Goal: Information Seeking & Learning: Compare options

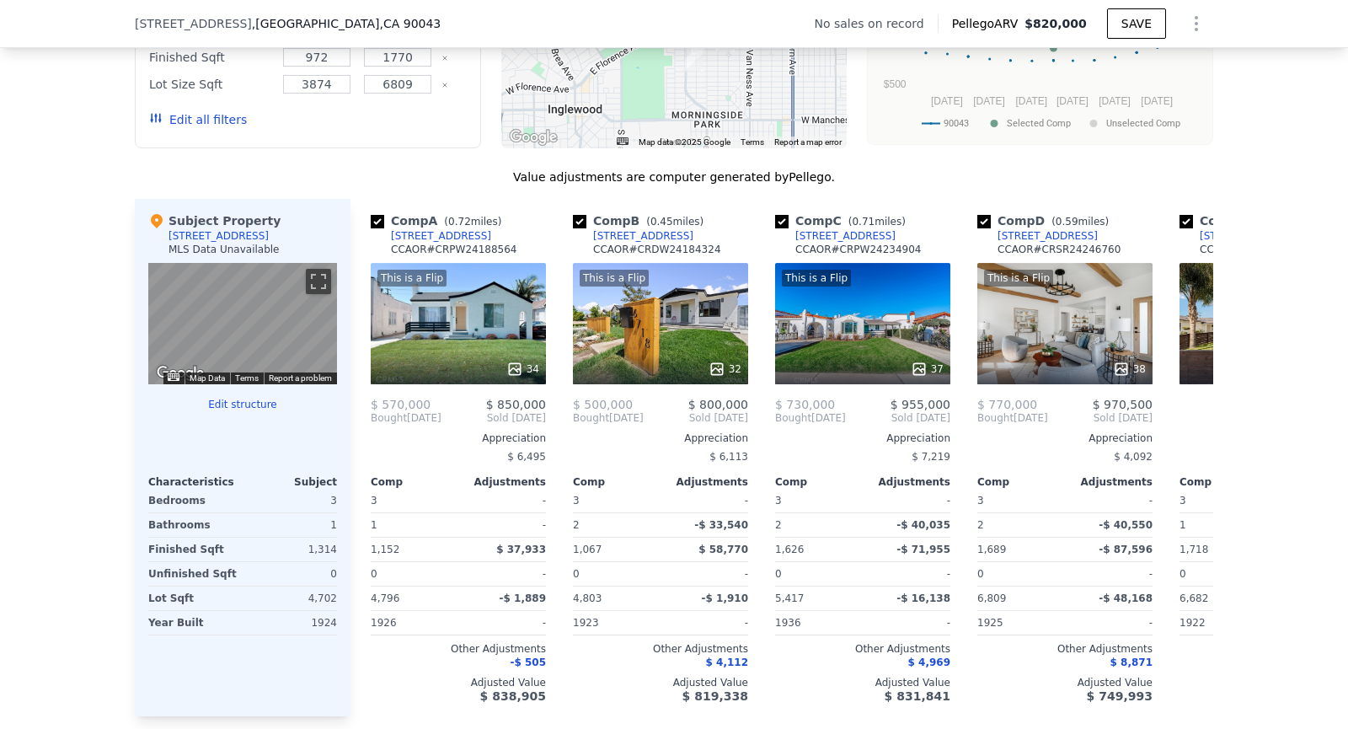
scroll to position [1483, 0]
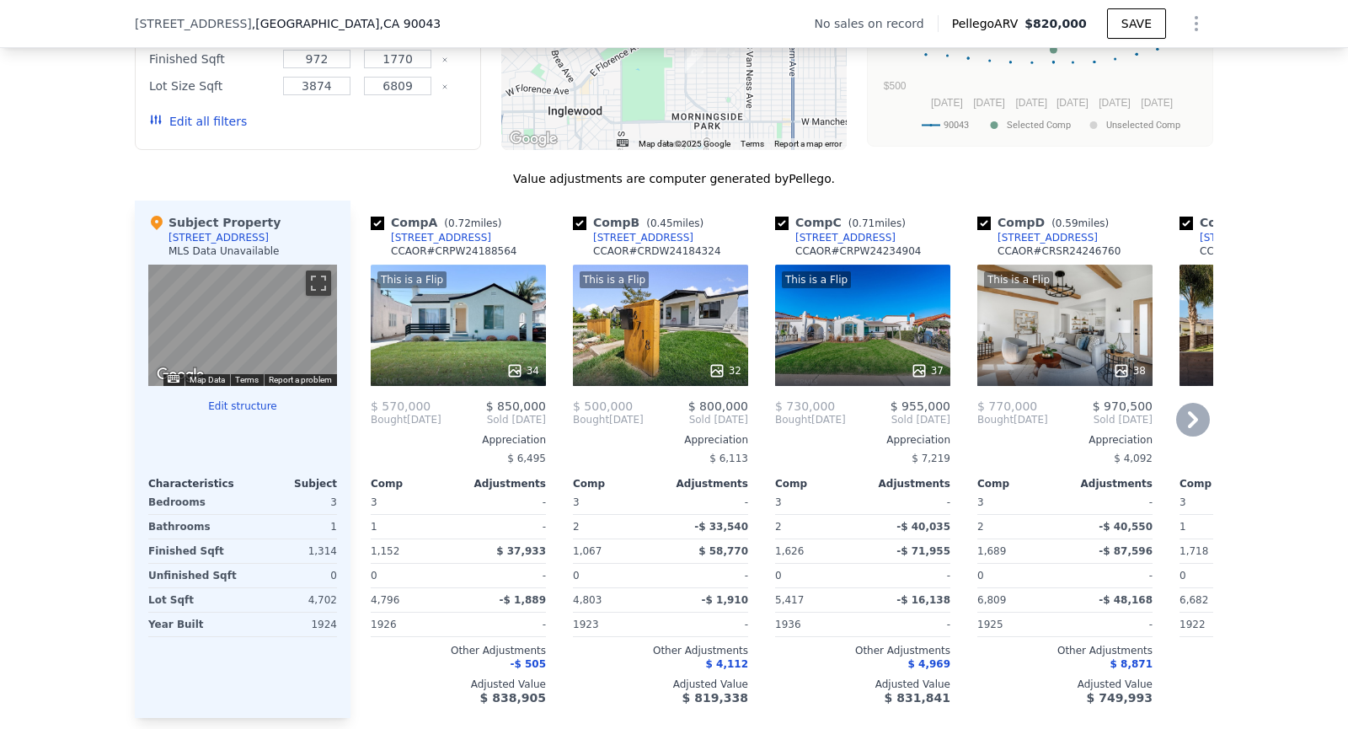
click at [475, 309] on div "This is a Flip 34" at bounding box center [458, 325] width 175 height 121
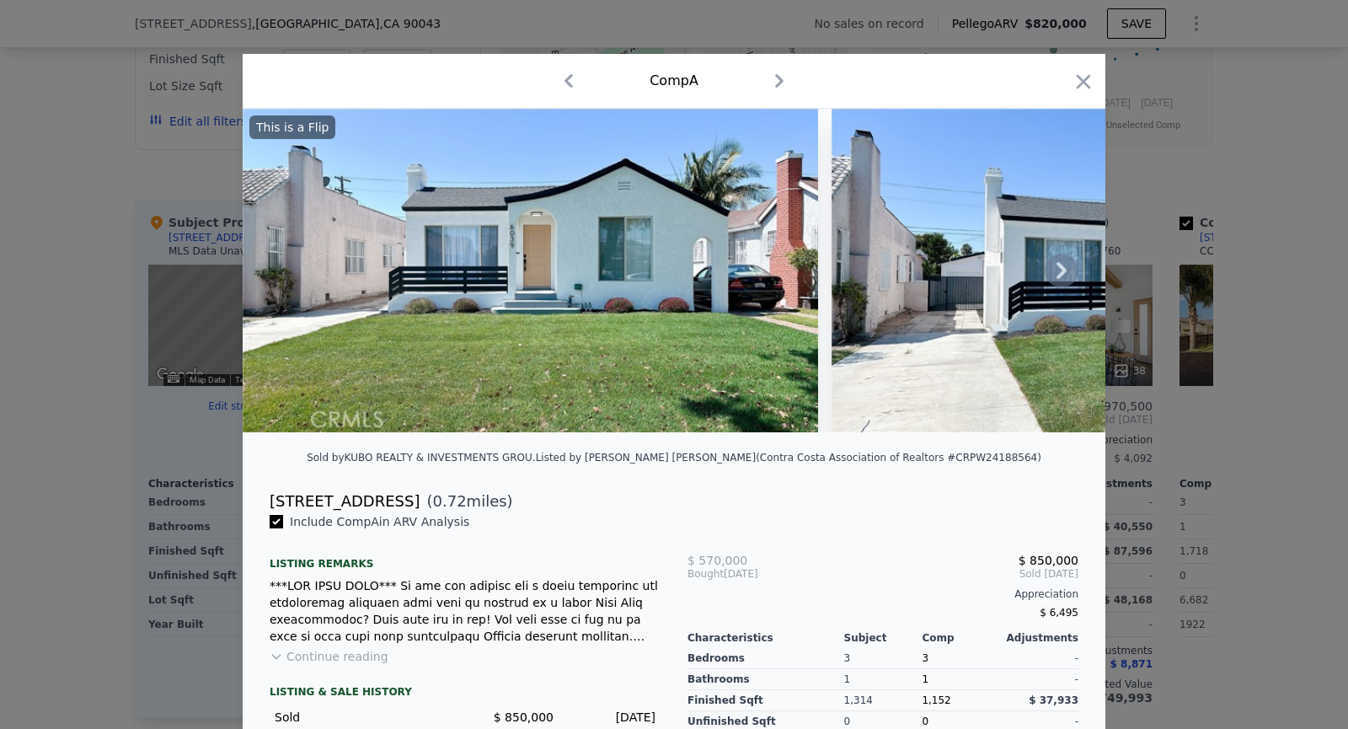
click at [1063, 265] on icon at bounding box center [1062, 271] width 34 height 34
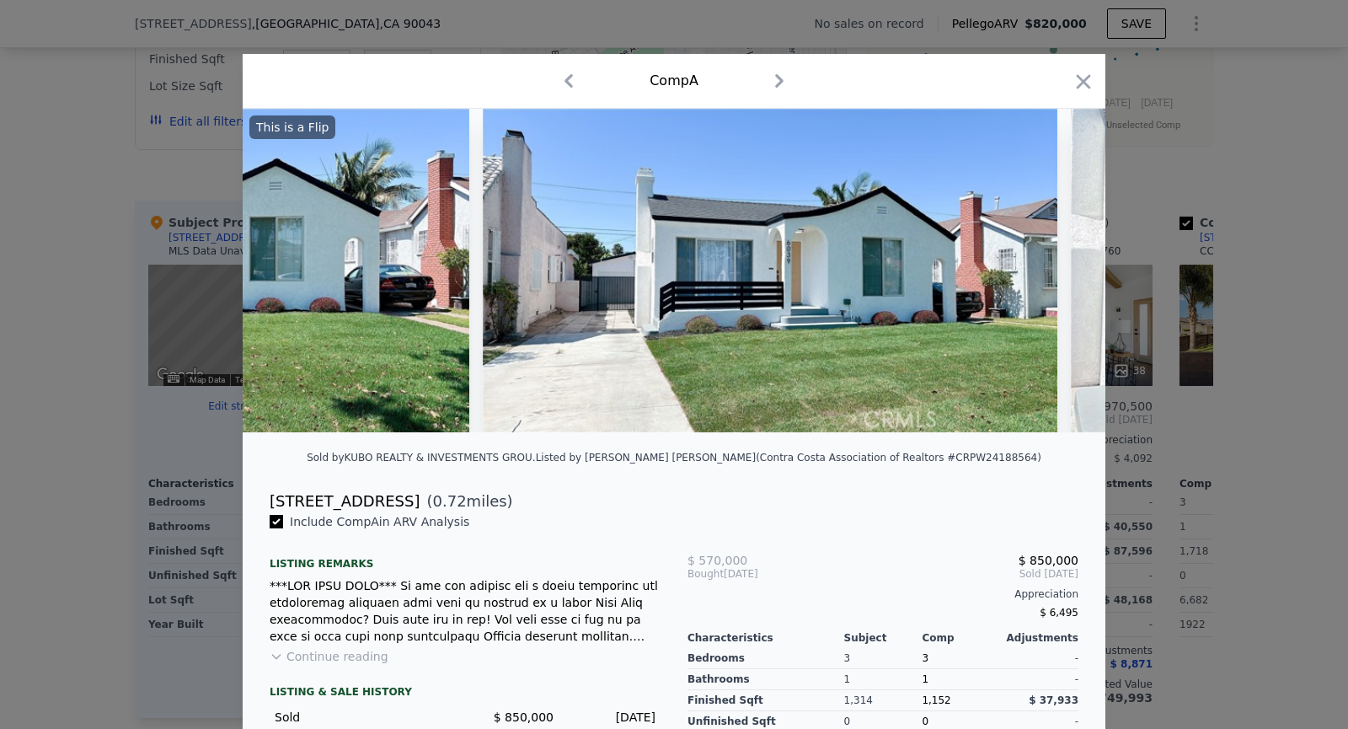
scroll to position [0, 404]
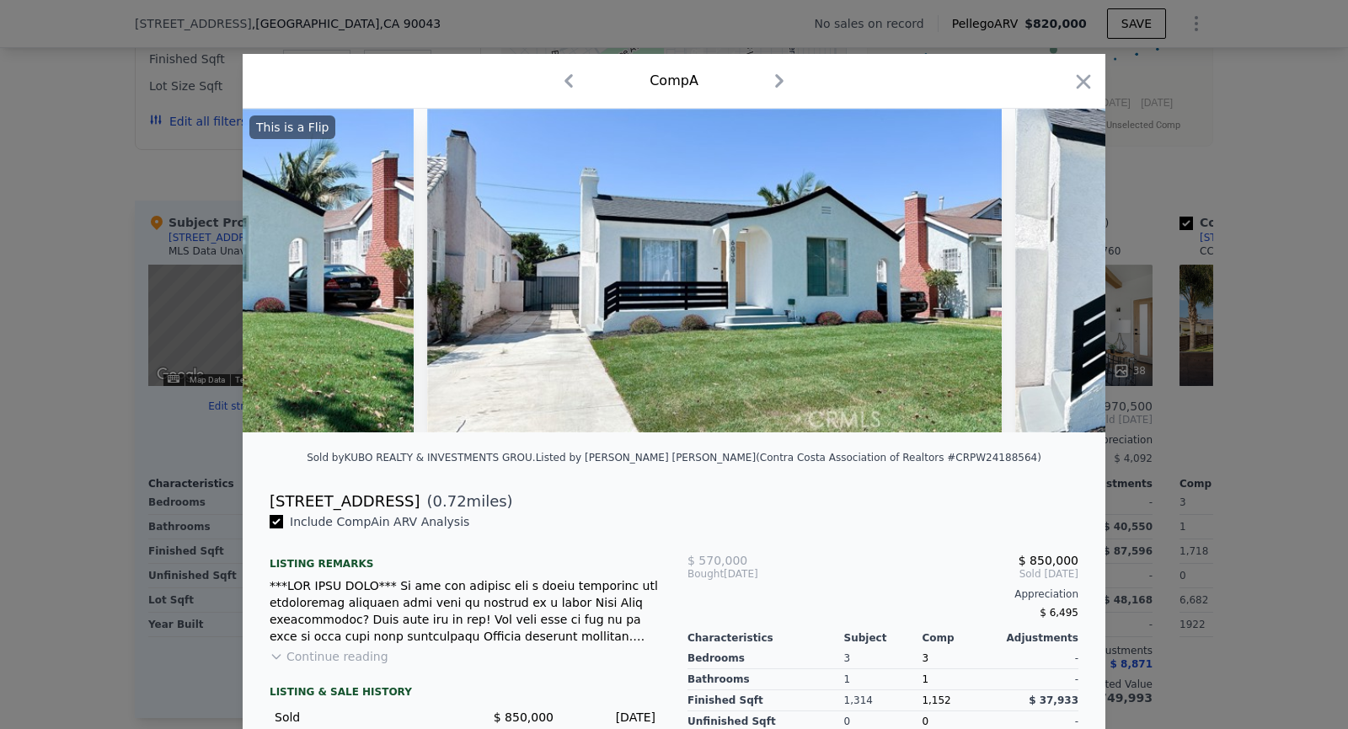
click at [1063, 265] on img at bounding box center [1302, 271] width 575 height 324
click at [1063, 268] on icon at bounding box center [1062, 270] width 10 height 17
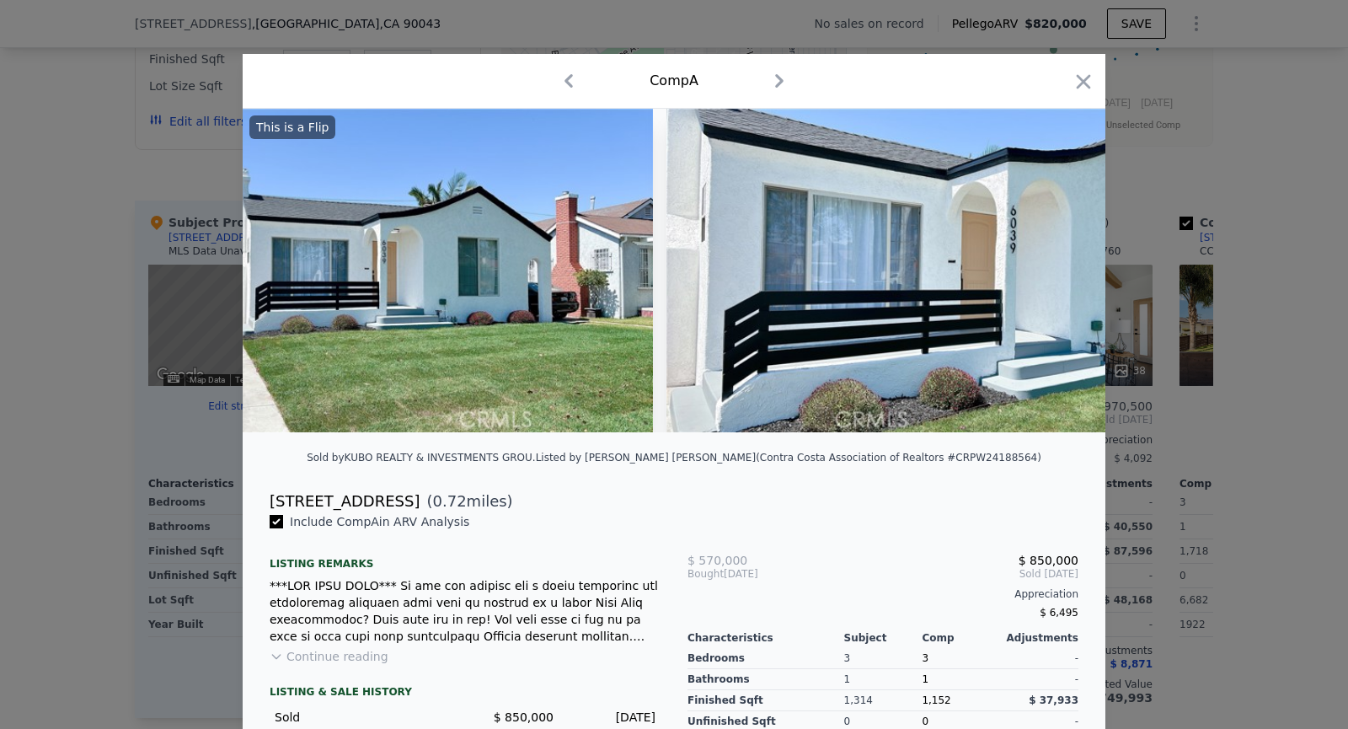
scroll to position [0, 809]
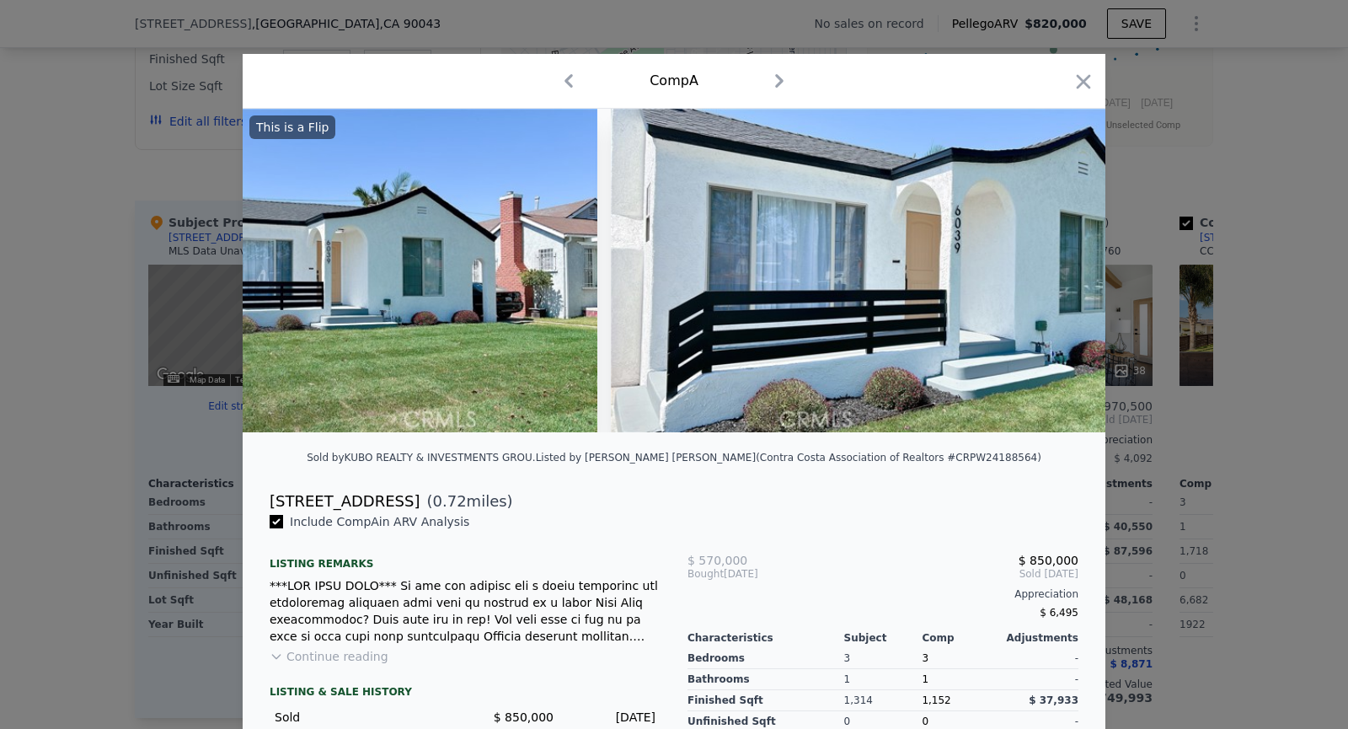
click at [1063, 271] on div "This is a Flip" at bounding box center [674, 271] width 863 height 324
click at [1063, 271] on icon at bounding box center [1062, 270] width 10 height 17
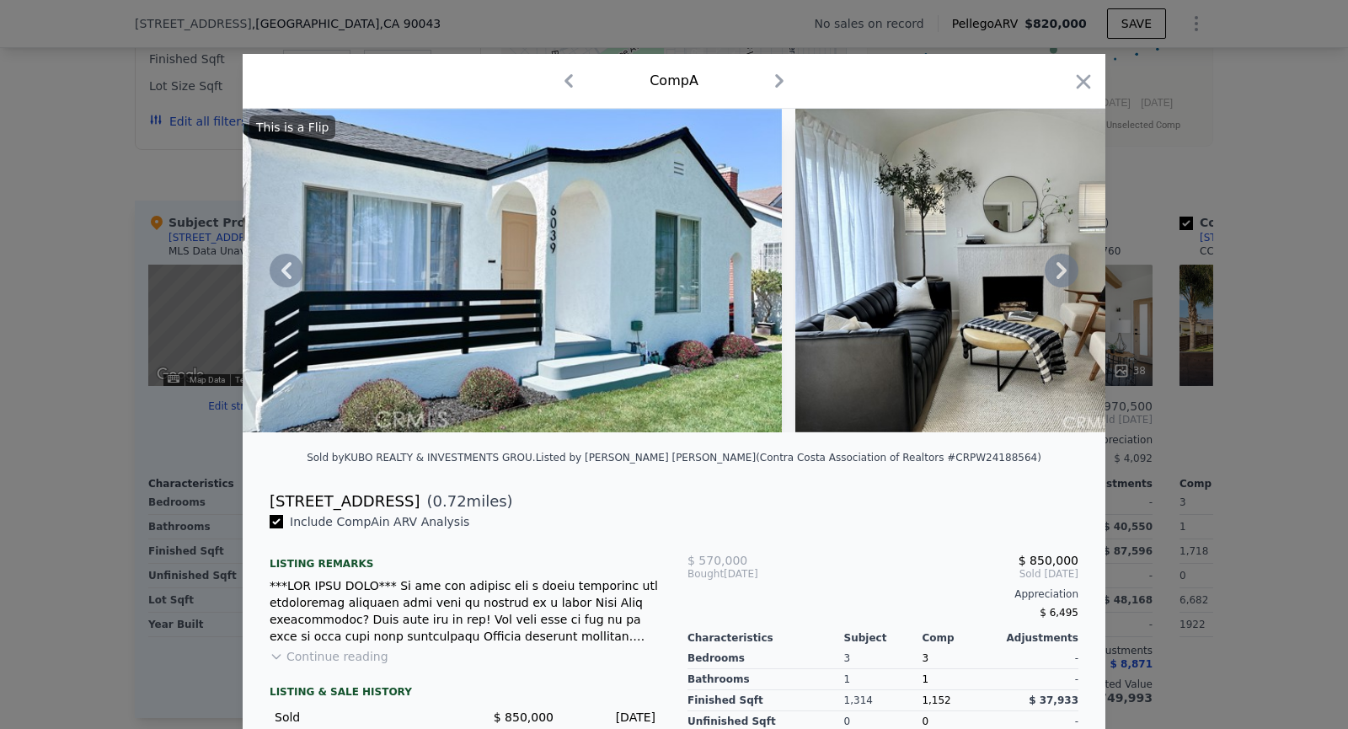
click at [1059, 267] on icon at bounding box center [1062, 271] width 34 height 34
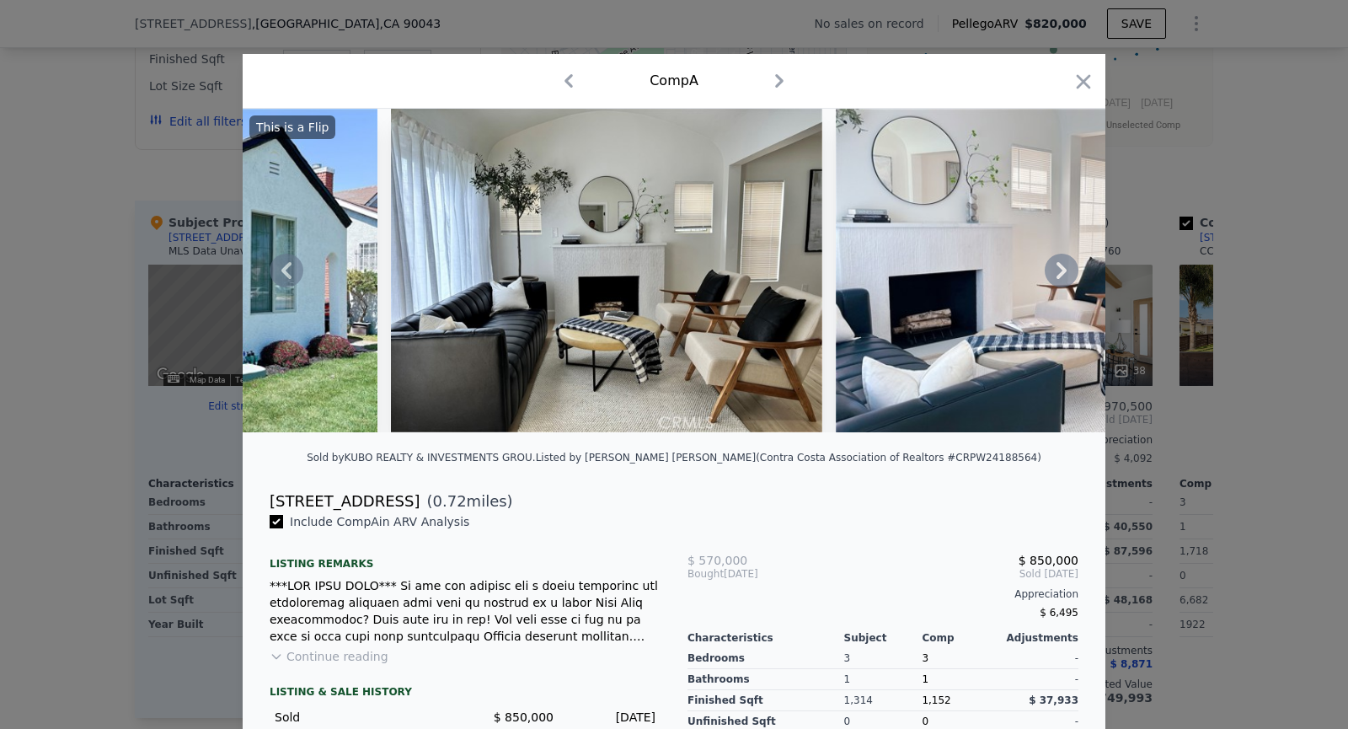
click at [1062, 265] on icon at bounding box center [1062, 271] width 34 height 34
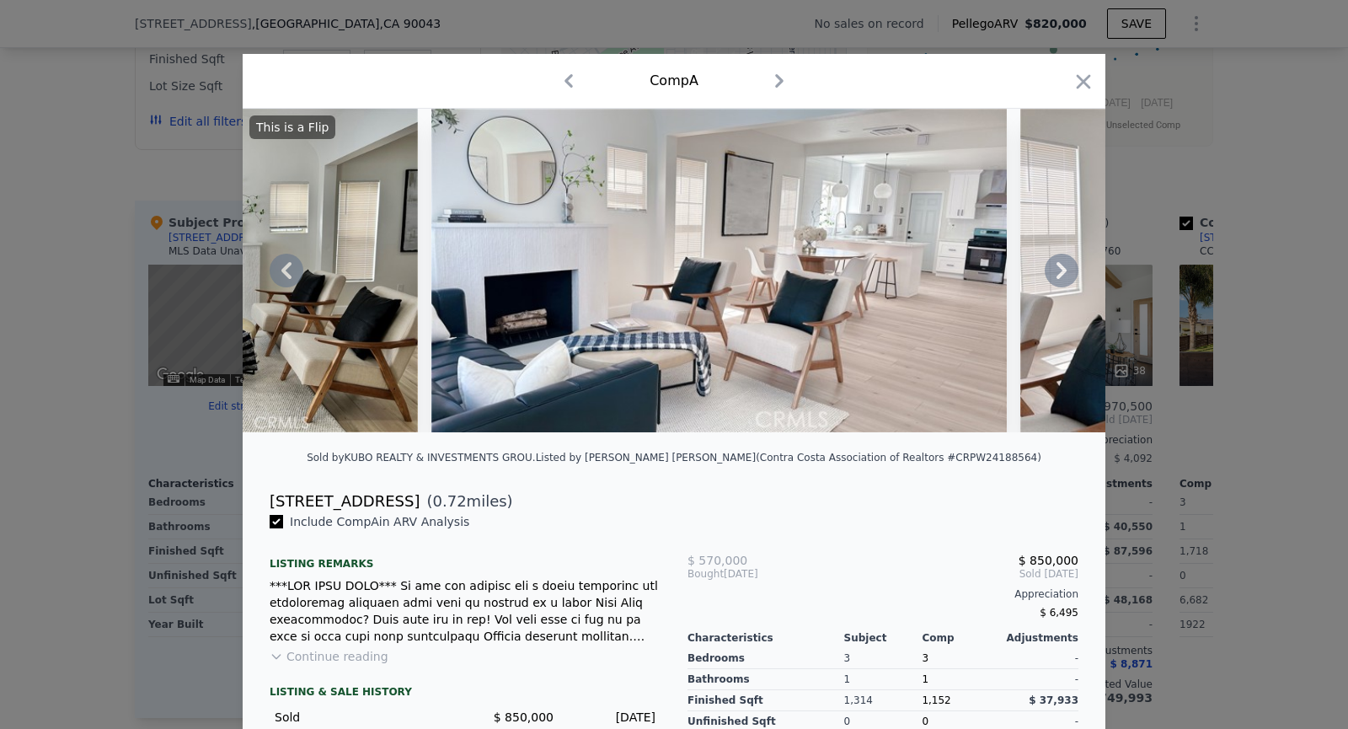
click at [1063, 270] on icon at bounding box center [1062, 270] width 10 height 17
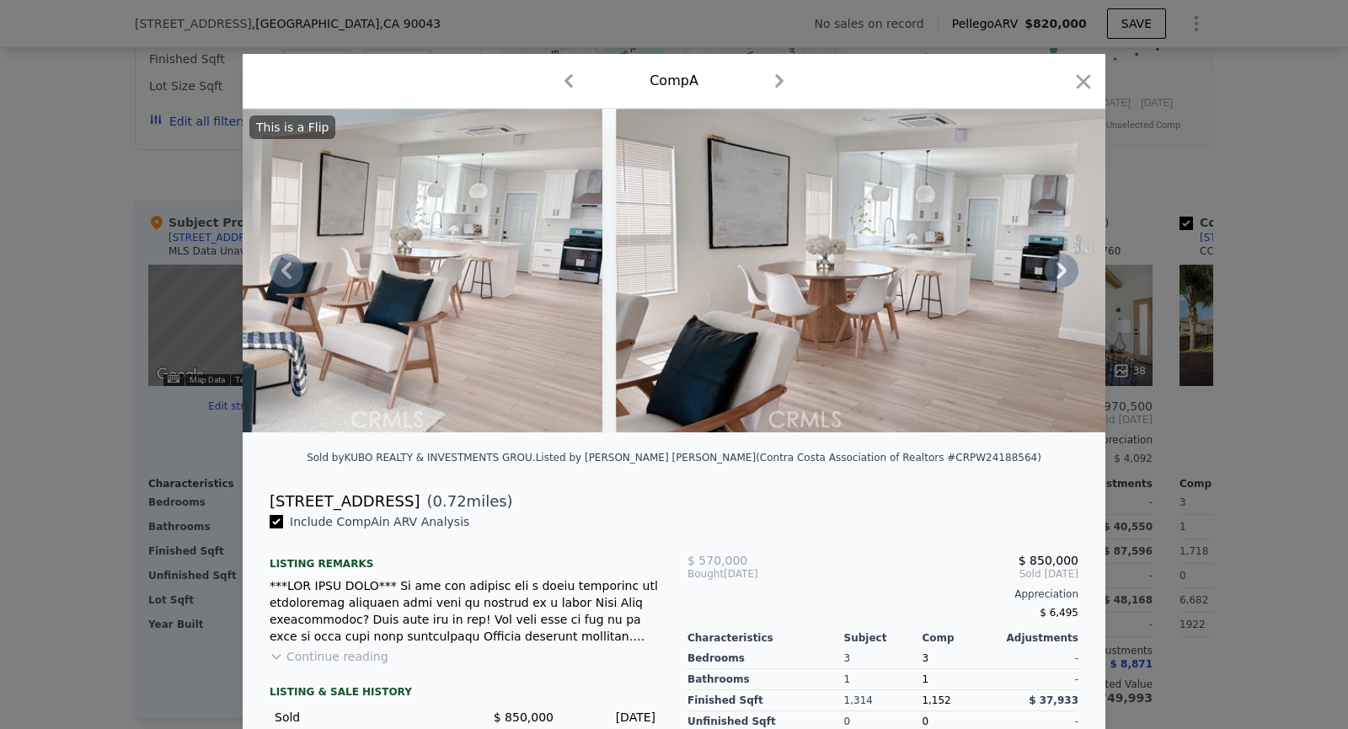
click at [1067, 257] on icon at bounding box center [1062, 271] width 34 height 34
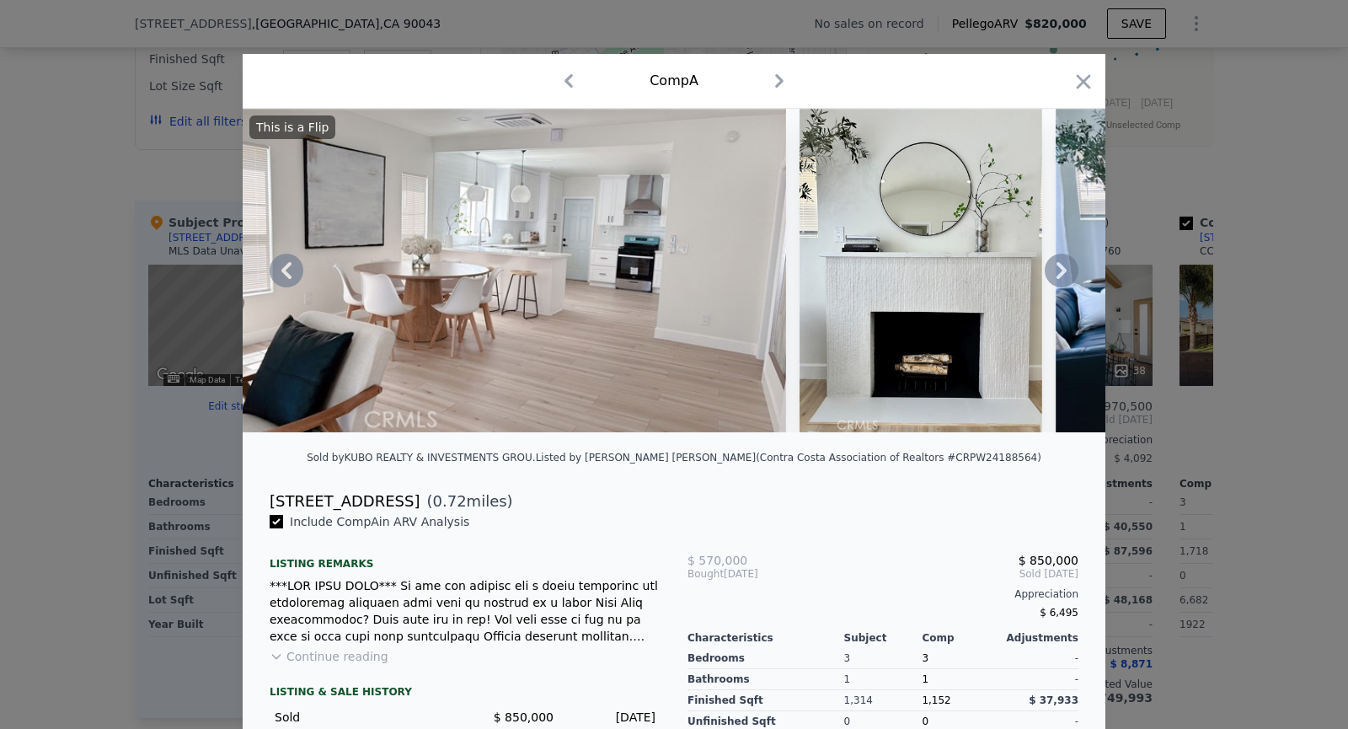
click at [1073, 276] on icon at bounding box center [1062, 271] width 34 height 34
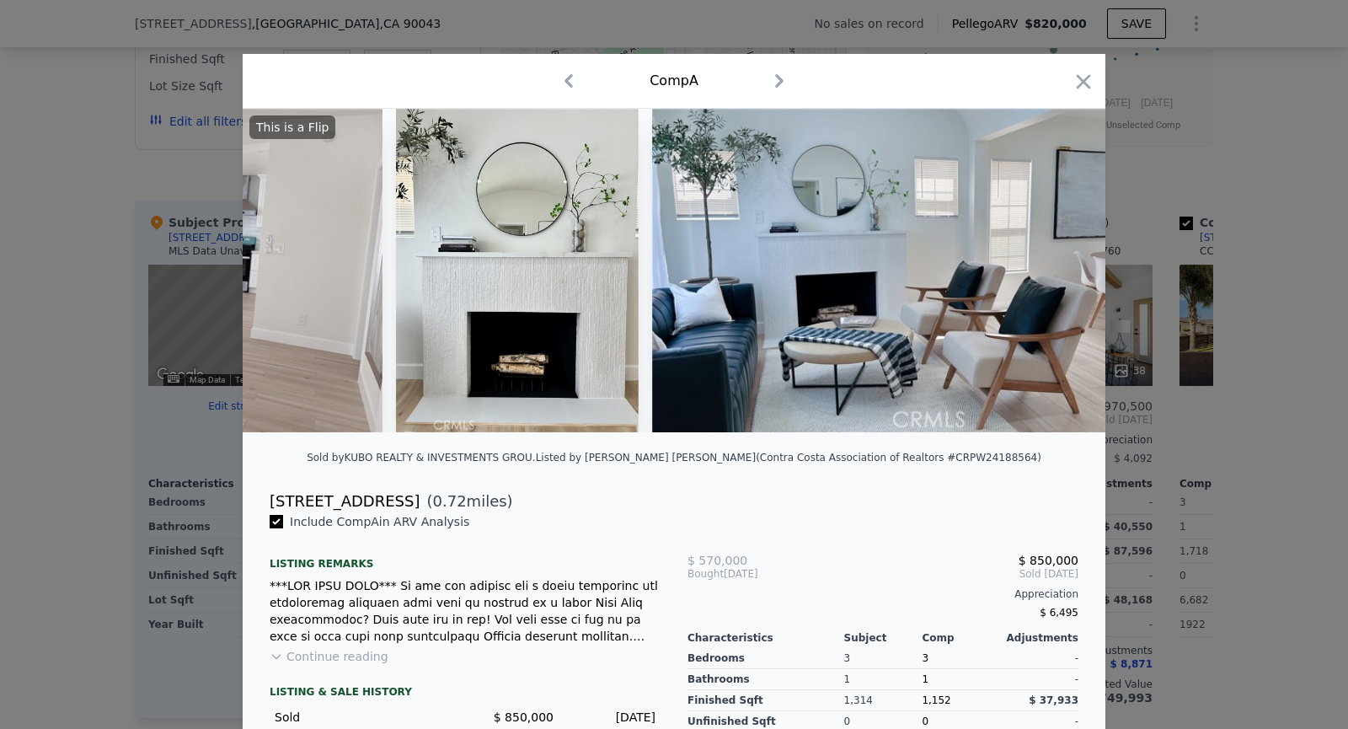
scroll to position [0, 3236]
click at [1078, 277] on img at bounding box center [938, 271] width 575 height 324
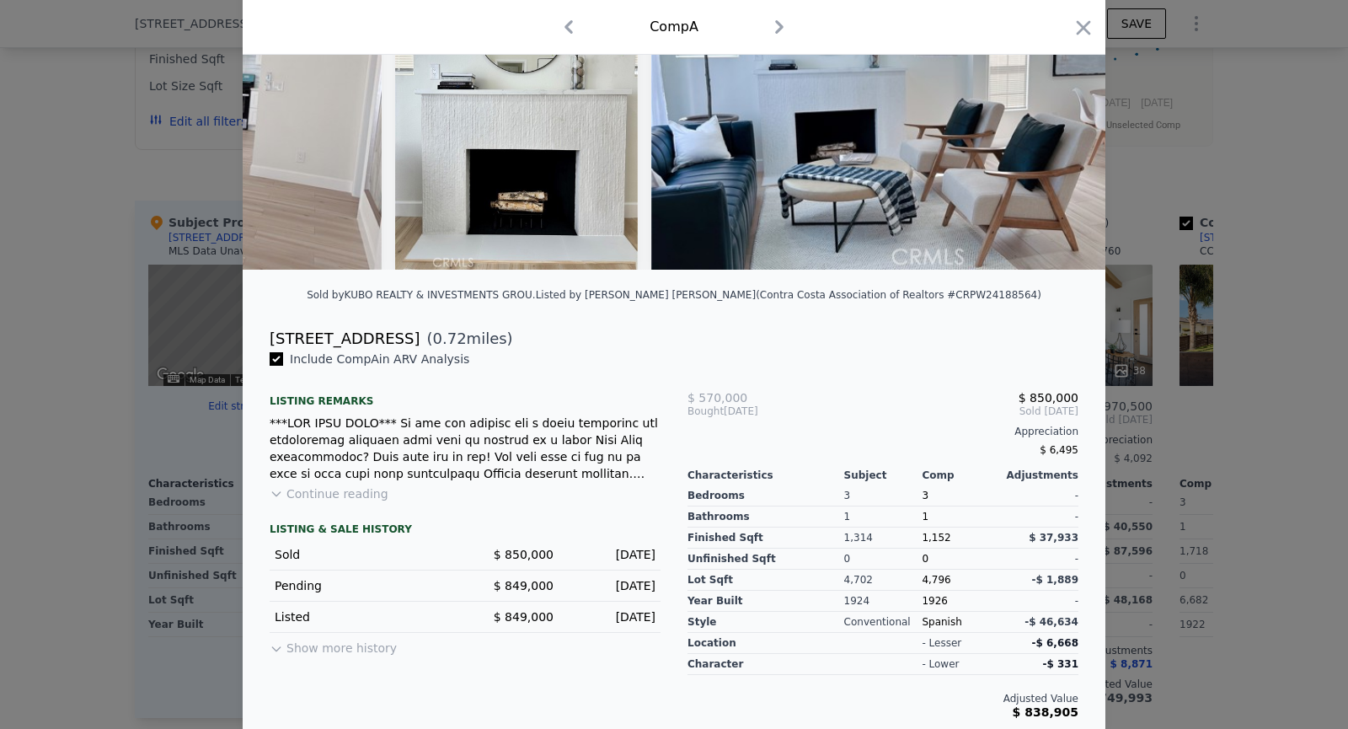
click at [353, 653] on button "Show more history" at bounding box center [333, 645] width 127 height 24
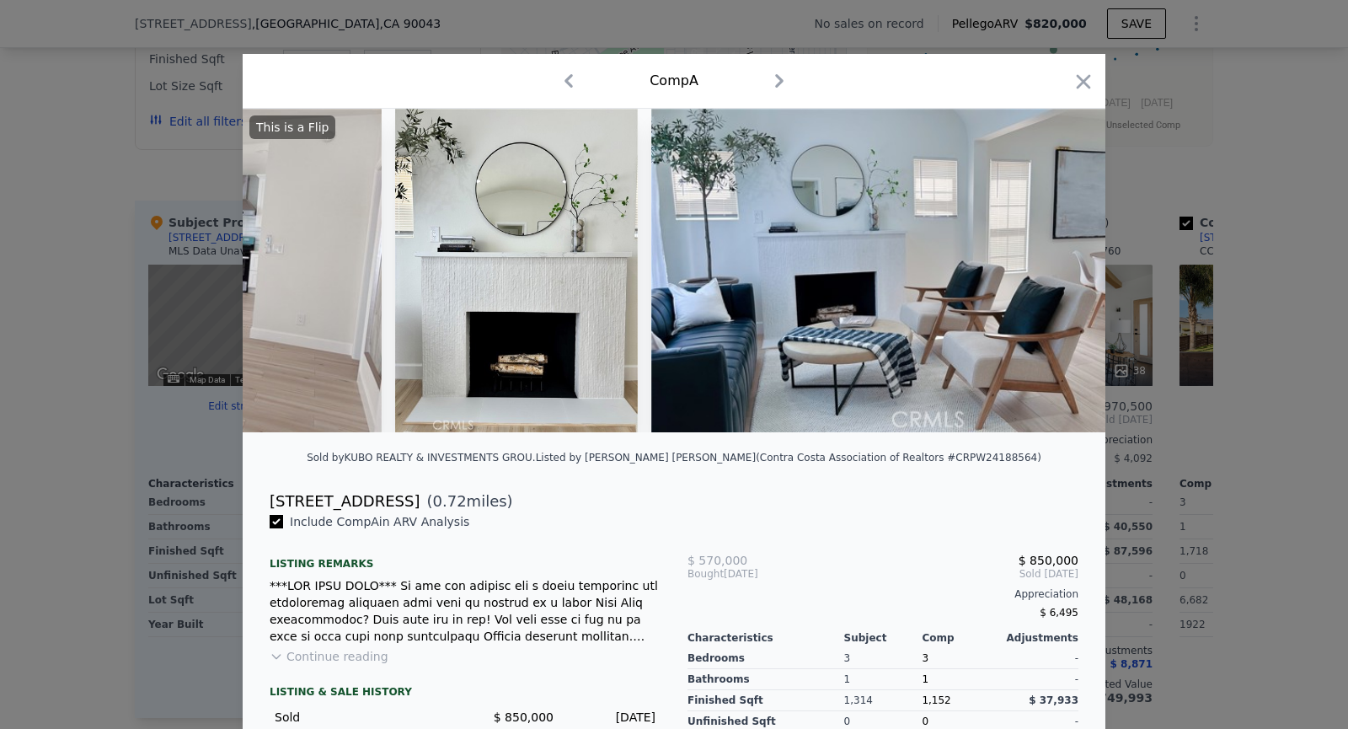
click at [1095, 71] on div "Comp A" at bounding box center [674, 81] width 863 height 55
drag, startPoint x: 260, startPoint y: 500, endPoint x: 359, endPoint y: 495, distance: 99.5
click at [359, 495] on div "[STREET_ADDRESS] ( 0.72 miles)" at bounding box center [674, 502] width 836 height 24
copy div "[STREET_ADDRESS]"
click at [1089, 80] on icon "button" at bounding box center [1084, 82] width 24 height 24
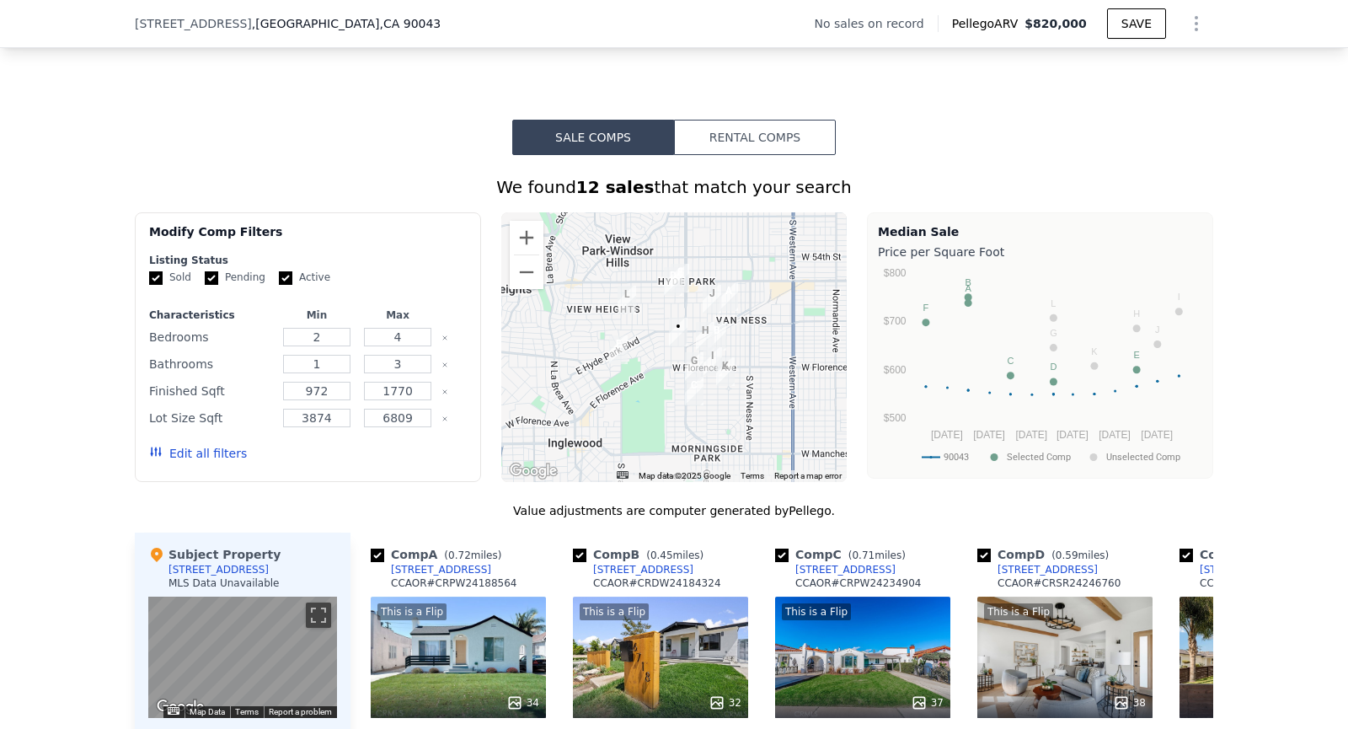
scroll to position [1084, 0]
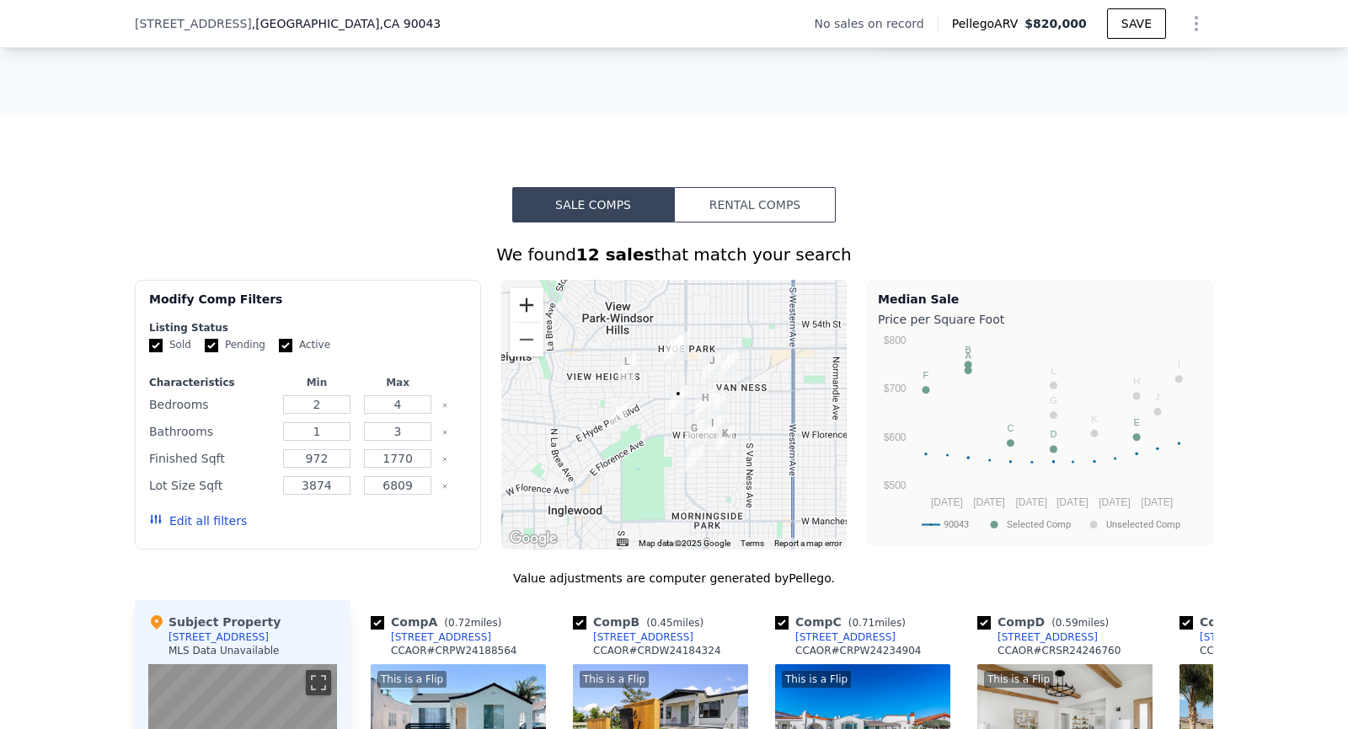
click at [533, 308] on button "Zoom in" at bounding box center [527, 305] width 34 height 34
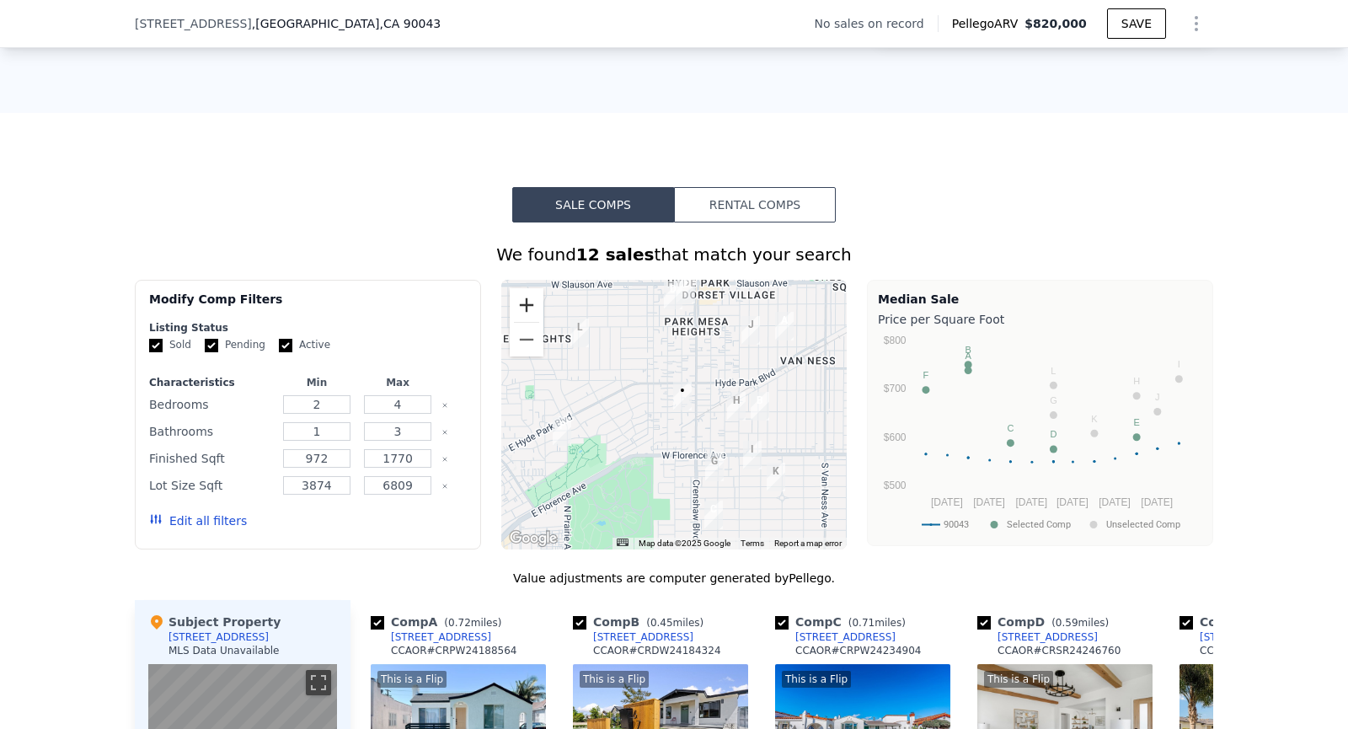
click at [533, 308] on button "Zoom in" at bounding box center [527, 305] width 34 height 34
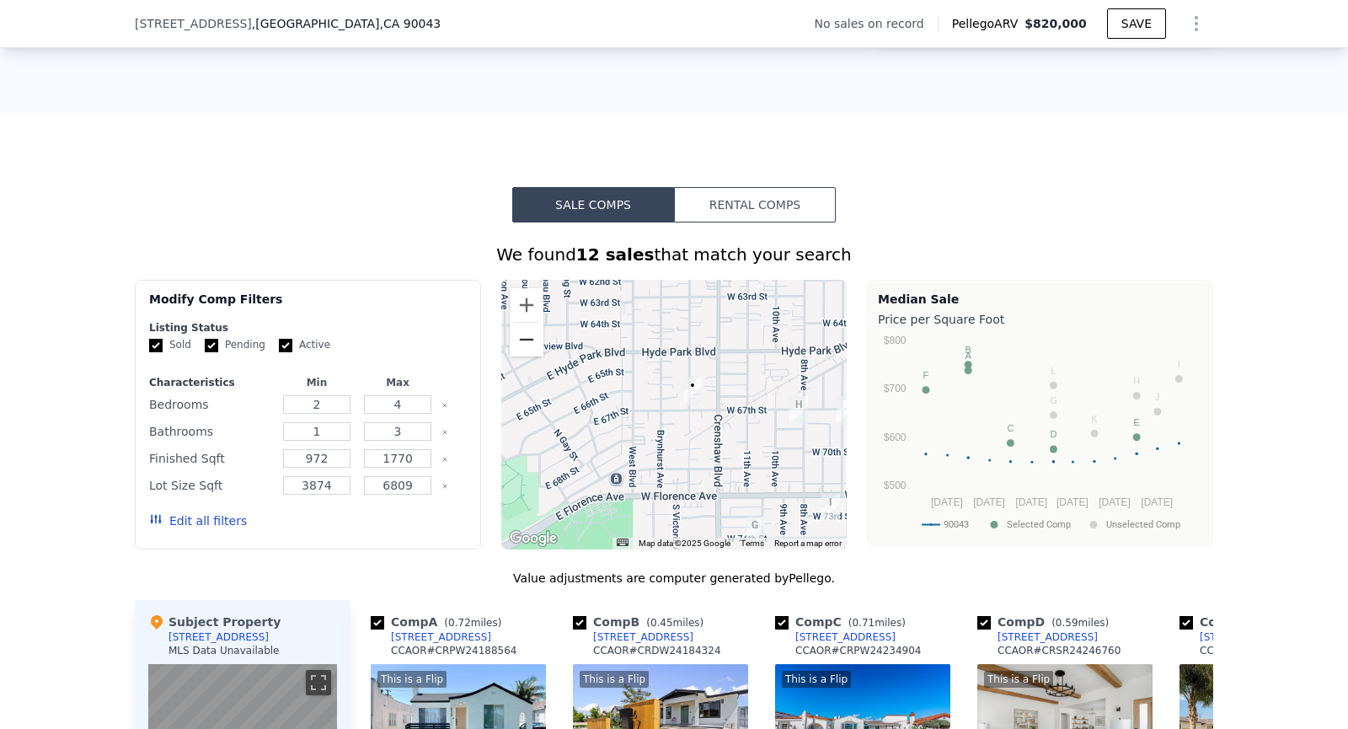
click at [530, 326] on button "Zoom out" at bounding box center [527, 340] width 34 height 34
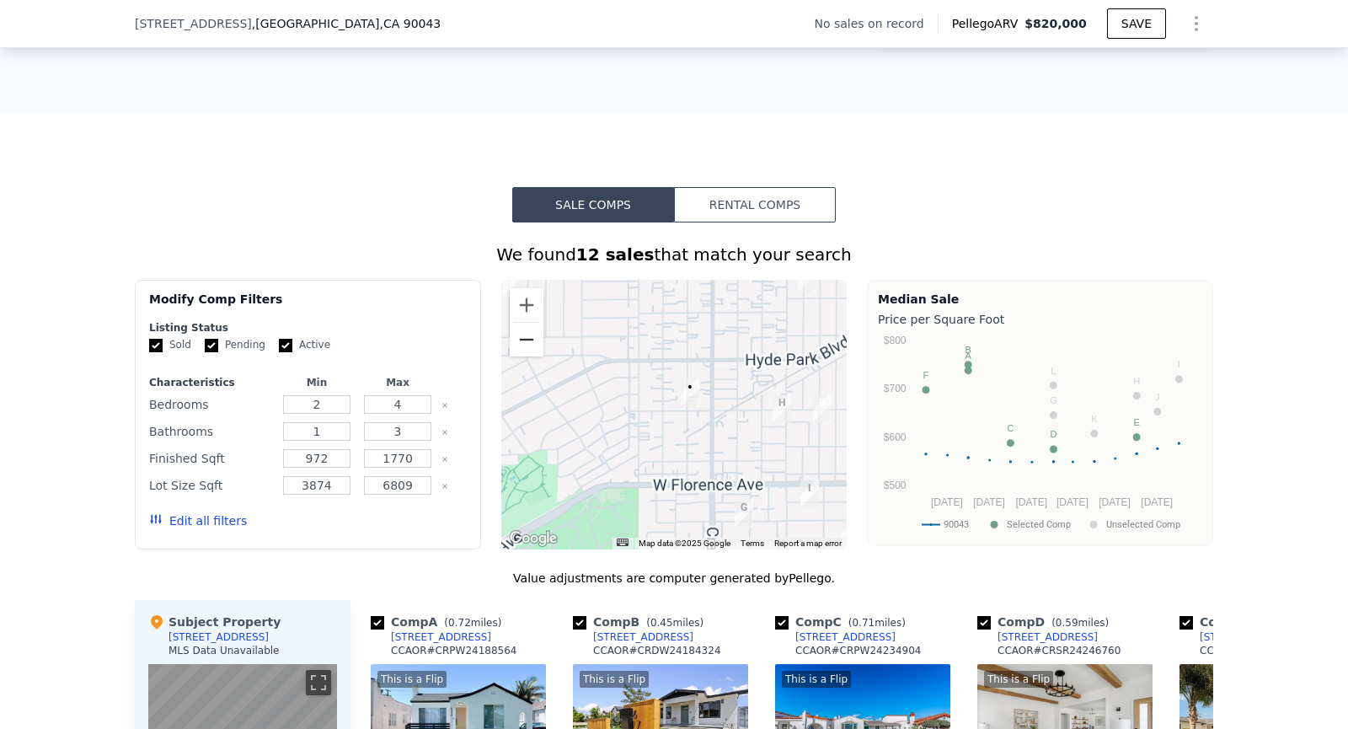
click at [530, 326] on button "Zoom out" at bounding box center [527, 340] width 34 height 34
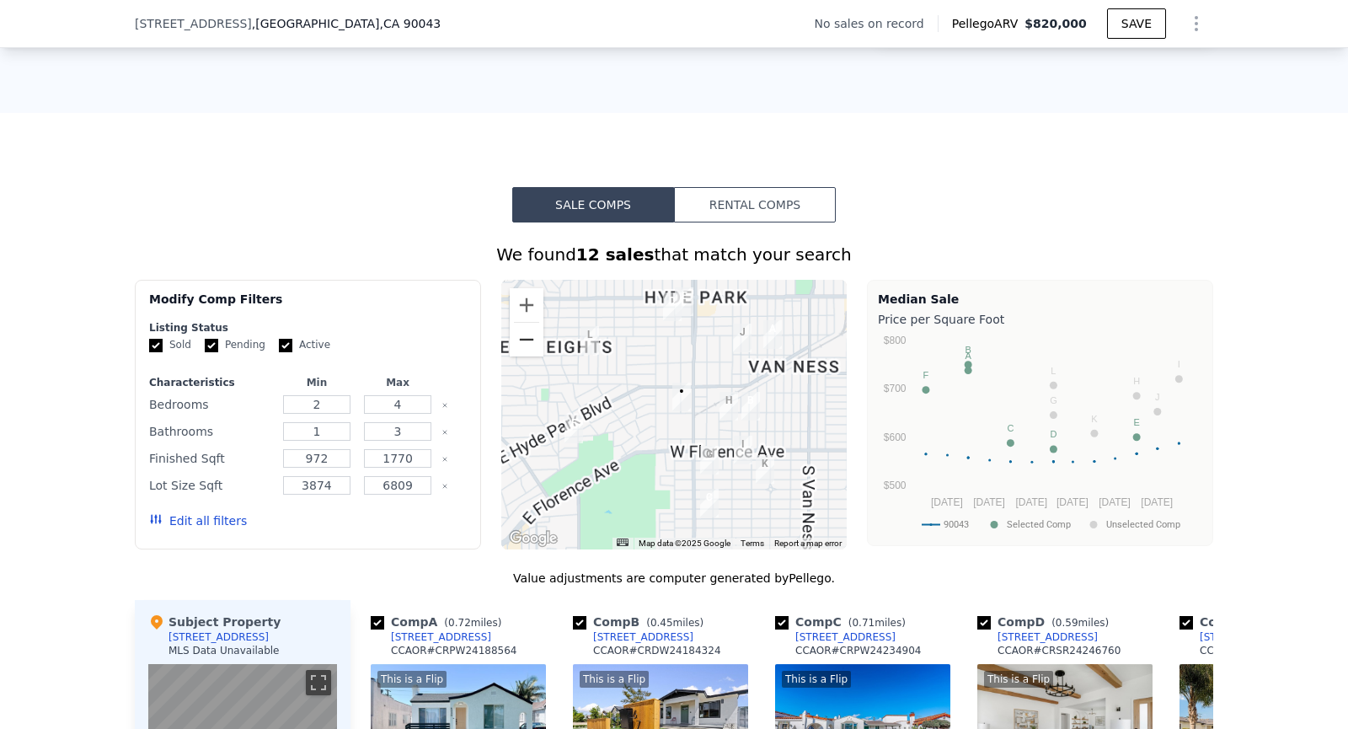
click at [530, 326] on button "Zoom out" at bounding box center [527, 340] width 34 height 34
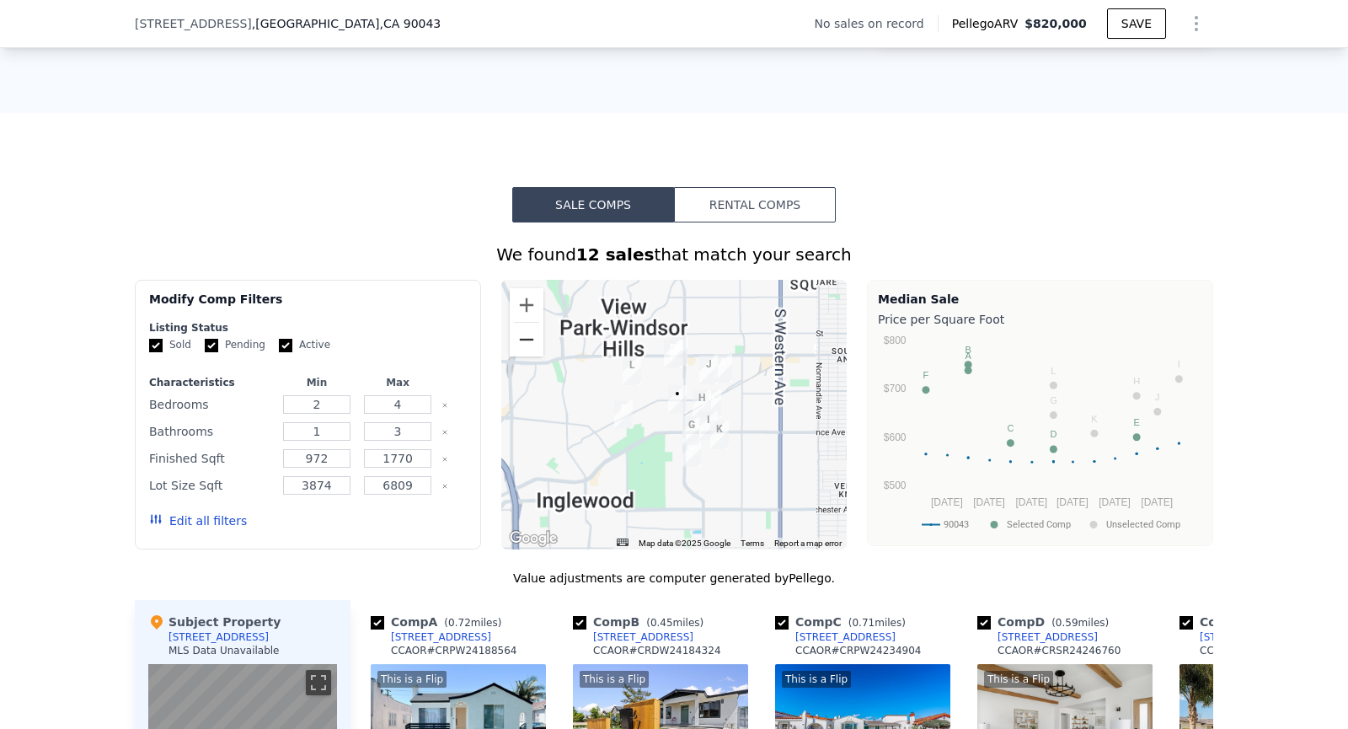
click at [530, 326] on button "Zoom out" at bounding box center [527, 340] width 34 height 34
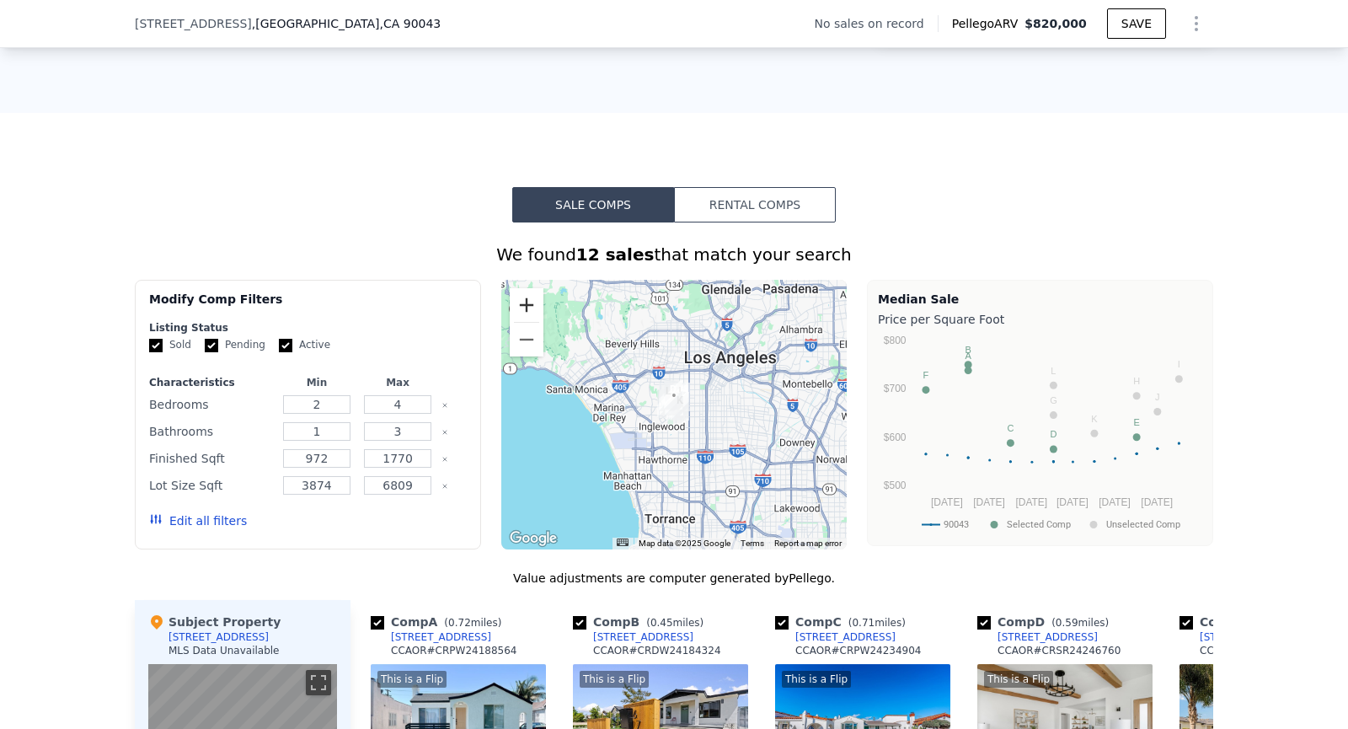
click at [529, 306] on button "Zoom in" at bounding box center [527, 305] width 34 height 34
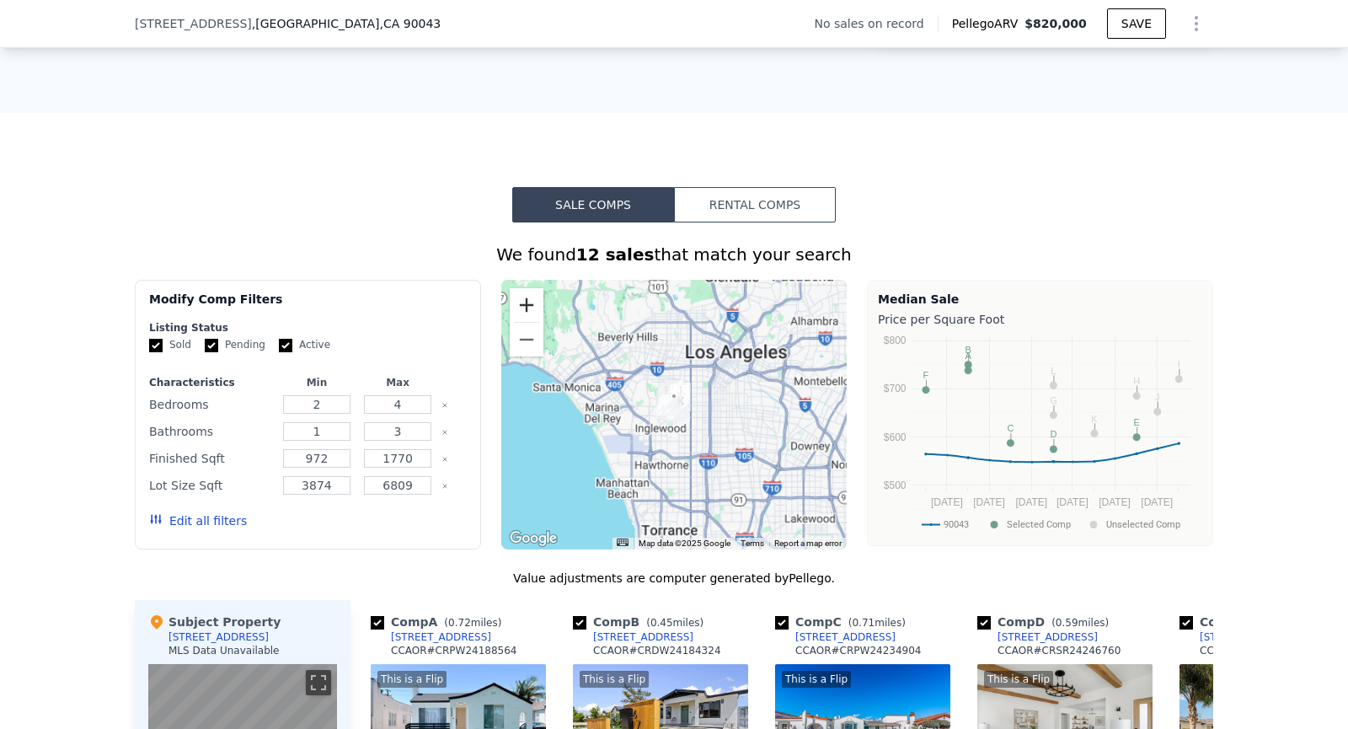
click at [529, 306] on button "Zoom in" at bounding box center [527, 305] width 34 height 34
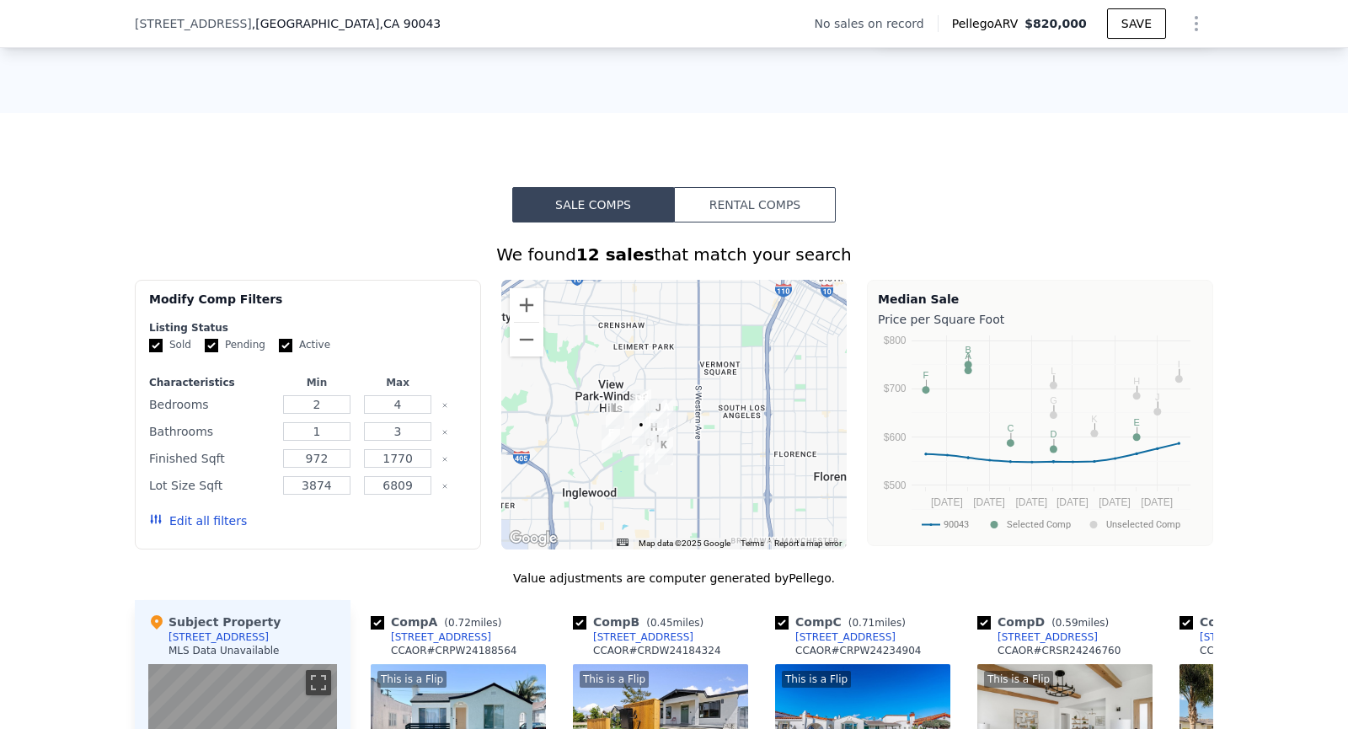
drag, startPoint x: 605, startPoint y: 405, endPoint x: 563, endPoint y: 424, distance: 46.0
click at [563, 424] on div at bounding box center [674, 415] width 346 height 270
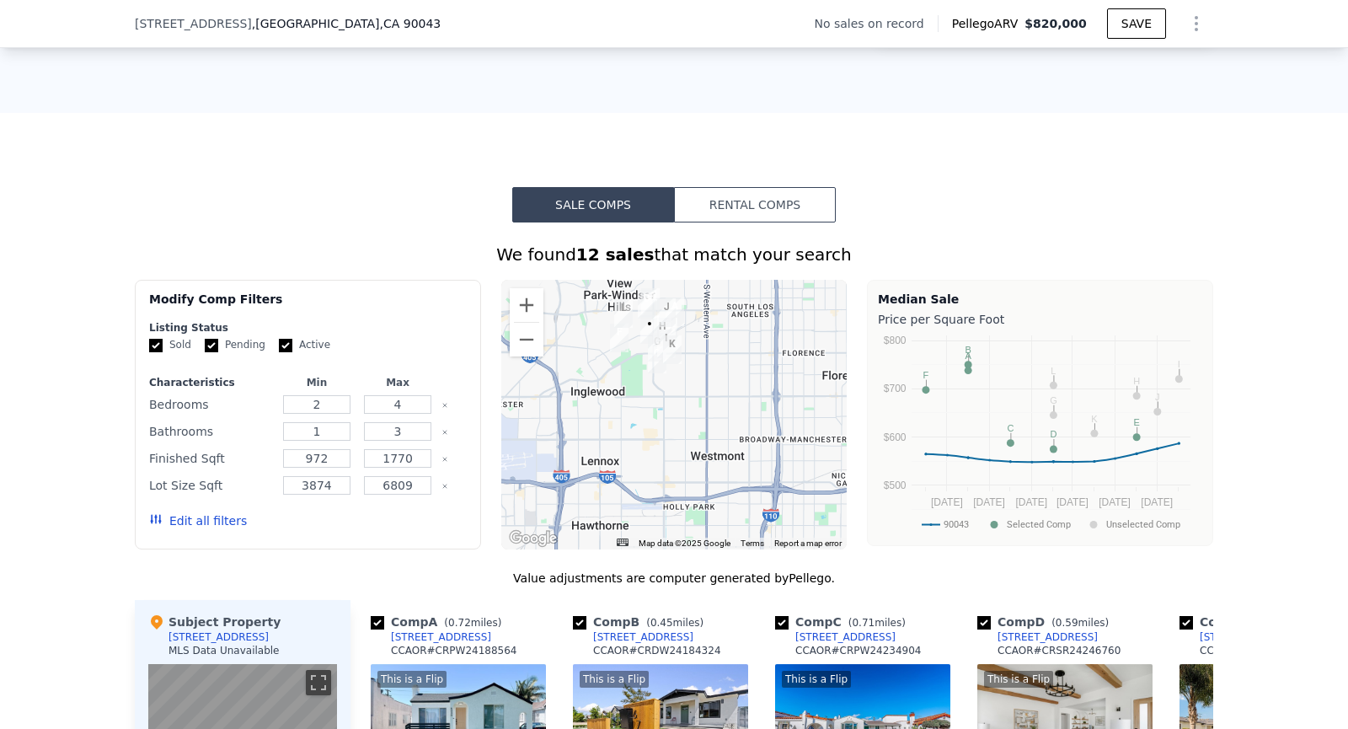
drag, startPoint x: 748, startPoint y: 480, endPoint x: 757, endPoint y: 394, distance: 86.4
click at [757, 394] on div at bounding box center [674, 415] width 346 height 270
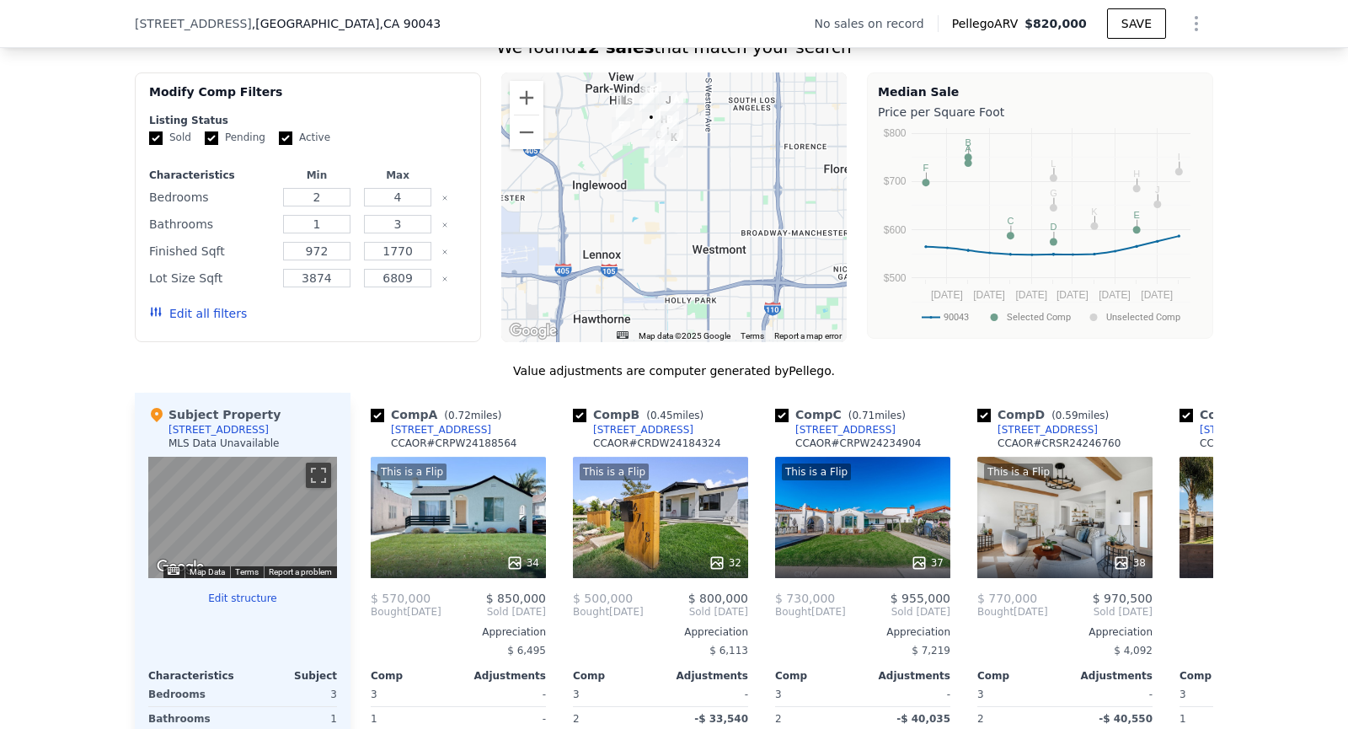
scroll to position [1220, 0]
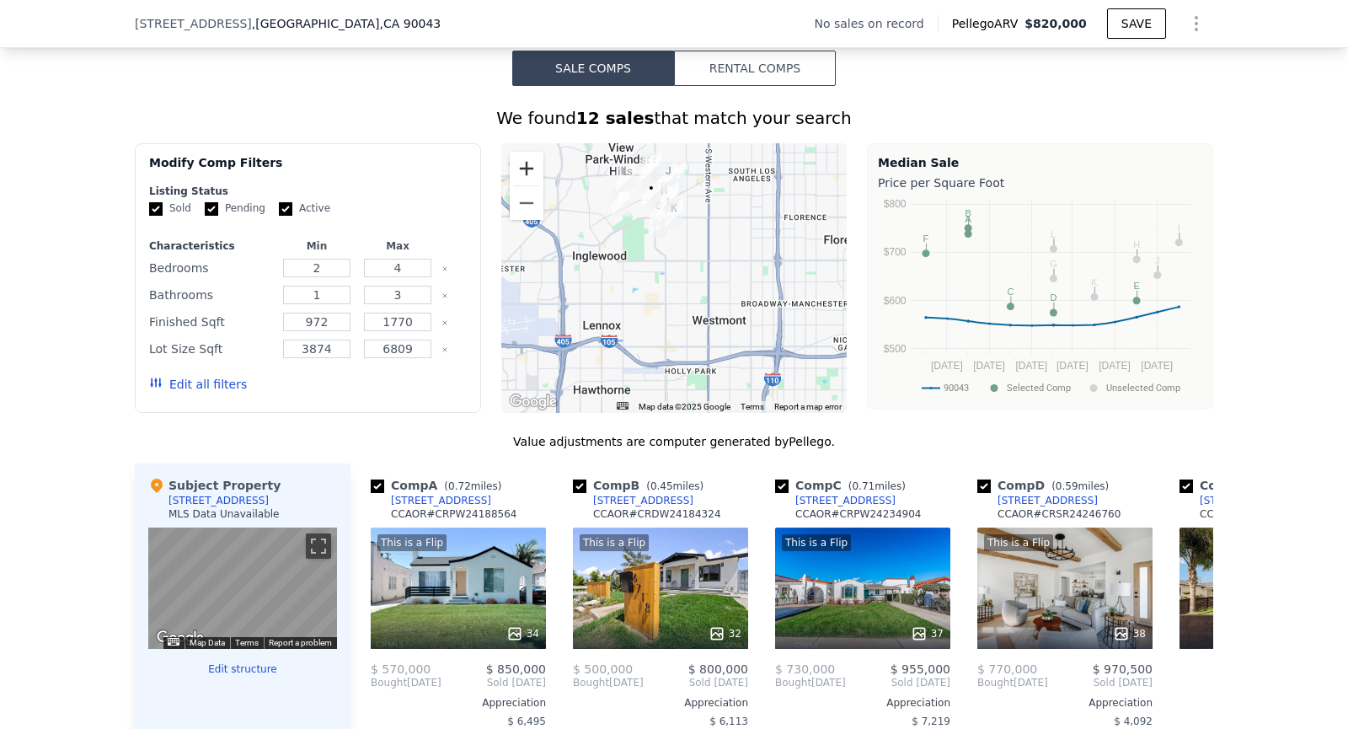
click at [519, 169] on button "Zoom in" at bounding box center [527, 169] width 34 height 34
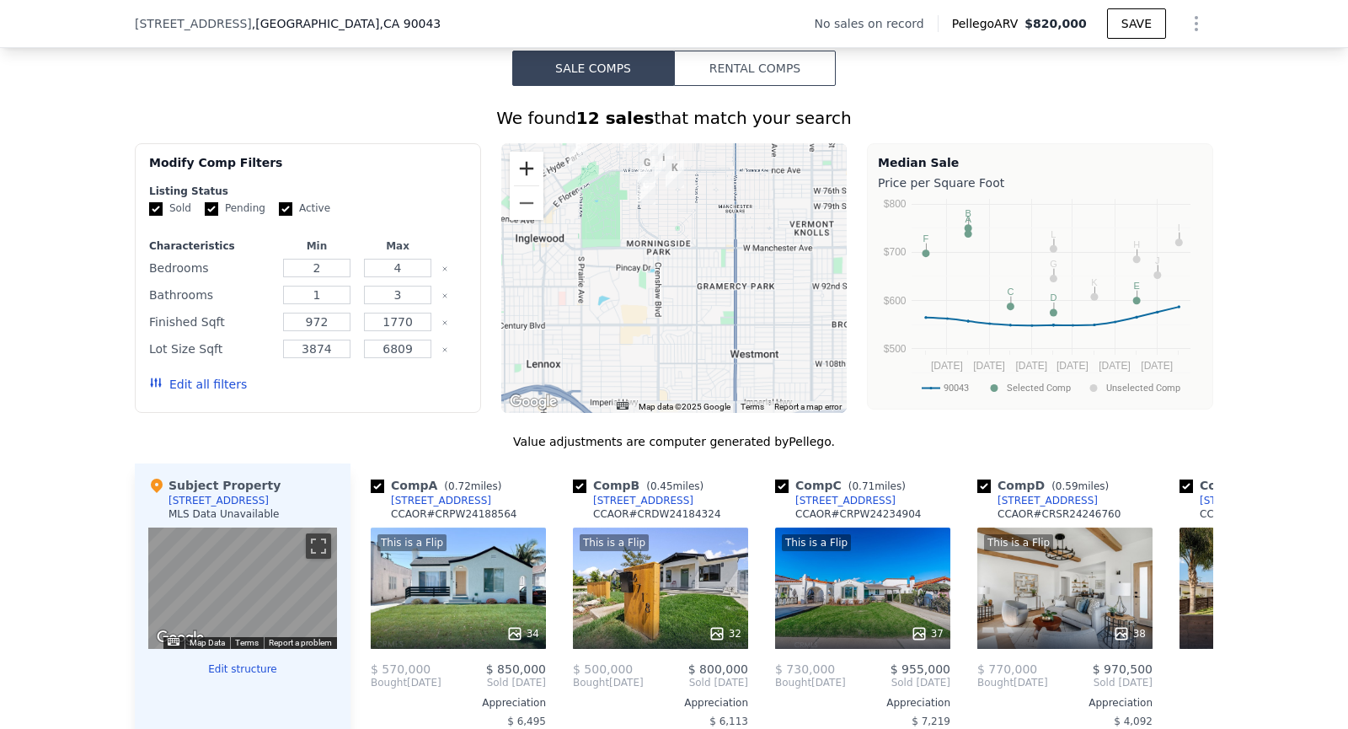
click at [519, 169] on button "Zoom in" at bounding box center [527, 169] width 34 height 34
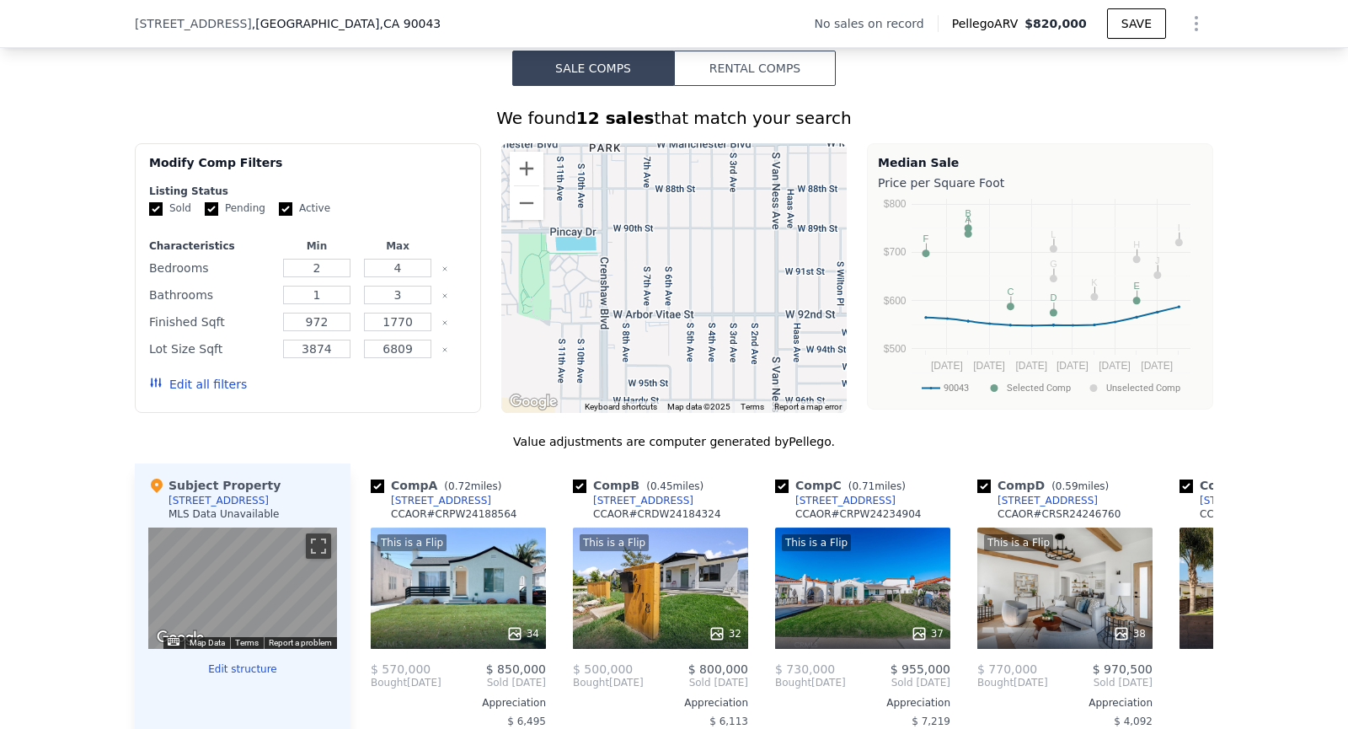
drag, startPoint x: 669, startPoint y: 329, endPoint x: 724, endPoint y: 376, distance: 71.7
click at [724, 376] on div at bounding box center [674, 278] width 346 height 270
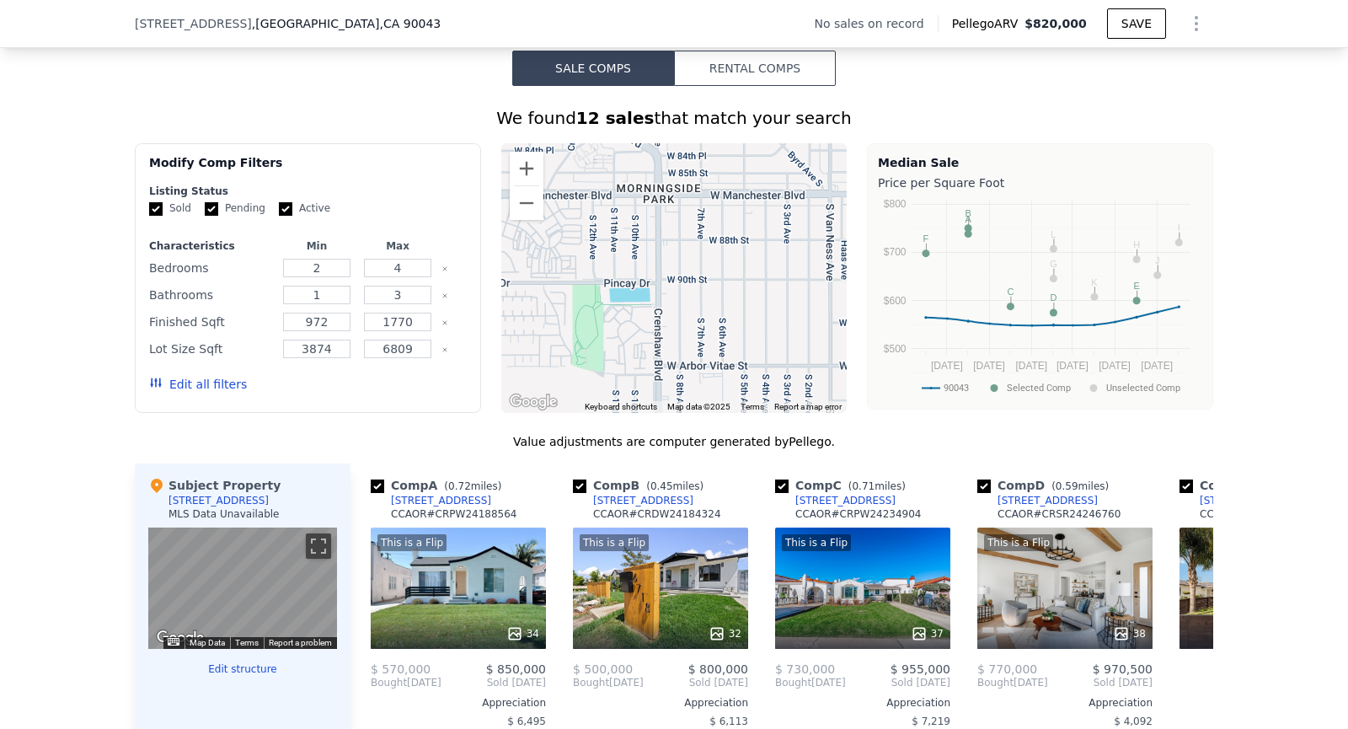
drag, startPoint x: 647, startPoint y: 225, endPoint x: 664, endPoint y: 303, distance: 80.2
click at [664, 303] on div at bounding box center [674, 278] width 346 height 270
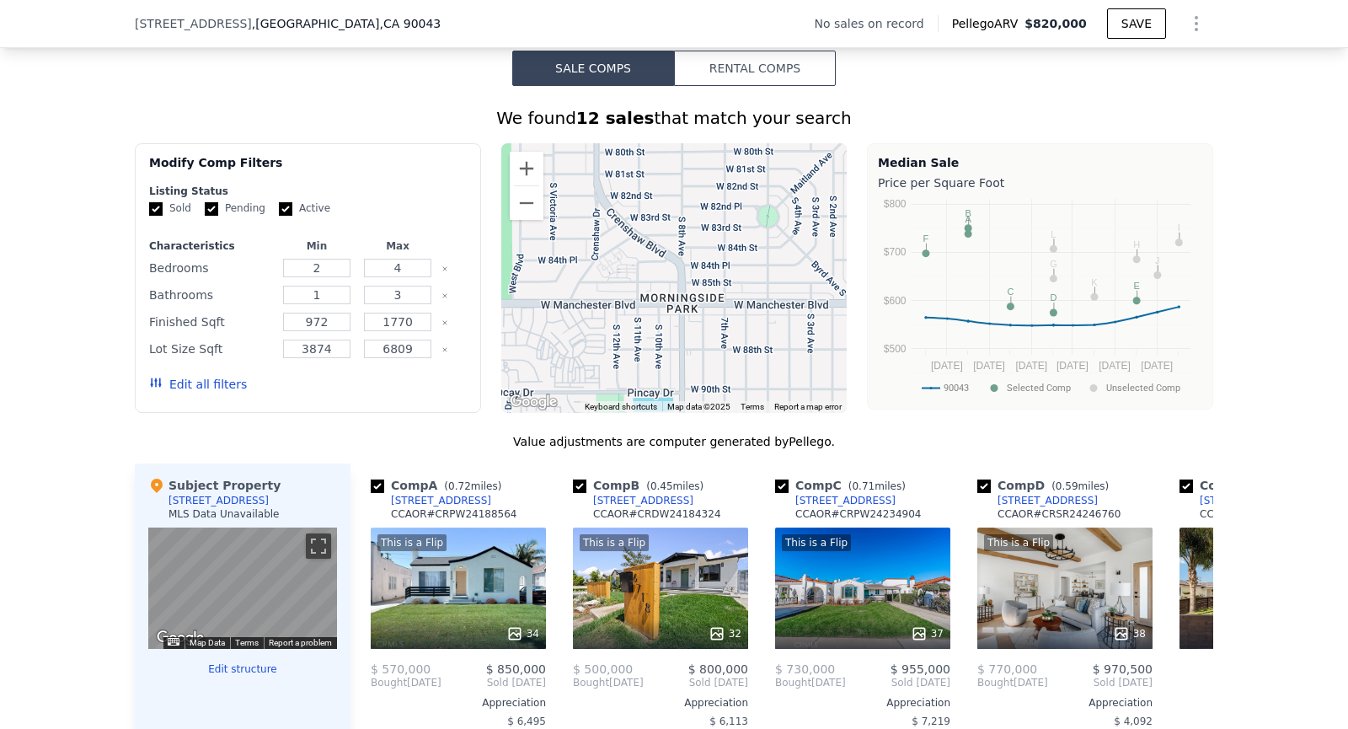
drag, startPoint x: 644, startPoint y: 195, endPoint x: 647, endPoint y: 335, distance: 139.9
click at [647, 335] on div at bounding box center [674, 278] width 346 height 270
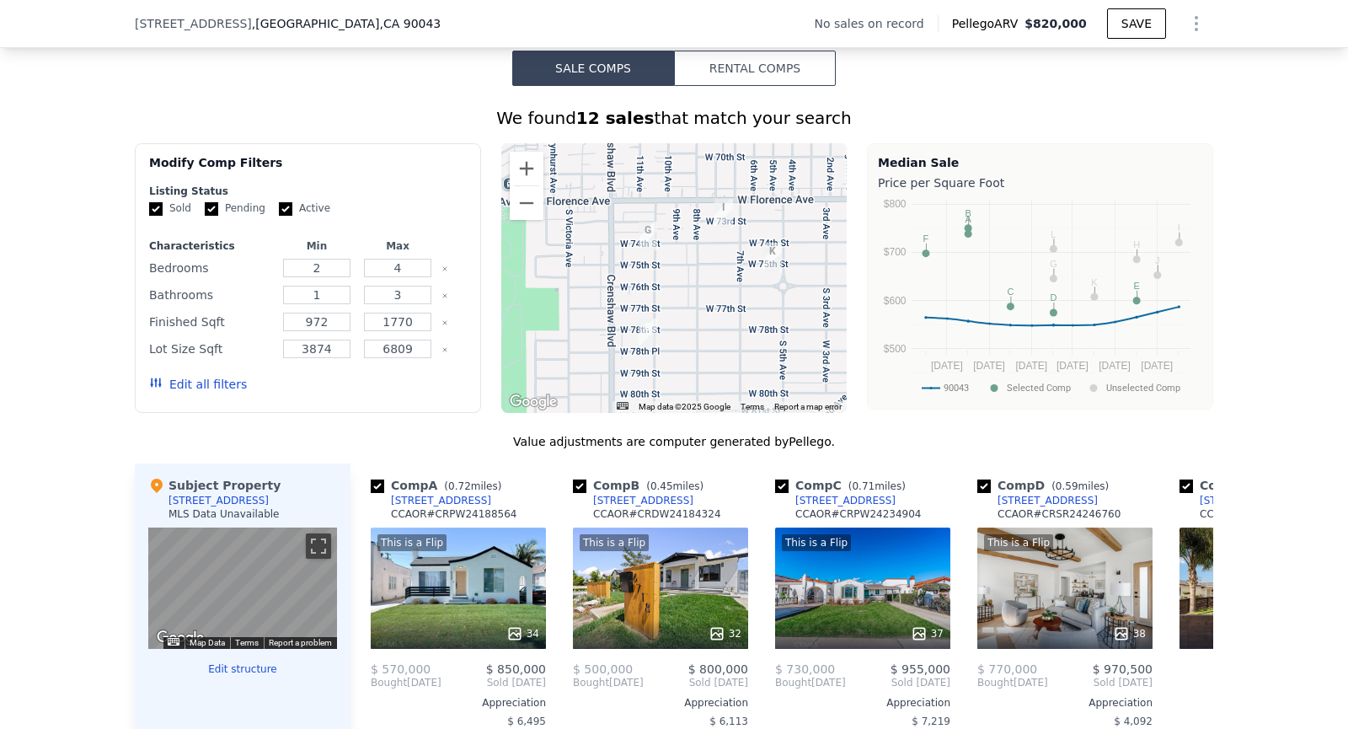
drag, startPoint x: 608, startPoint y: 246, endPoint x: 627, endPoint y: 300, distance: 57.0
click at [627, 300] on div at bounding box center [674, 278] width 346 height 270
click at [529, 209] on button "Zoom out" at bounding box center [527, 203] width 34 height 34
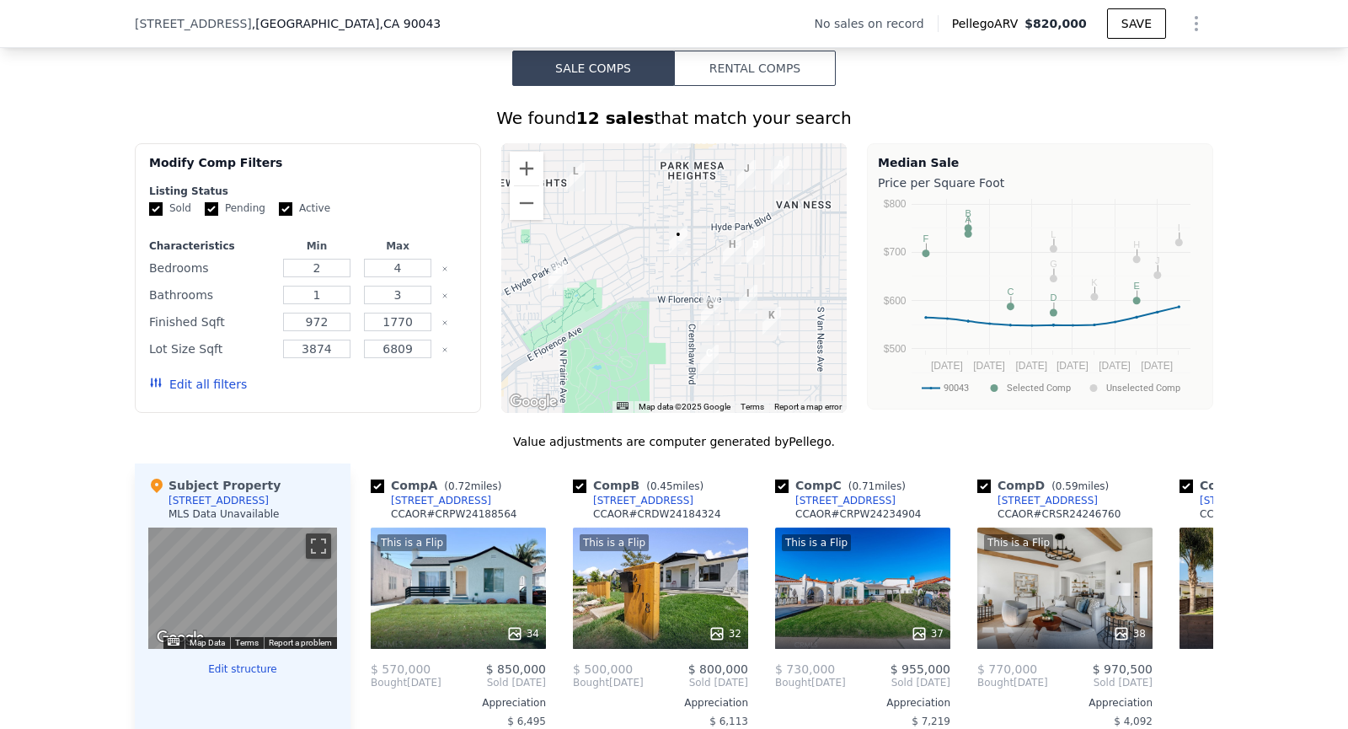
drag, startPoint x: 588, startPoint y: 243, endPoint x: 634, endPoint y: 300, distance: 73.7
click at [634, 300] on div at bounding box center [674, 278] width 346 height 270
click at [533, 166] on button "Zoom in" at bounding box center [527, 169] width 34 height 34
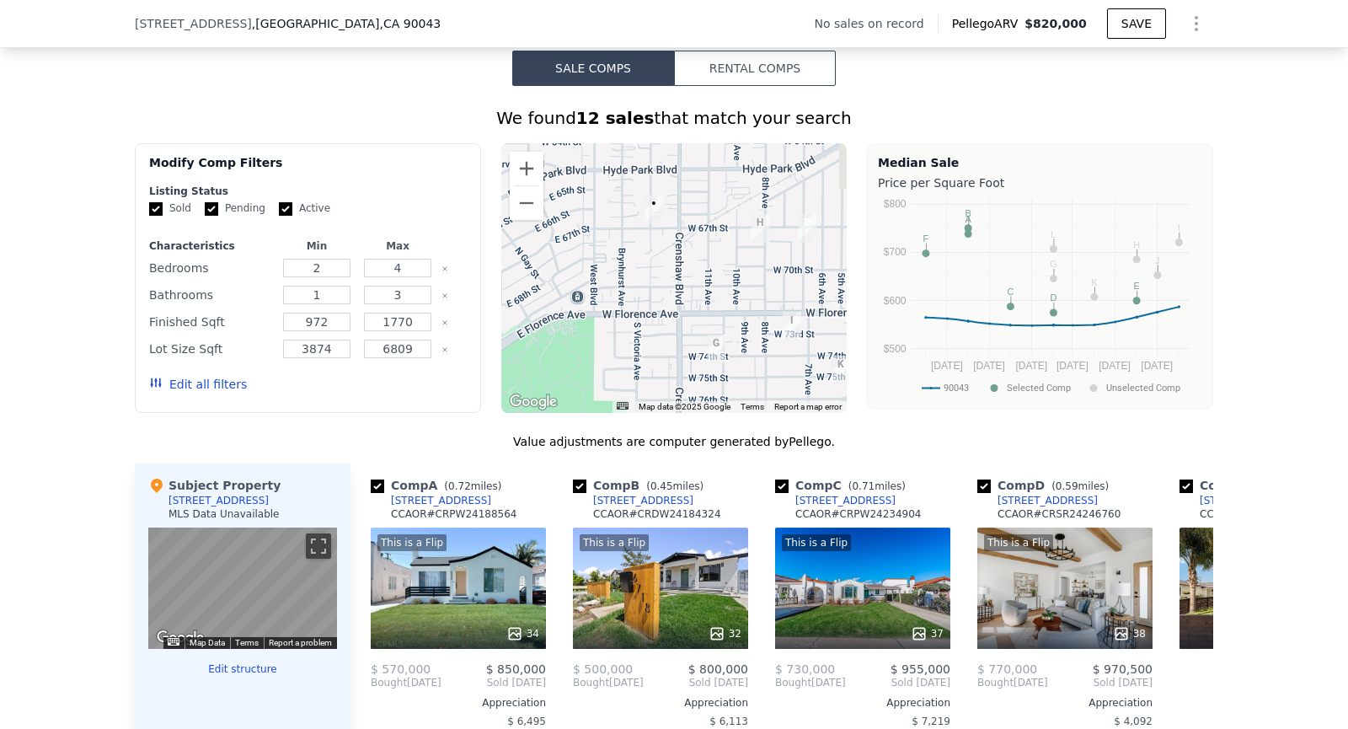
drag, startPoint x: 658, startPoint y: 244, endPoint x: 633, endPoint y: 243, distance: 25.3
click at [633, 243] on div at bounding box center [674, 278] width 346 height 270
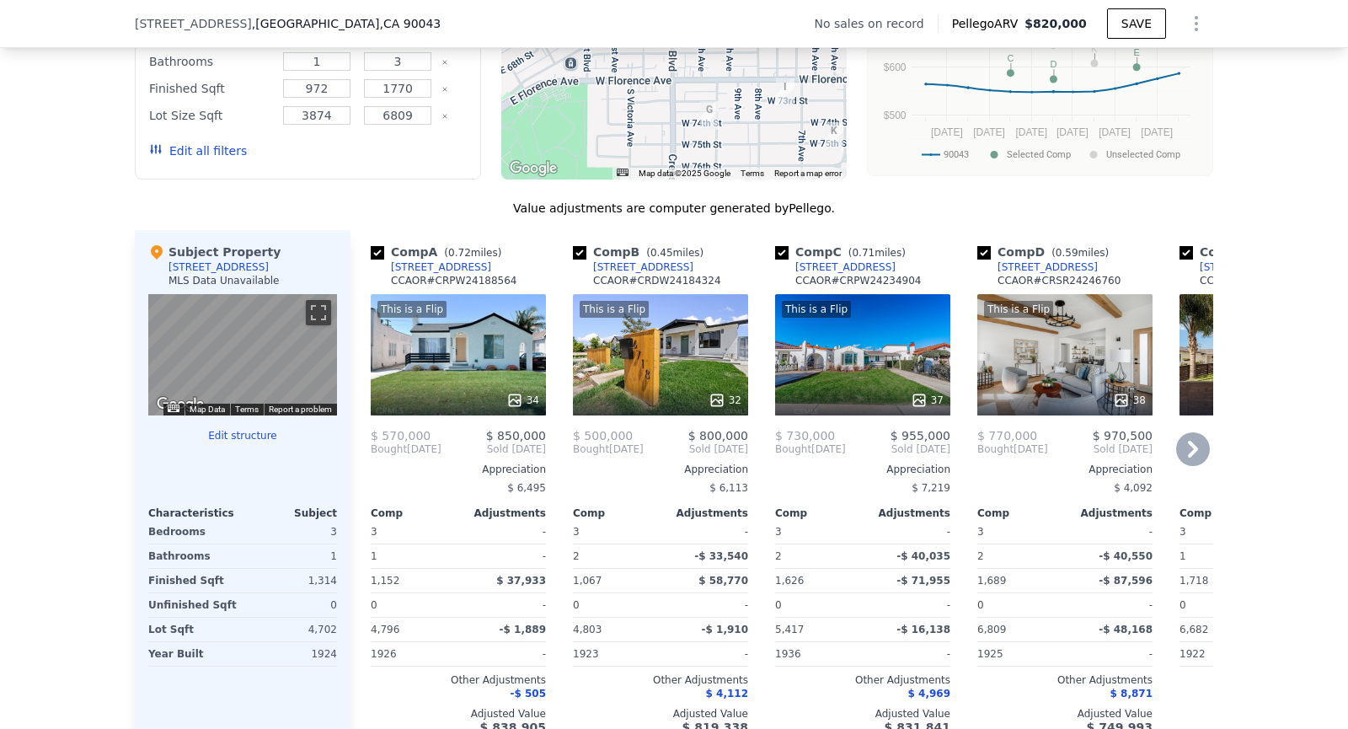
scroll to position [1458, 0]
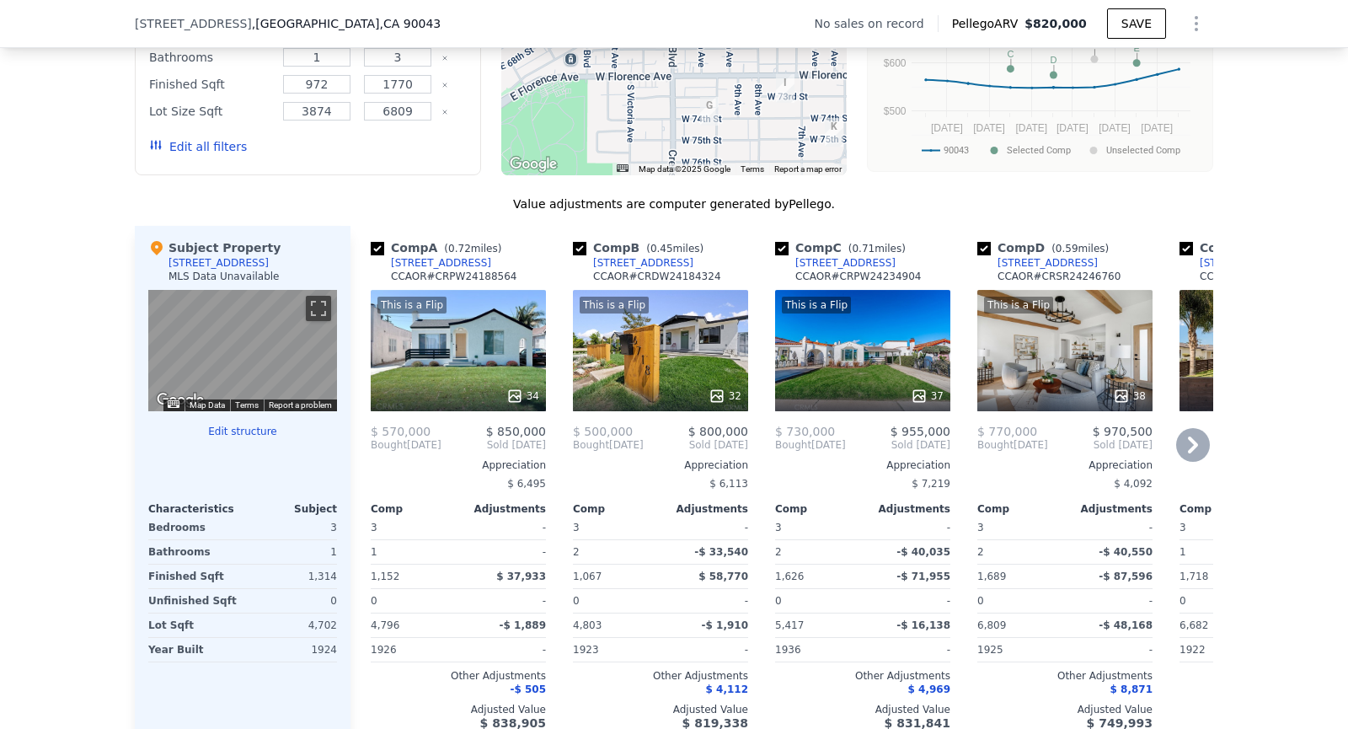
click at [688, 347] on div "This is a Flip 32" at bounding box center [660, 350] width 175 height 121
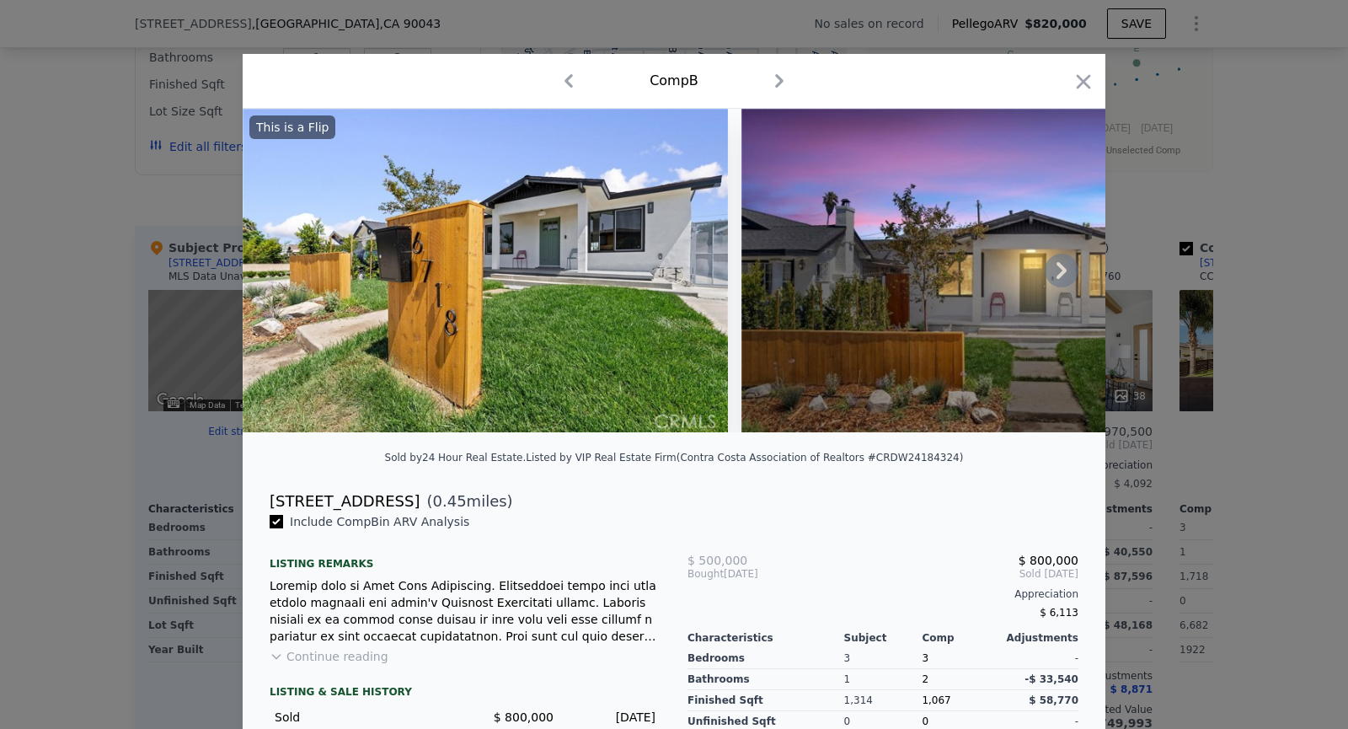
click at [1056, 274] on icon at bounding box center [1062, 271] width 34 height 34
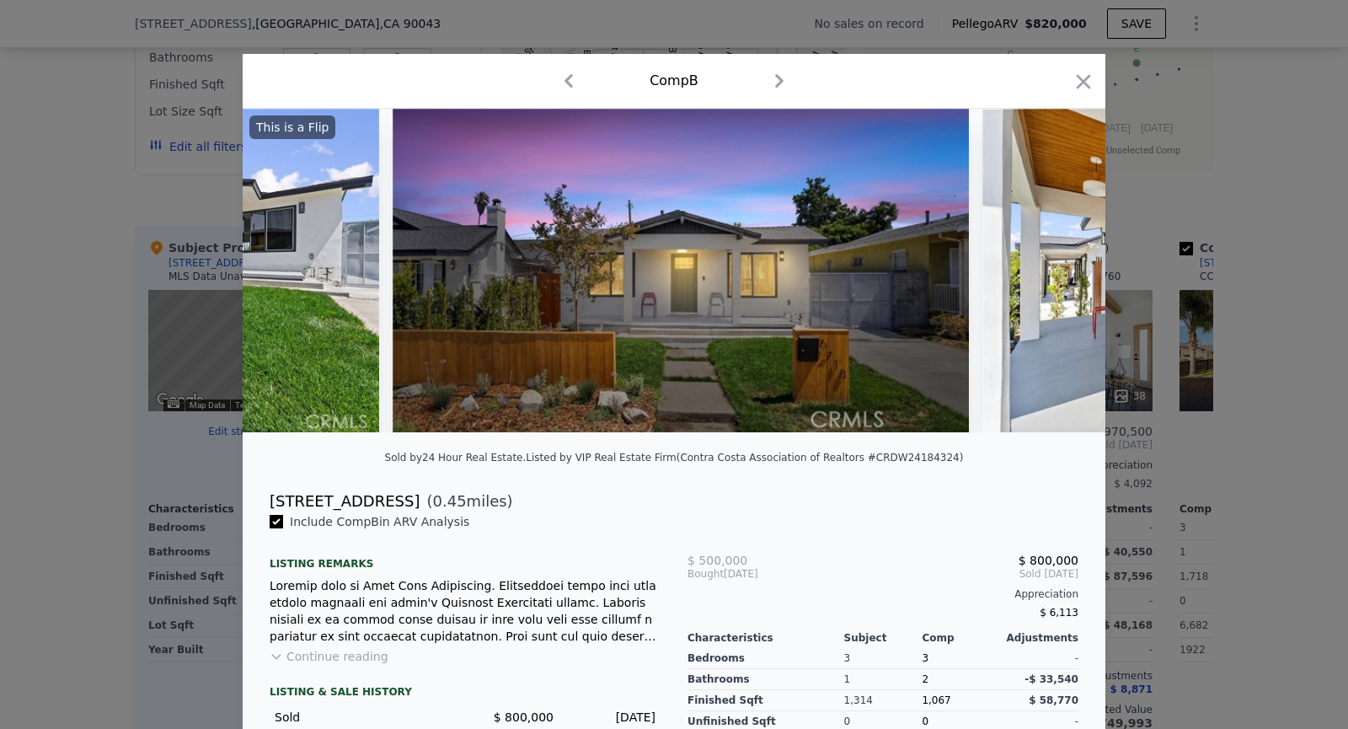
scroll to position [0, 404]
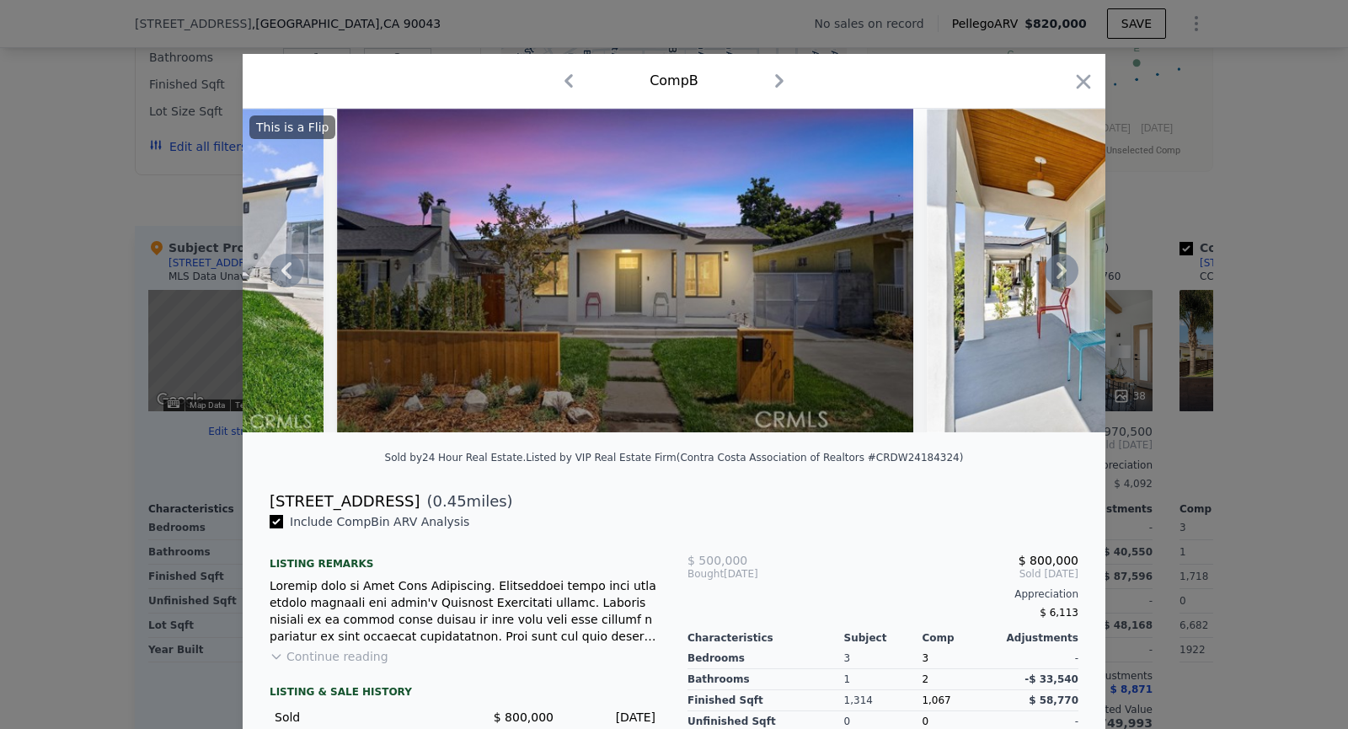
click at [1041, 281] on img at bounding box center [1169, 271] width 485 height 324
click at [1047, 279] on icon at bounding box center [1062, 271] width 34 height 34
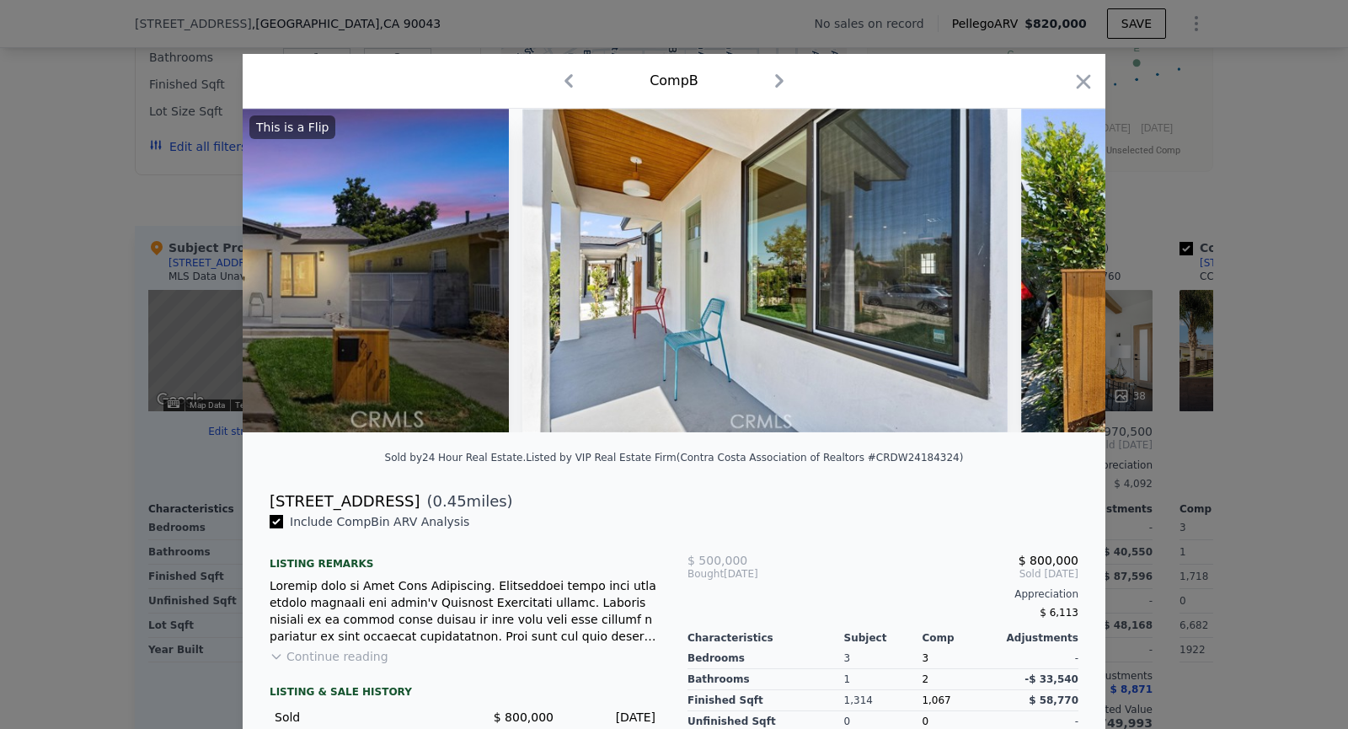
click at [1048, 278] on img at bounding box center [1263, 271] width 485 height 324
click at [1048, 278] on icon at bounding box center [1062, 271] width 34 height 34
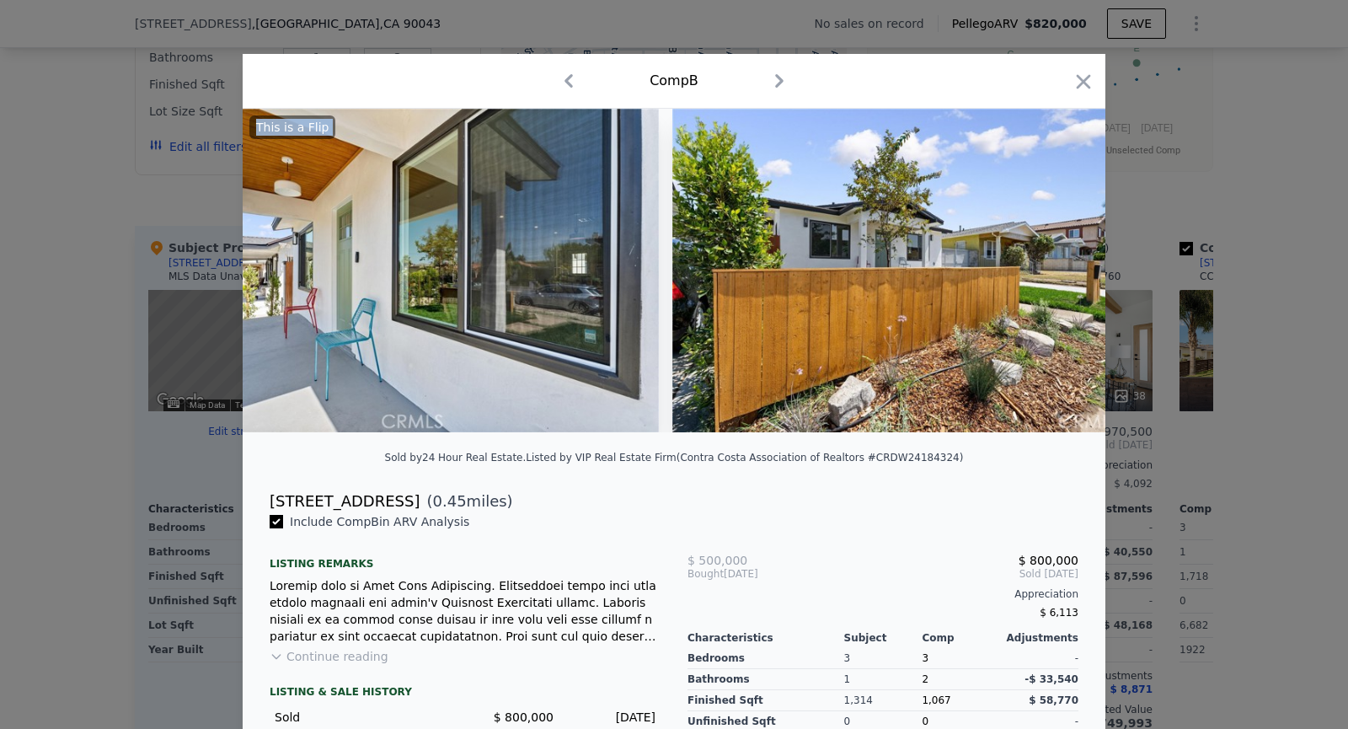
click at [1048, 278] on img at bounding box center [914, 271] width 485 height 324
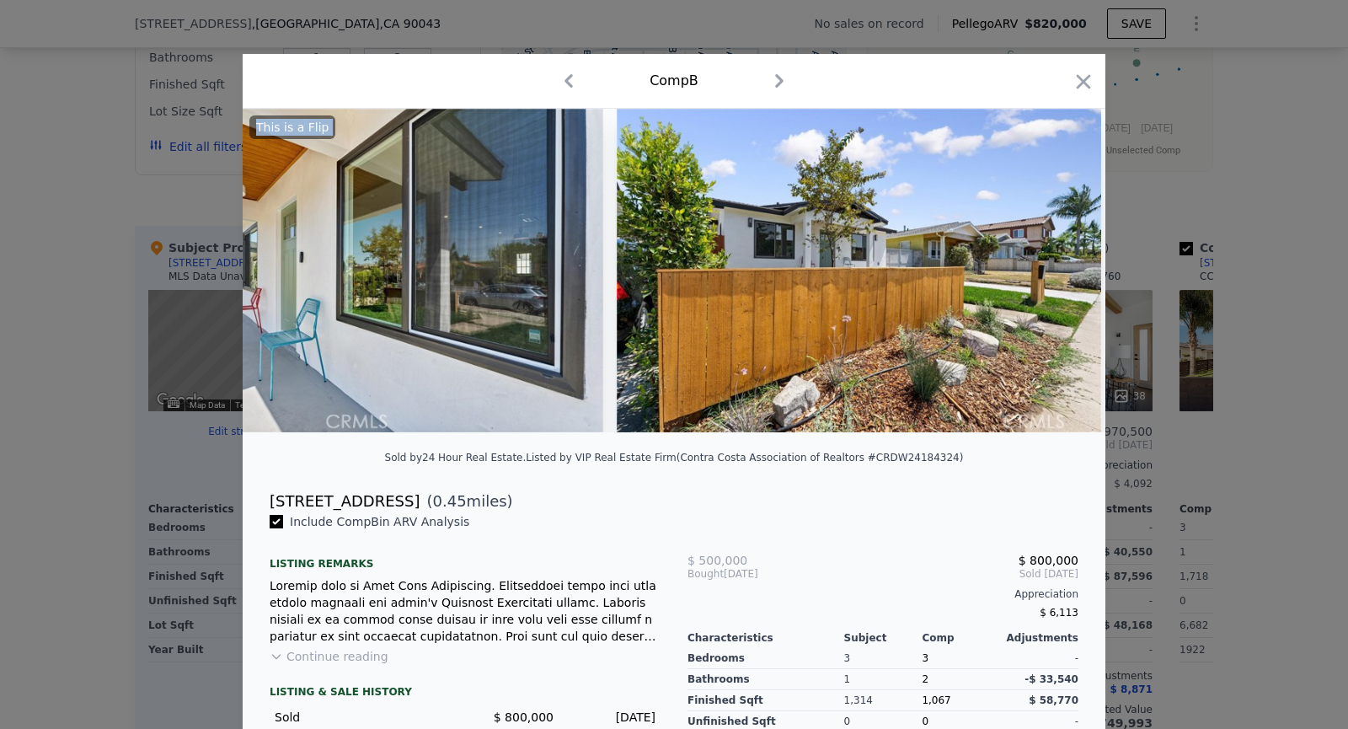
click at [1048, 278] on img at bounding box center [859, 271] width 485 height 324
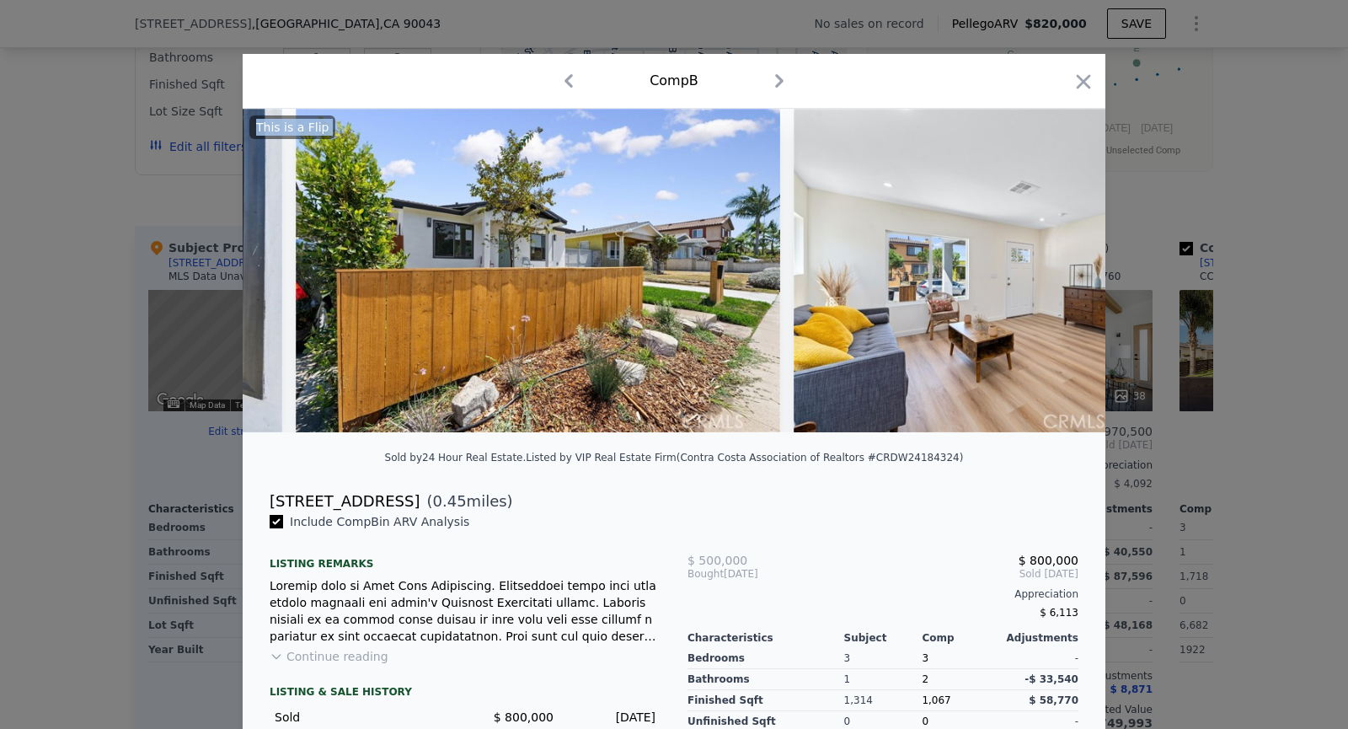
click at [1048, 278] on img at bounding box center [1036, 271] width 485 height 324
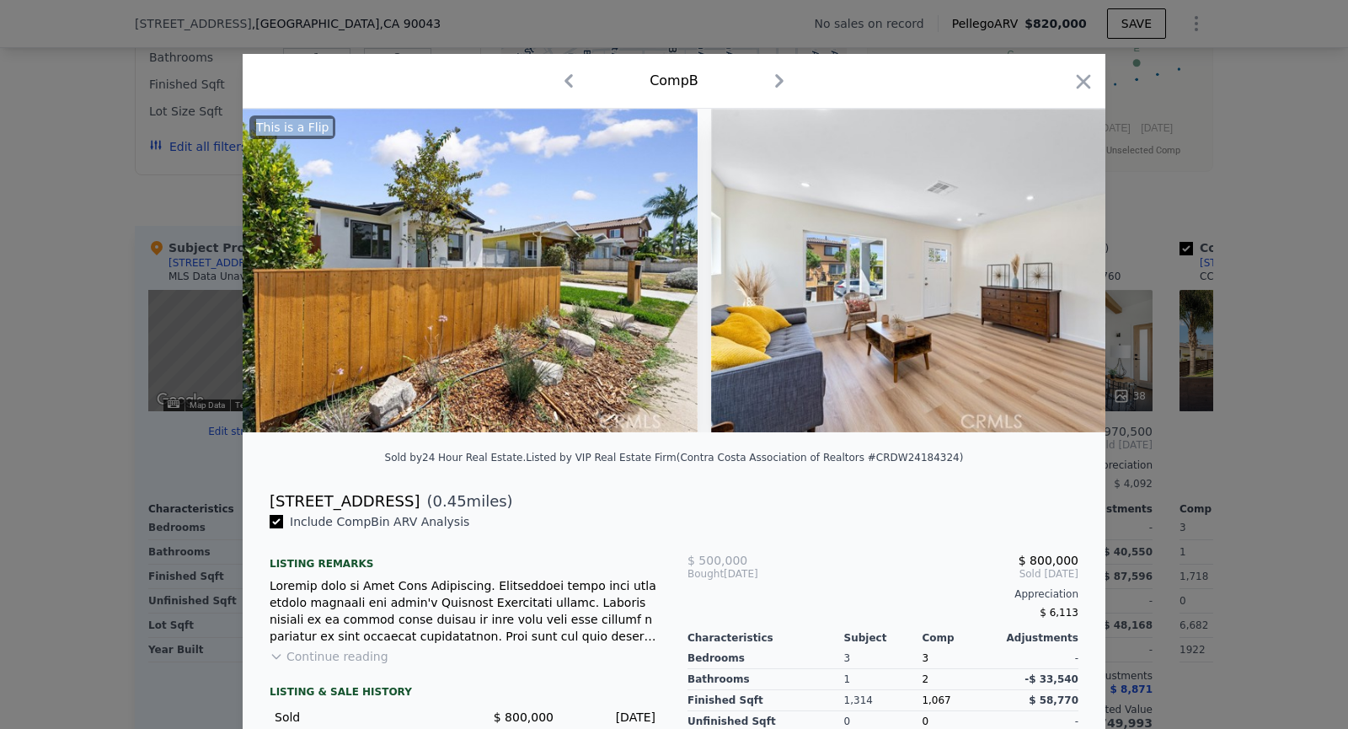
click at [1048, 278] on img at bounding box center [953, 271] width 485 height 324
click at [1048, 278] on img at bounding box center [952, 271] width 485 height 324
click at [1048, 278] on icon at bounding box center [1062, 271] width 34 height 34
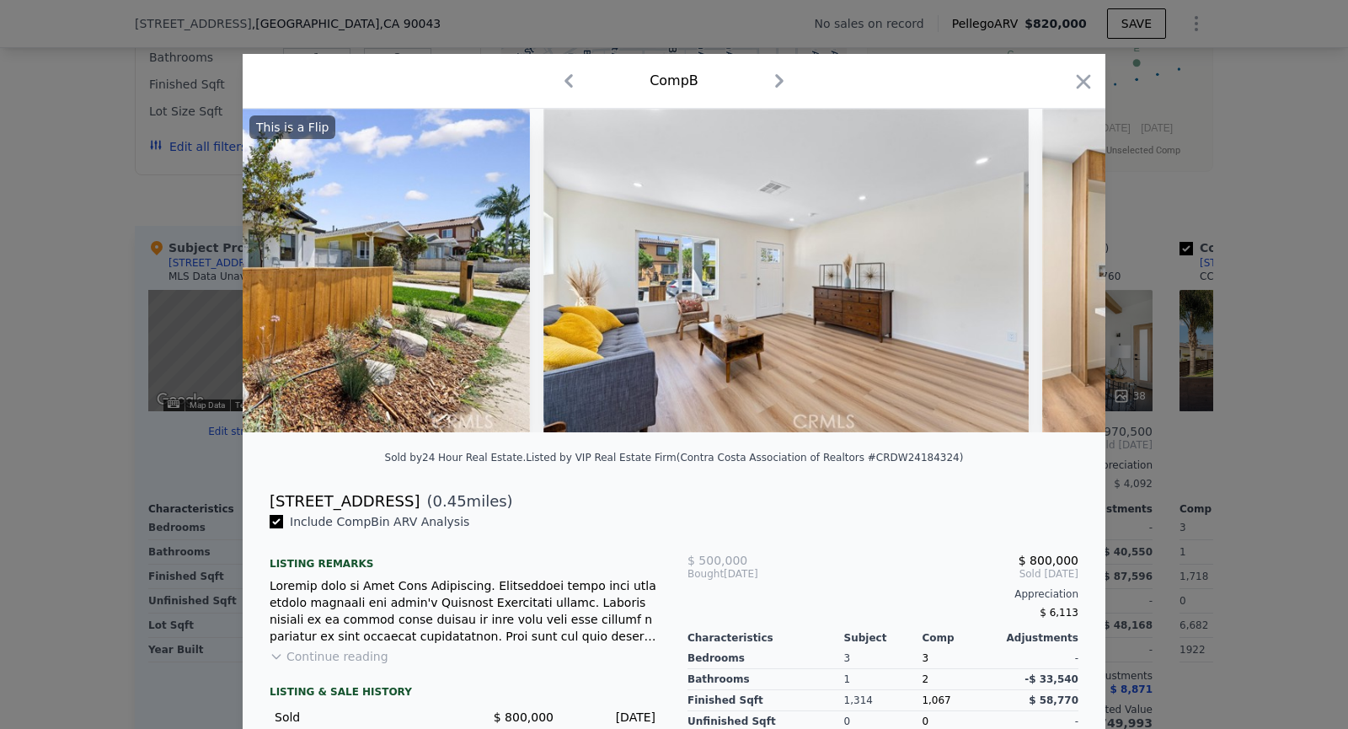
click at [1048, 278] on img at bounding box center [1284, 271] width 485 height 324
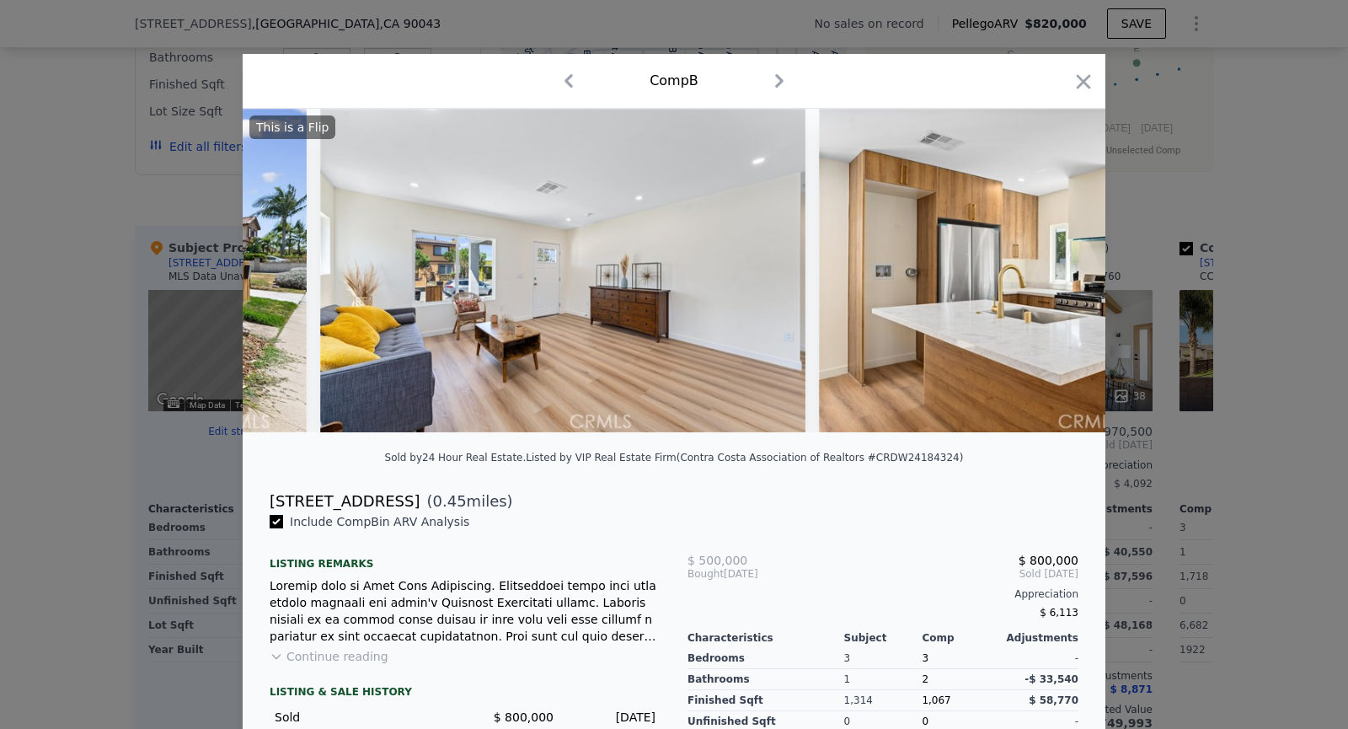
click at [1048, 278] on img at bounding box center [1061, 271] width 485 height 324
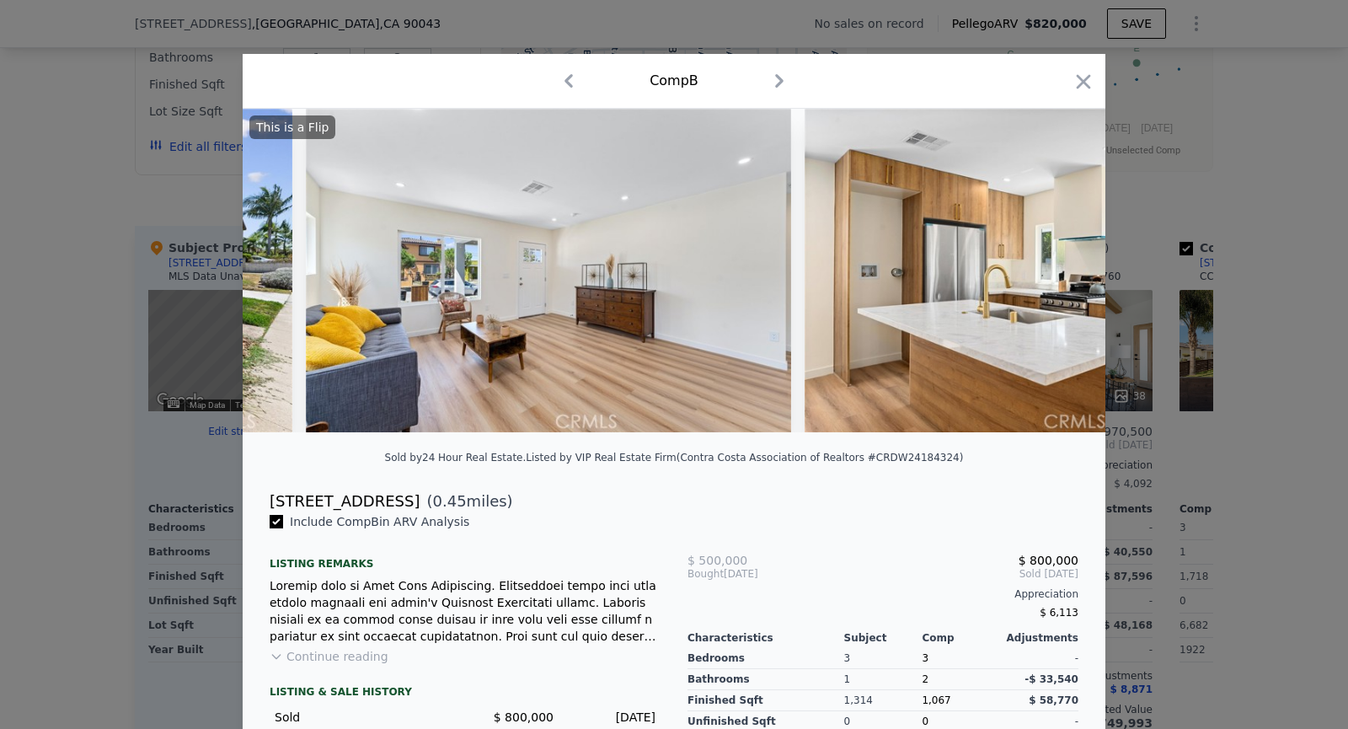
click at [1048, 278] on img at bounding box center [1047, 271] width 485 height 324
click at [1048, 278] on div "This is a Flip" at bounding box center [674, 271] width 863 height 324
click at [1048, 278] on icon at bounding box center [1062, 271] width 34 height 34
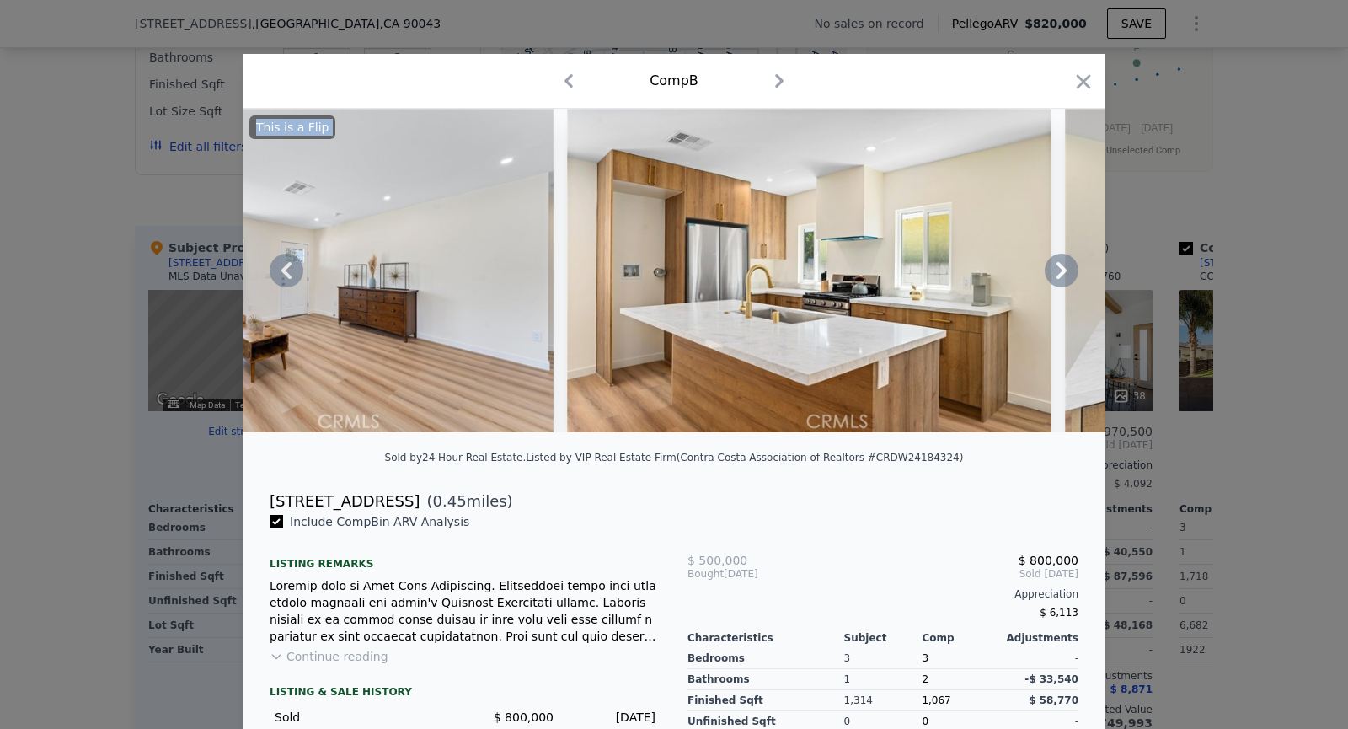
click at [1048, 278] on div at bounding box center [674, 271] width 863 height 324
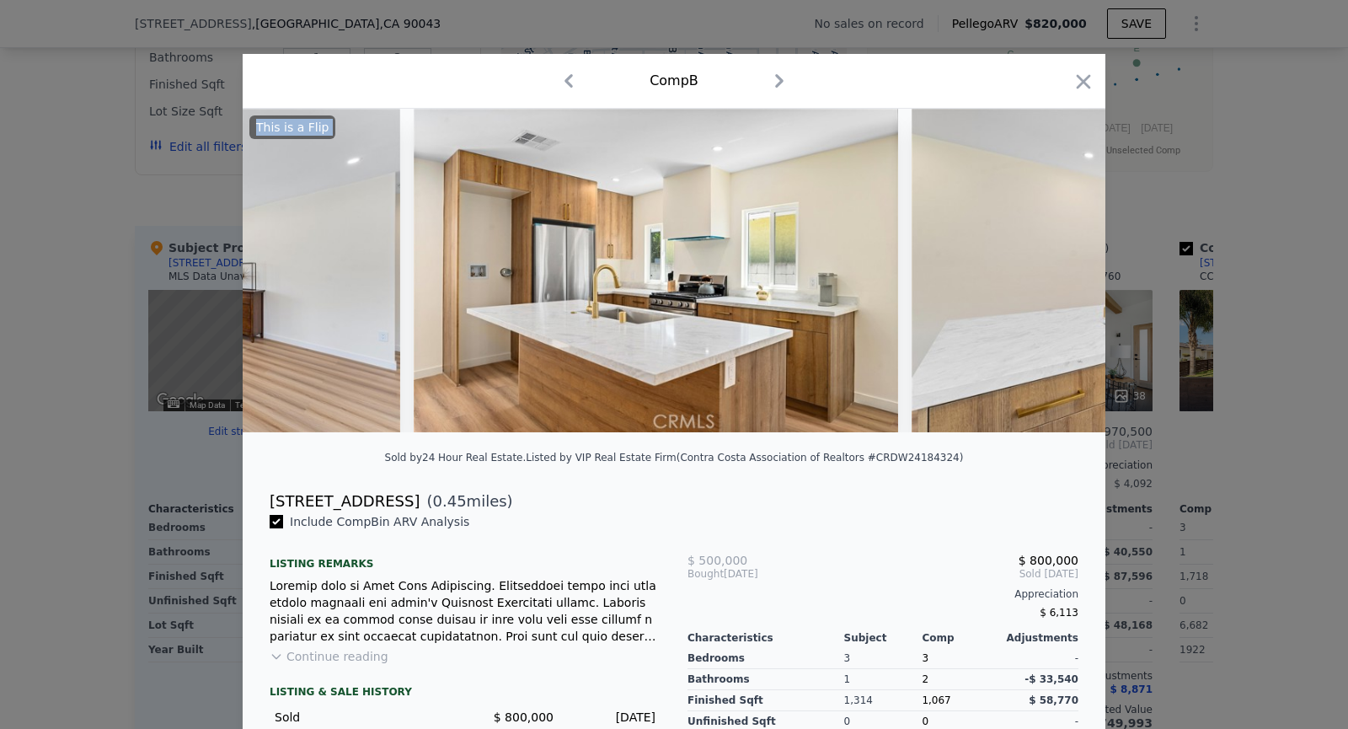
click at [1048, 278] on img at bounding box center [1154, 271] width 485 height 324
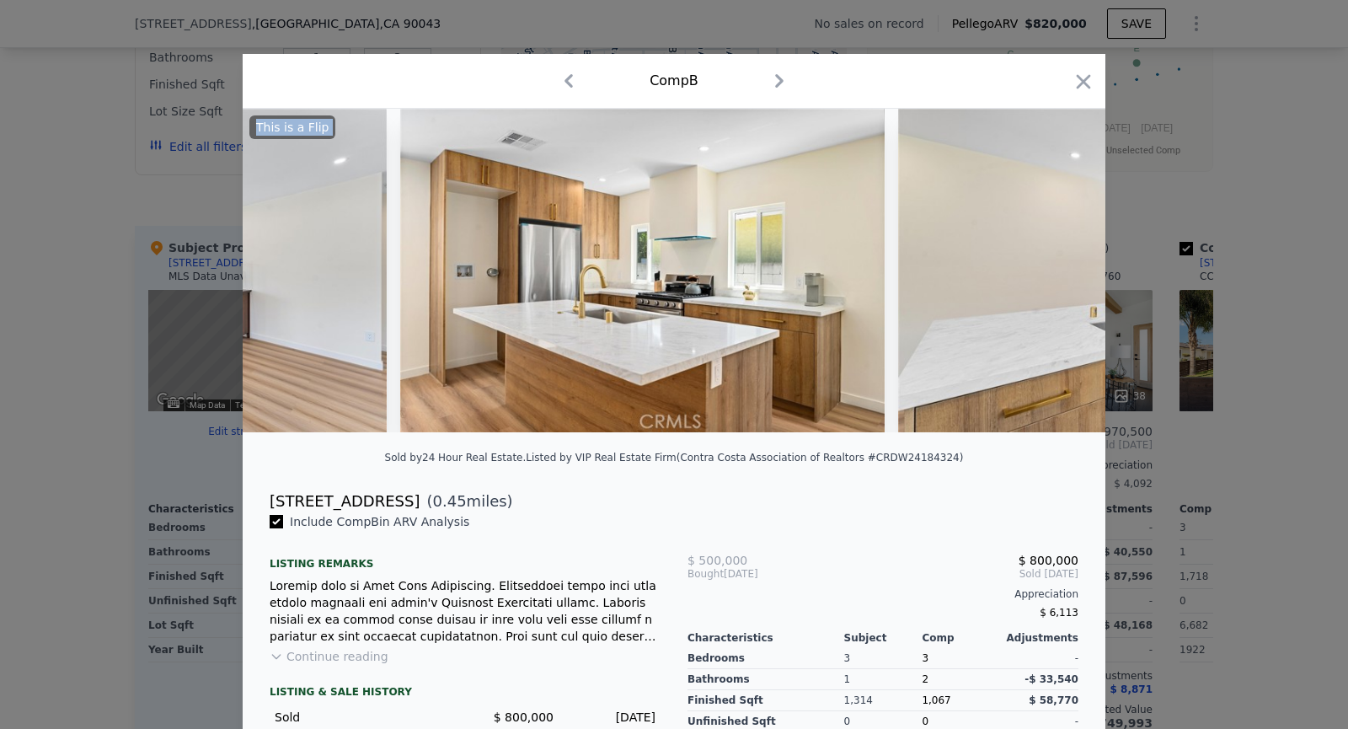
click at [1048, 278] on img at bounding box center [1140, 271] width 485 height 324
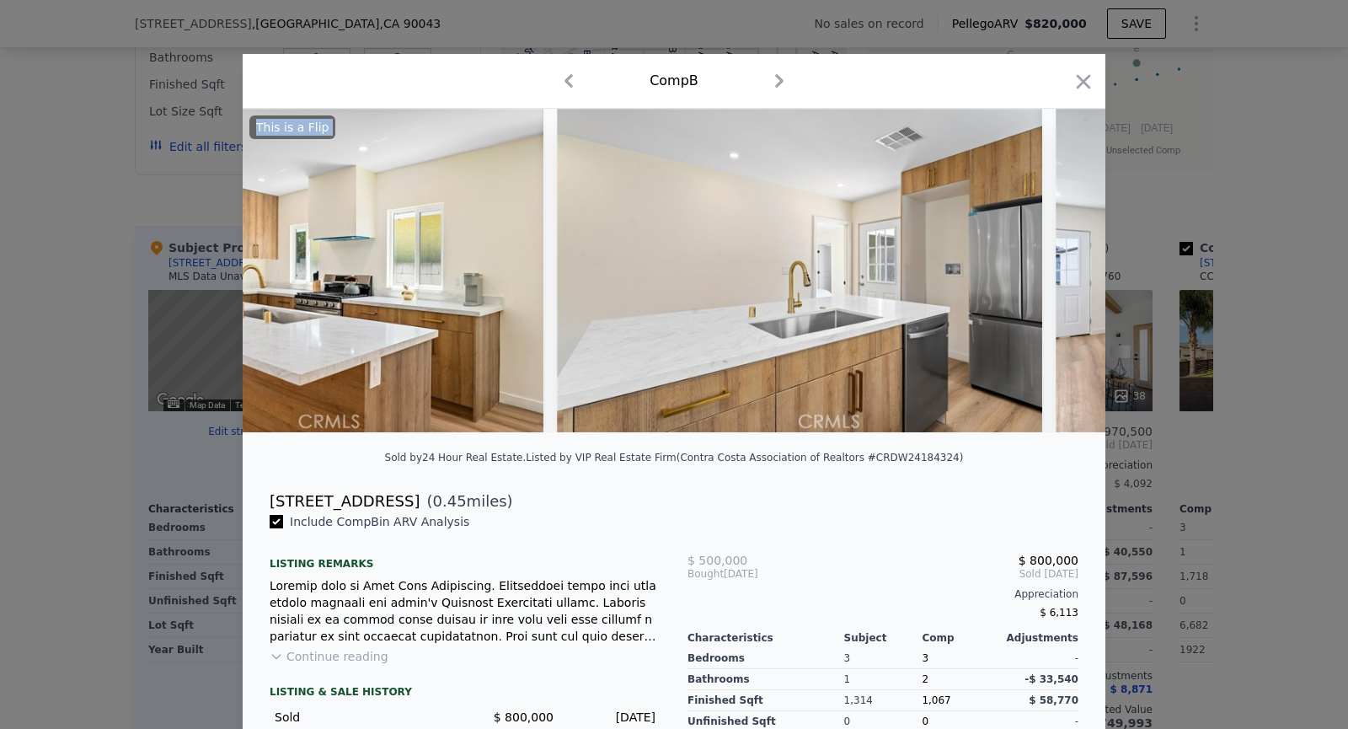
click at [1048, 278] on div at bounding box center [674, 271] width 863 height 324
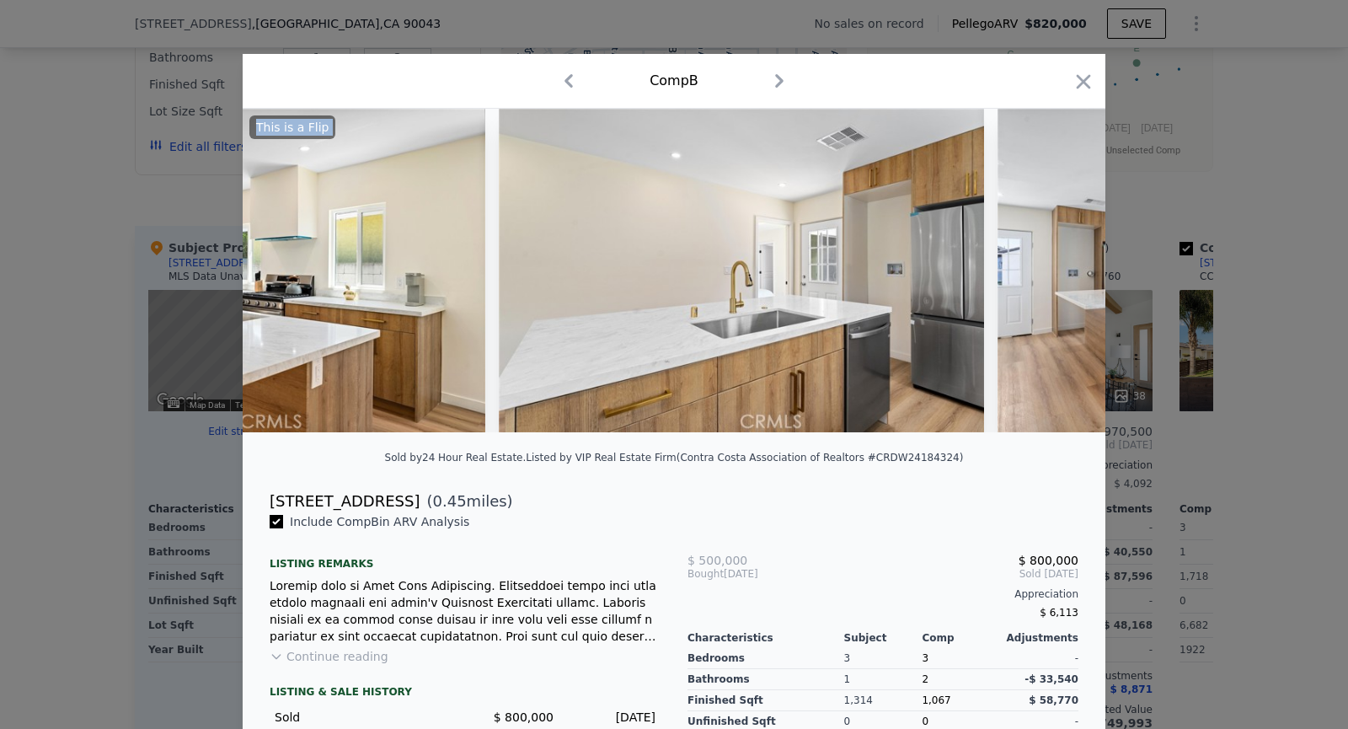
click at [1048, 278] on img at bounding box center [1240, 271] width 485 height 324
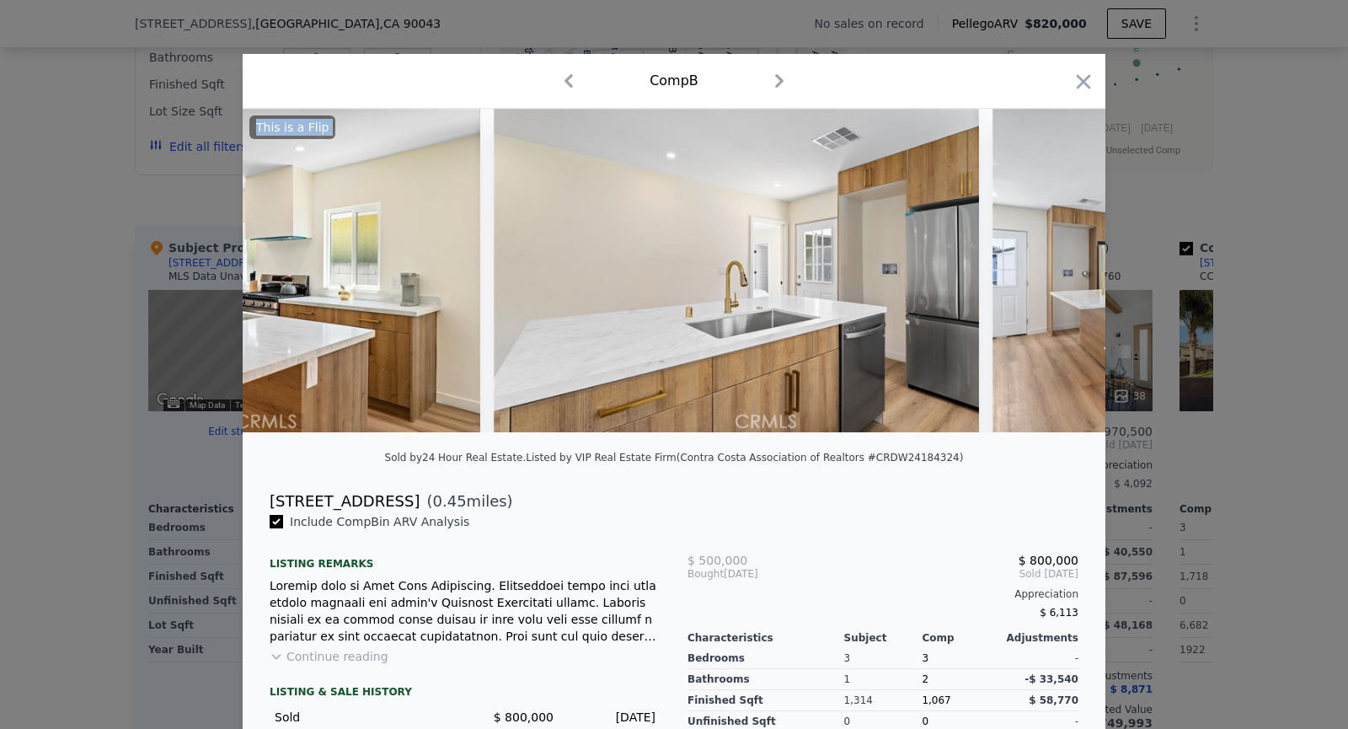
click at [1048, 278] on img at bounding box center [1235, 271] width 485 height 324
click at [1048, 278] on icon at bounding box center [1062, 271] width 34 height 34
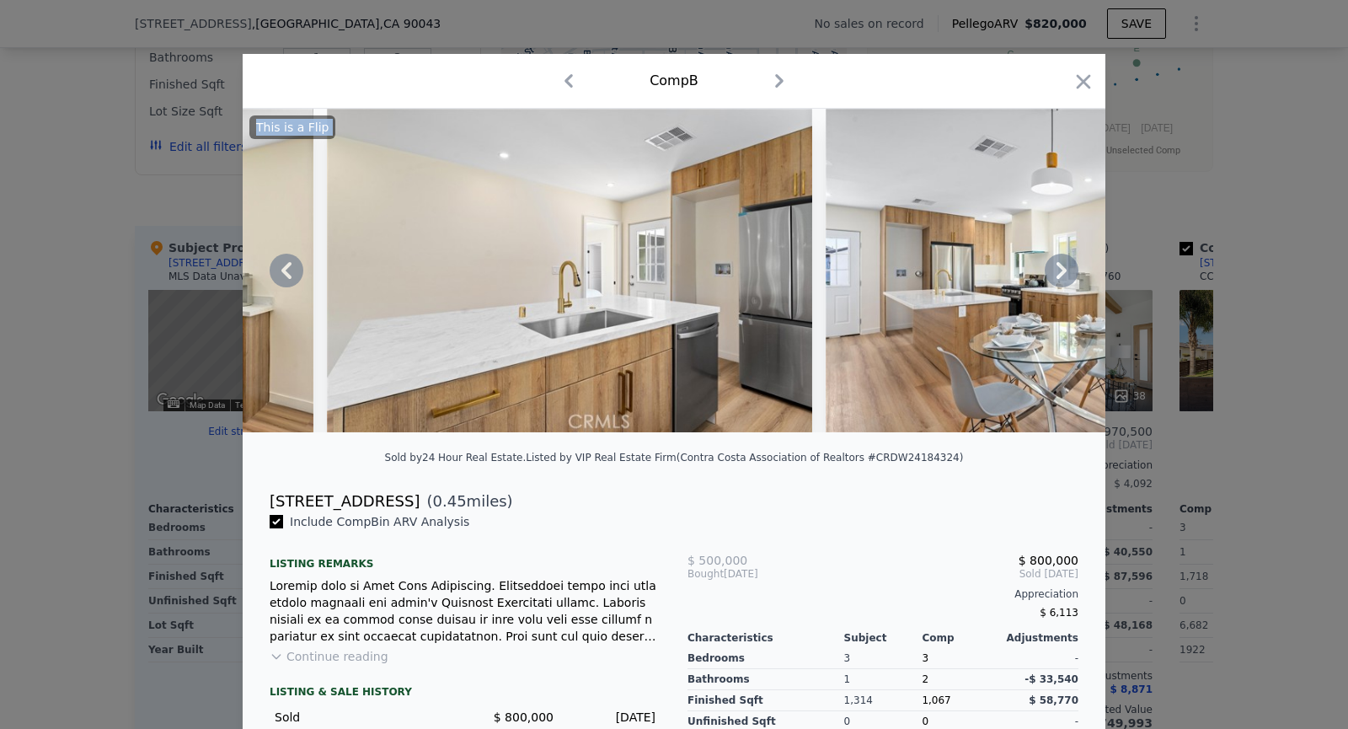
click at [1048, 278] on img at bounding box center [1068, 271] width 485 height 324
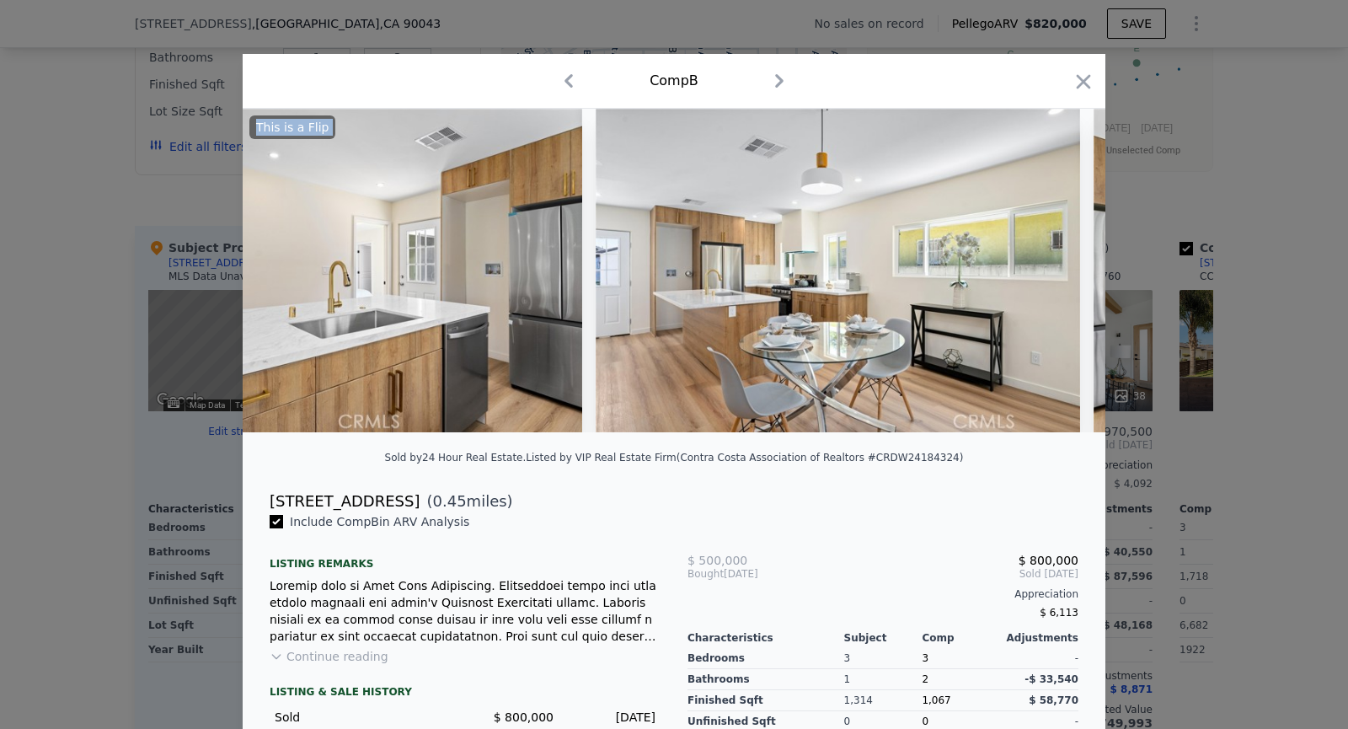
click at [1048, 278] on img at bounding box center [838, 271] width 485 height 324
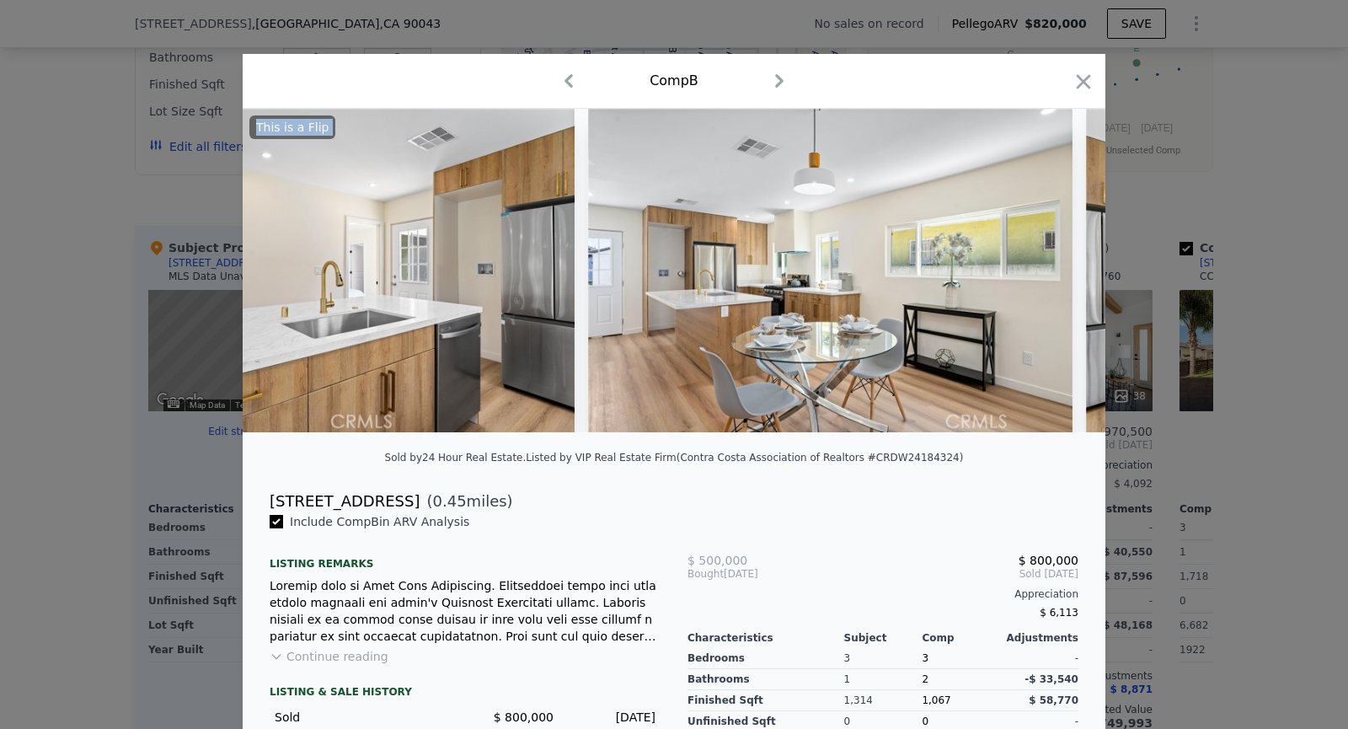
click at [1048, 278] on img at bounding box center [830, 271] width 485 height 324
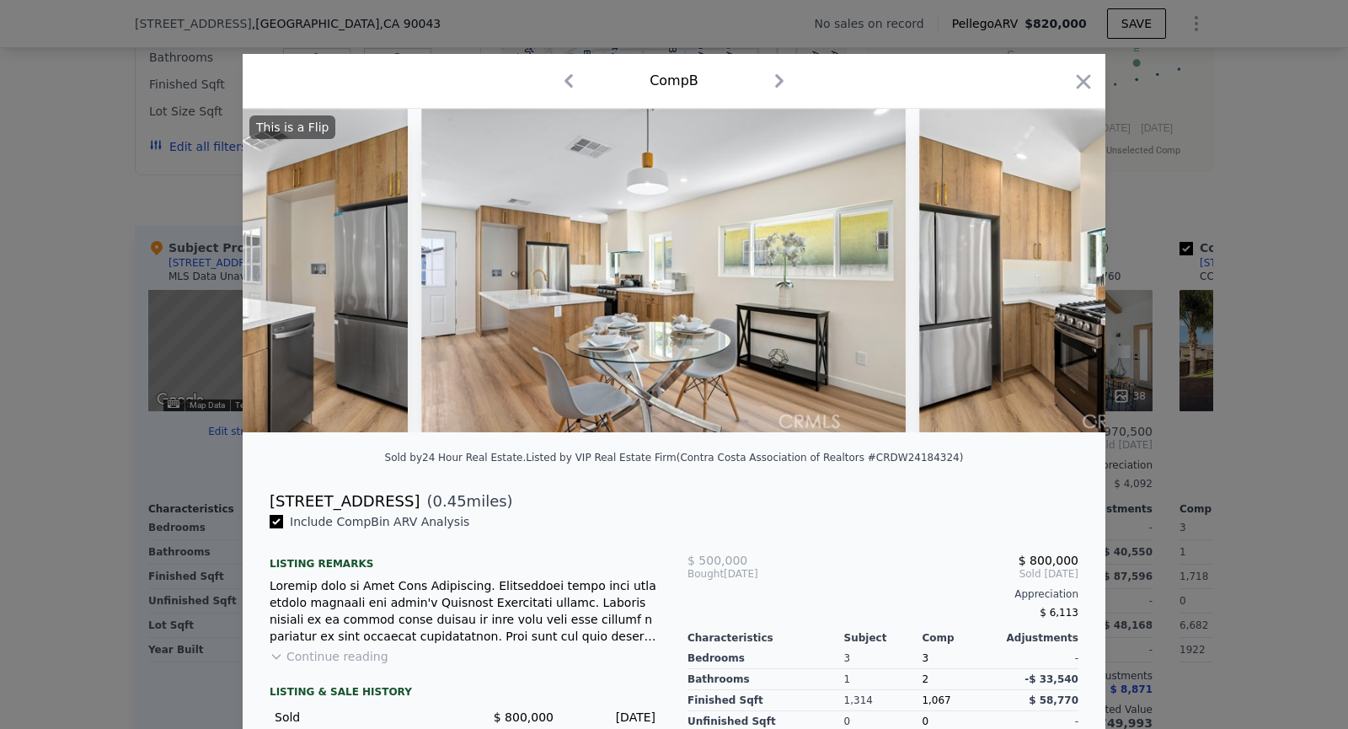
click at [1048, 278] on img at bounding box center [1161, 271] width 485 height 324
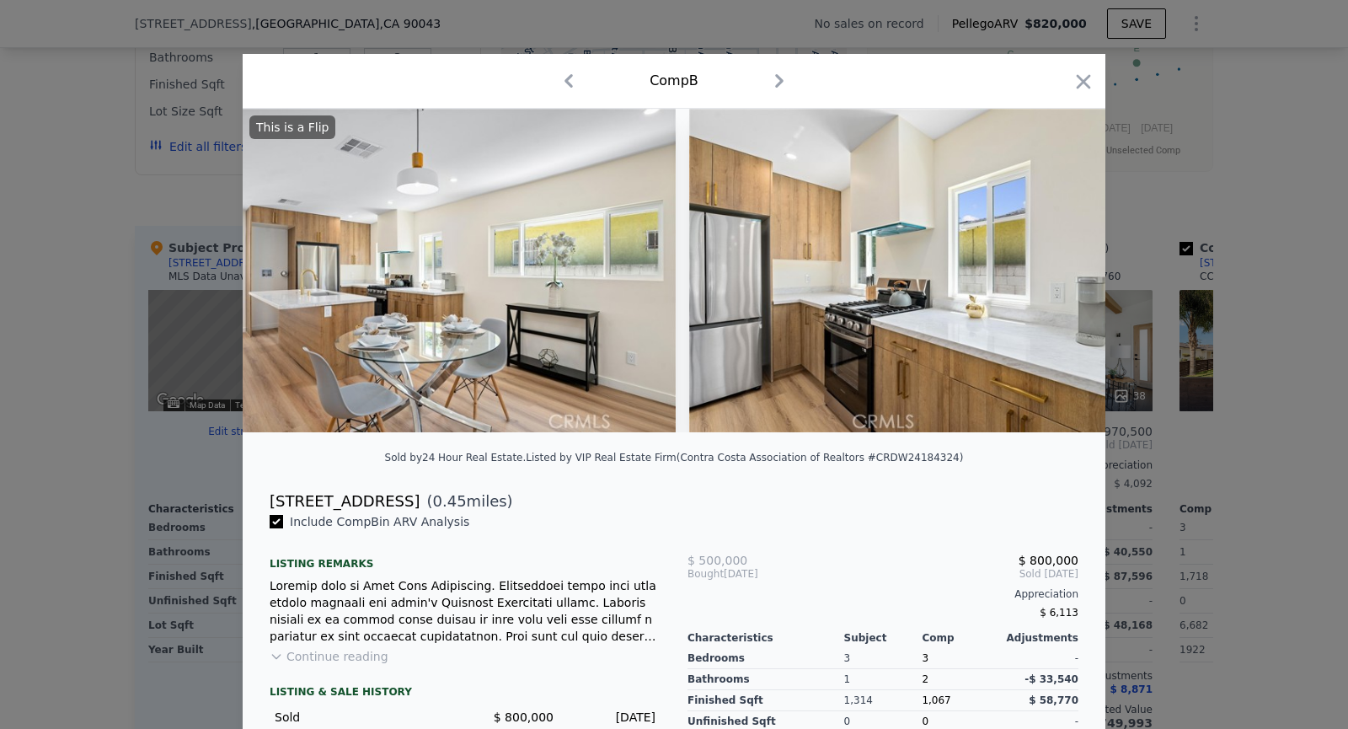
click at [1048, 278] on img at bounding box center [931, 271] width 485 height 324
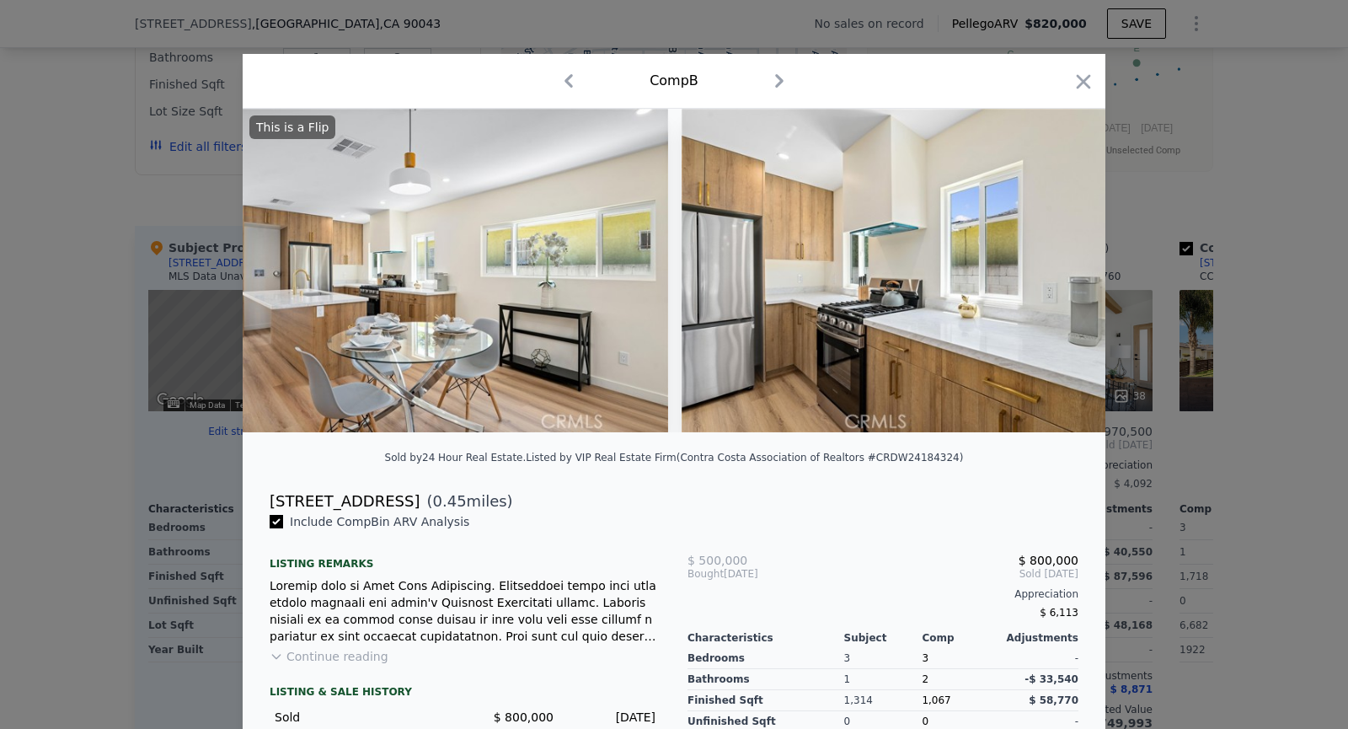
click at [1048, 278] on img at bounding box center [924, 271] width 485 height 324
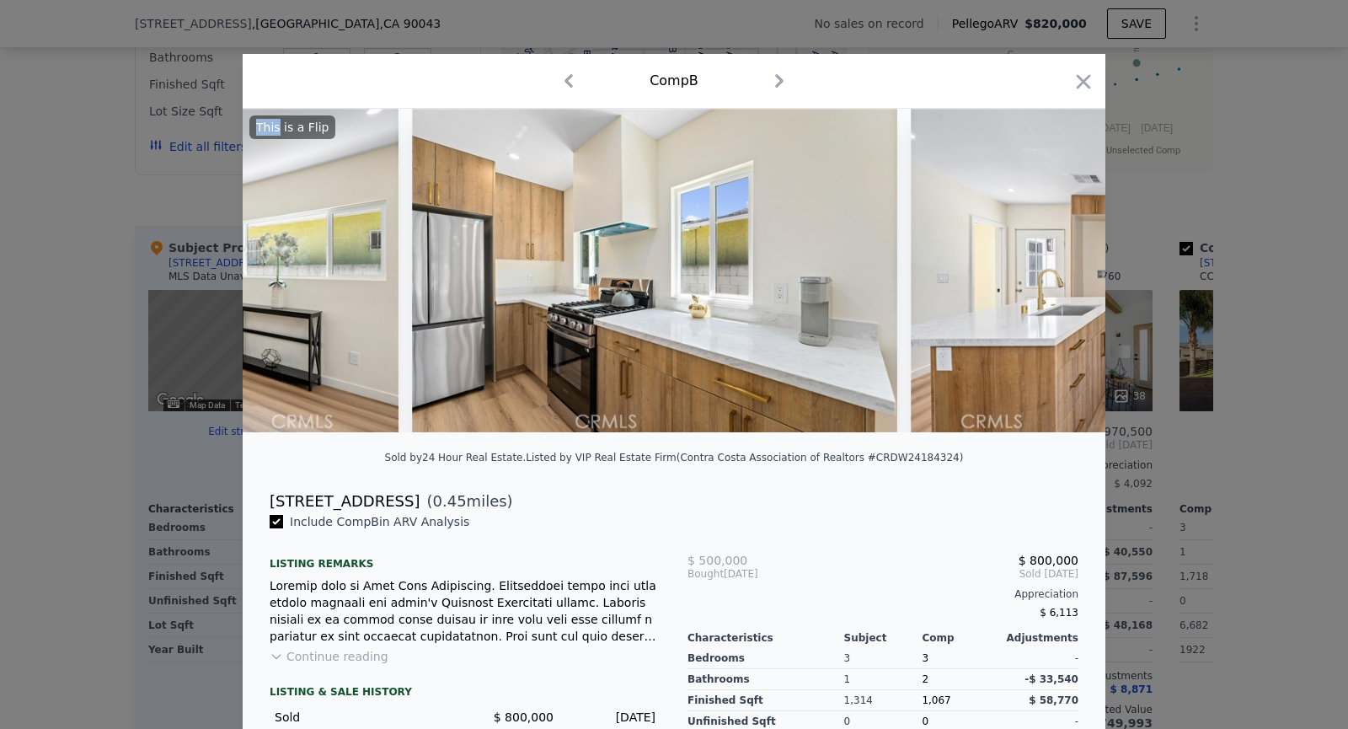
click at [1048, 278] on img at bounding box center [1153, 271] width 485 height 324
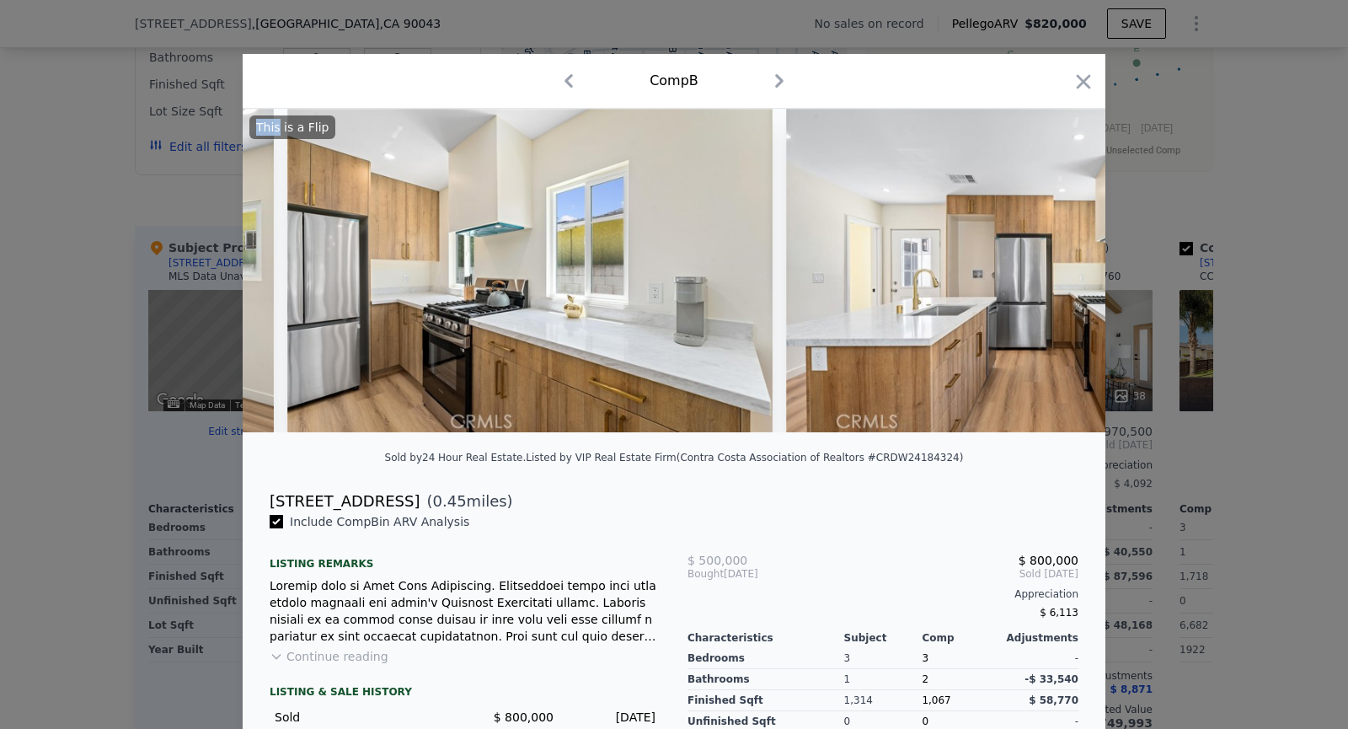
click at [1048, 278] on img at bounding box center [1028, 271] width 485 height 324
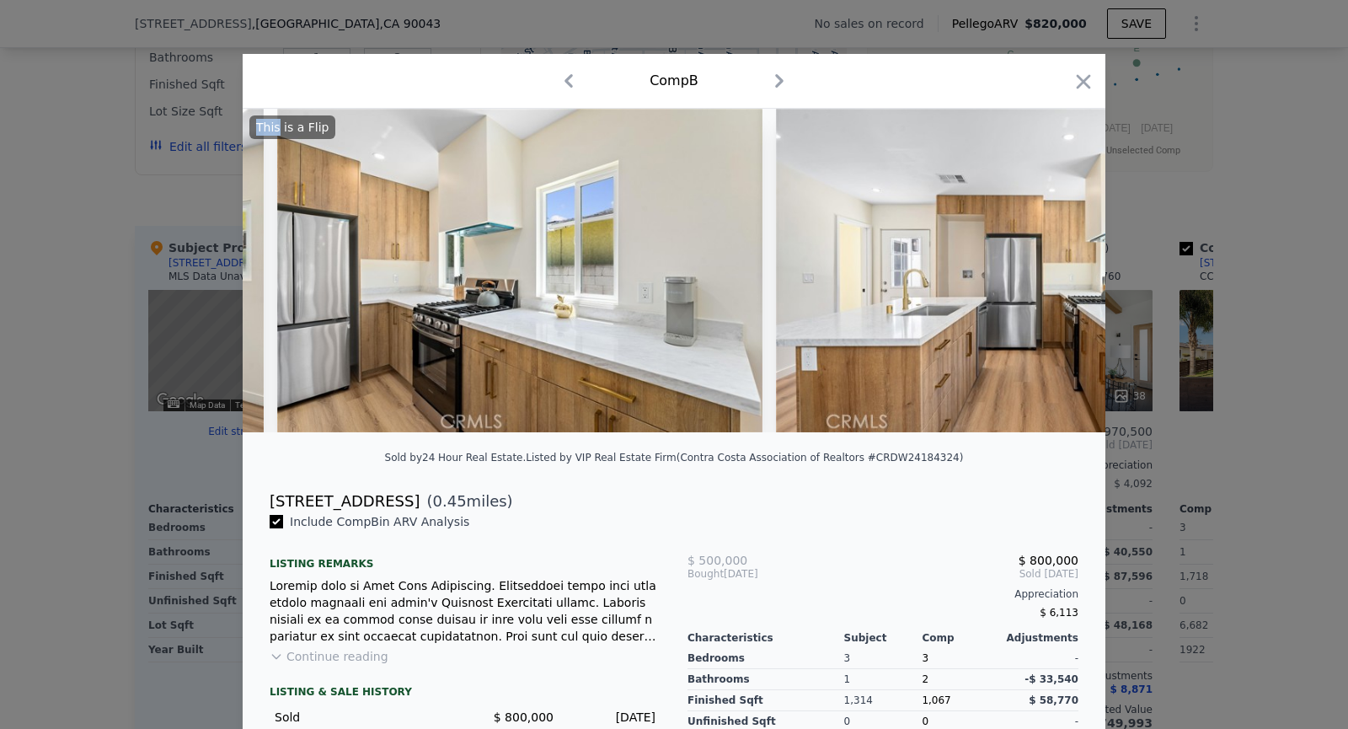
click at [1048, 278] on img at bounding box center [1018, 271] width 485 height 324
click at [1048, 278] on div "This is a Flip" at bounding box center [674, 271] width 863 height 324
click at [1048, 278] on icon at bounding box center [1062, 271] width 34 height 34
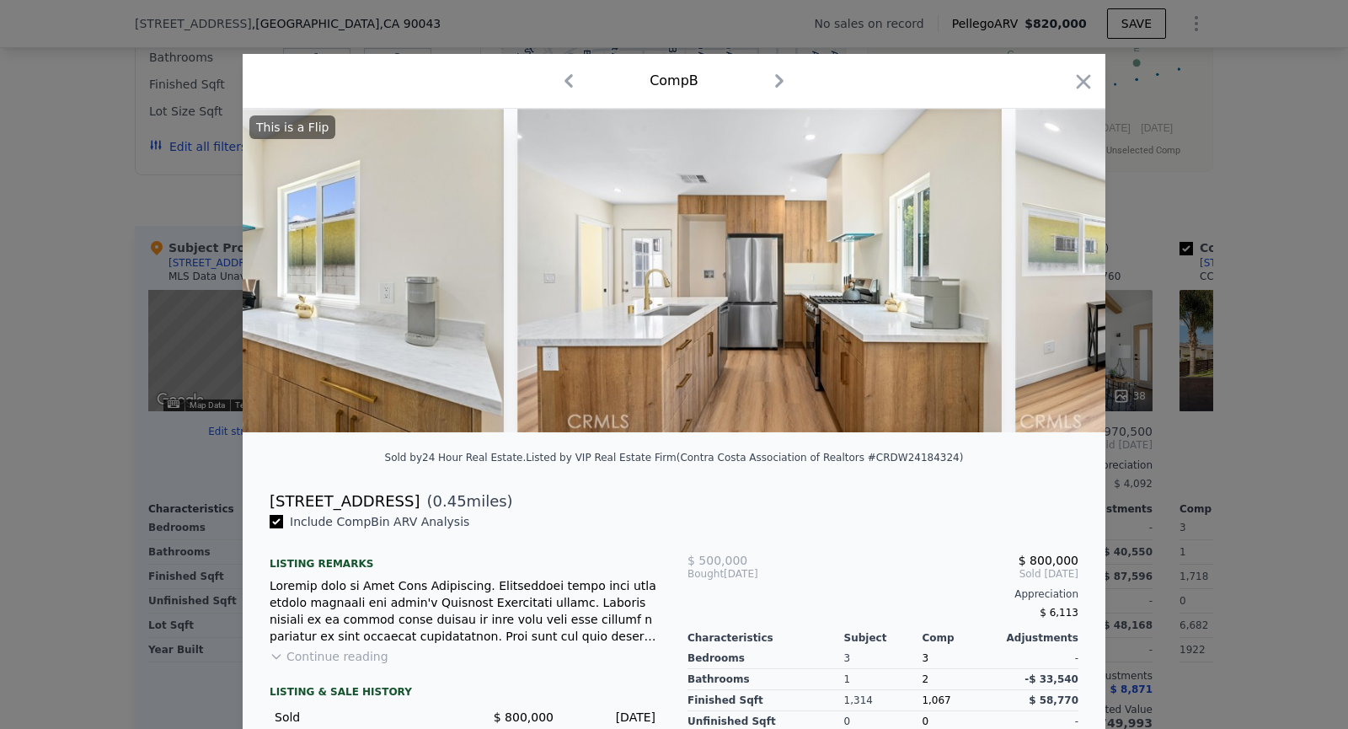
click at [1048, 278] on div at bounding box center [674, 271] width 863 height 324
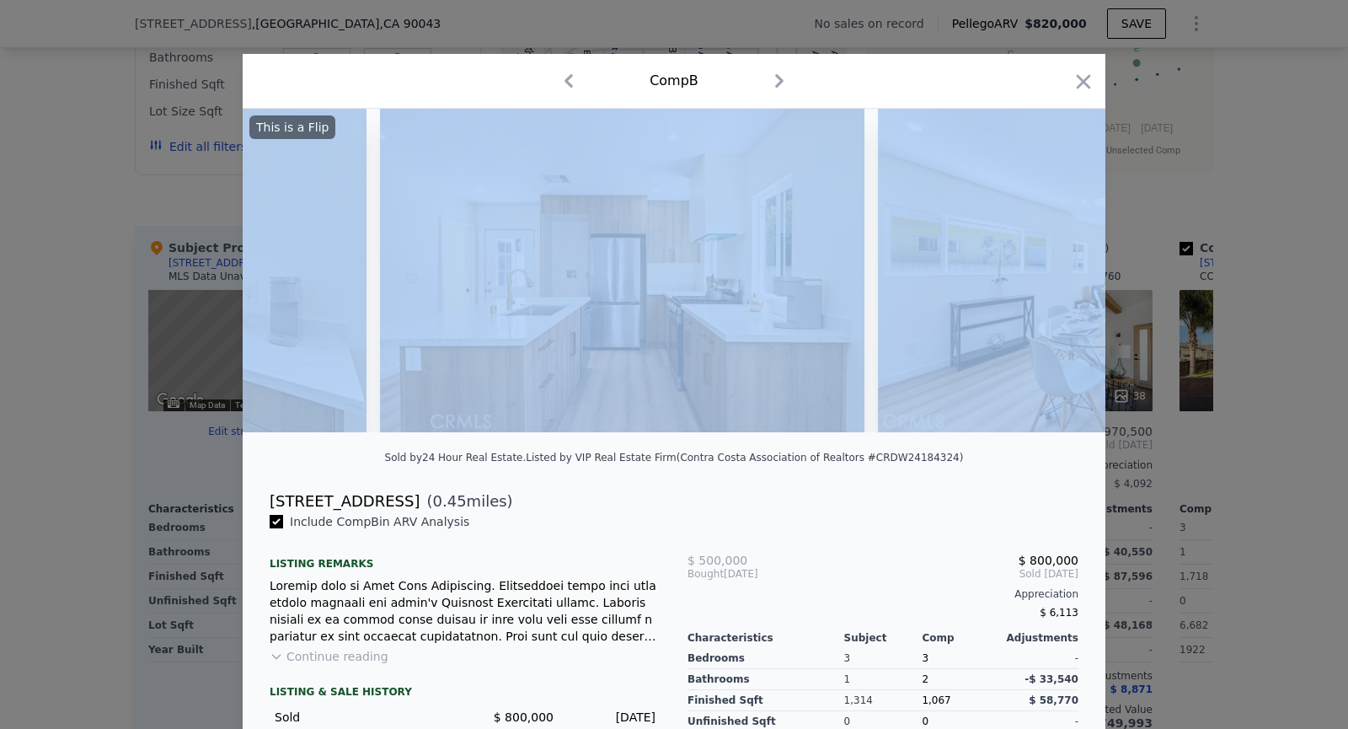
click at [1048, 278] on img at bounding box center [1120, 271] width 485 height 324
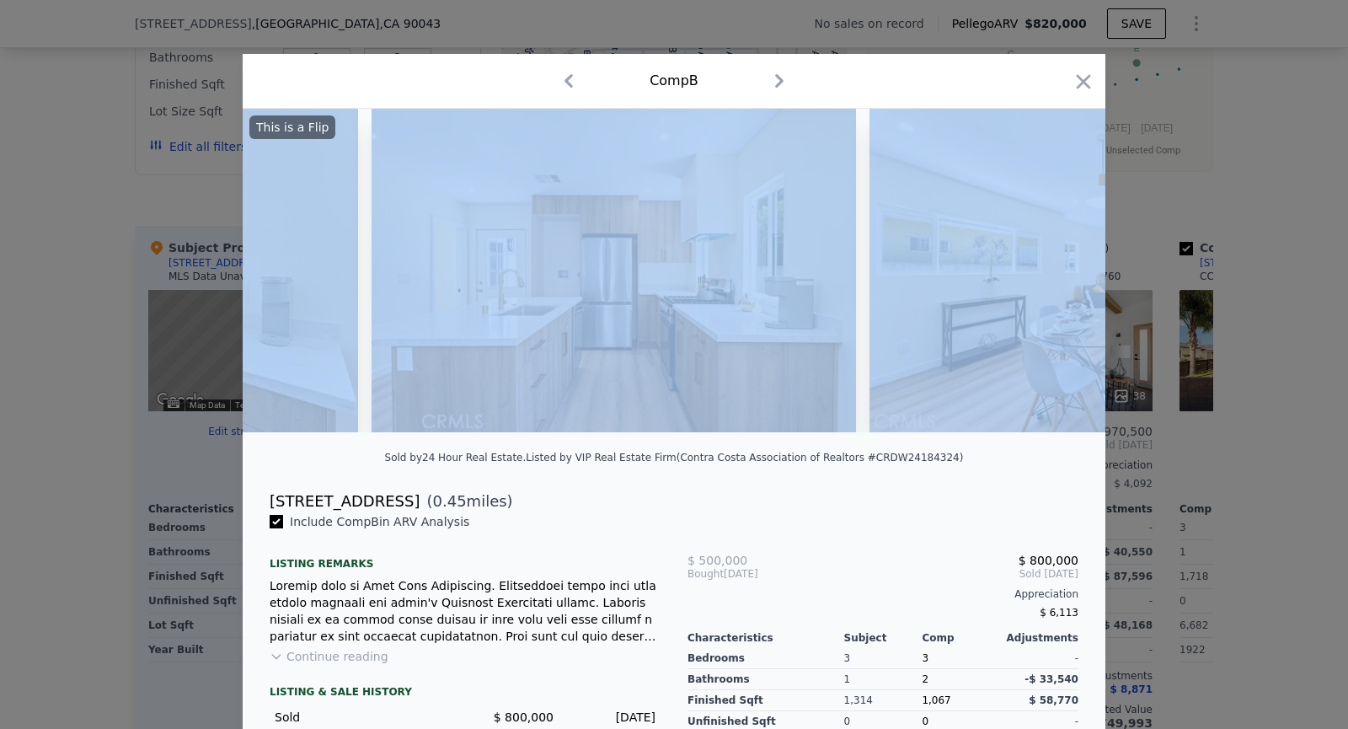
click at [1048, 278] on img at bounding box center [1112, 271] width 485 height 324
click at [1048, 278] on icon at bounding box center [1062, 271] width 34 height 34
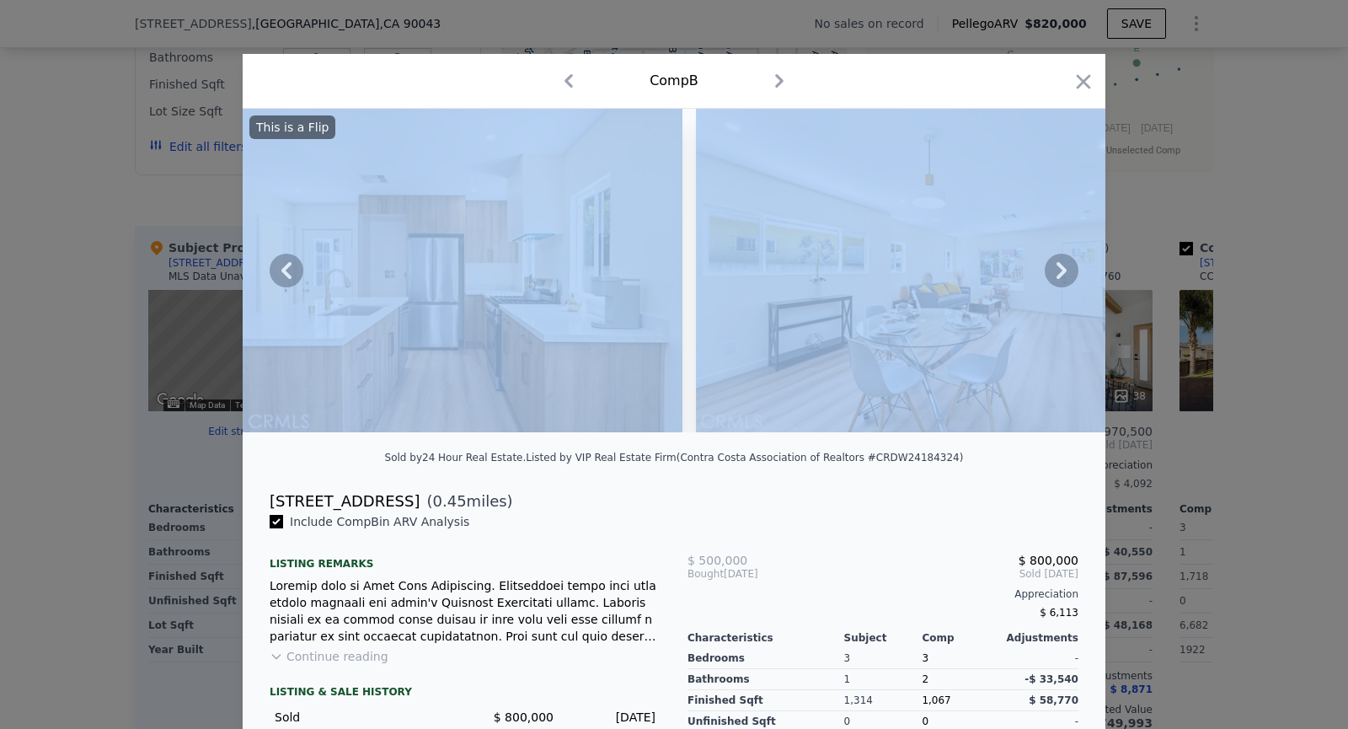
click at [1048, 278] on div at bounding box center [674, 271] width 863 height 324
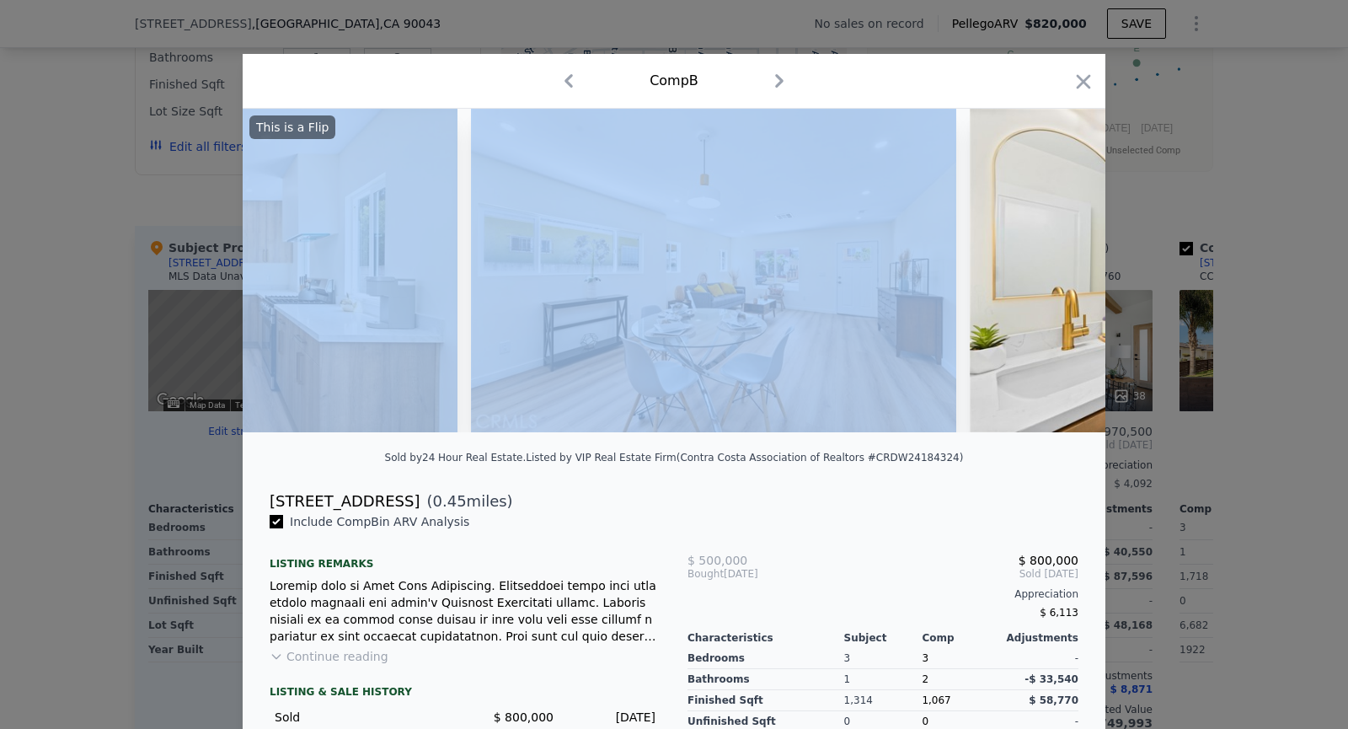
click at [1048, 278] on img at bounding box center [1212, 271] width 485 height 324
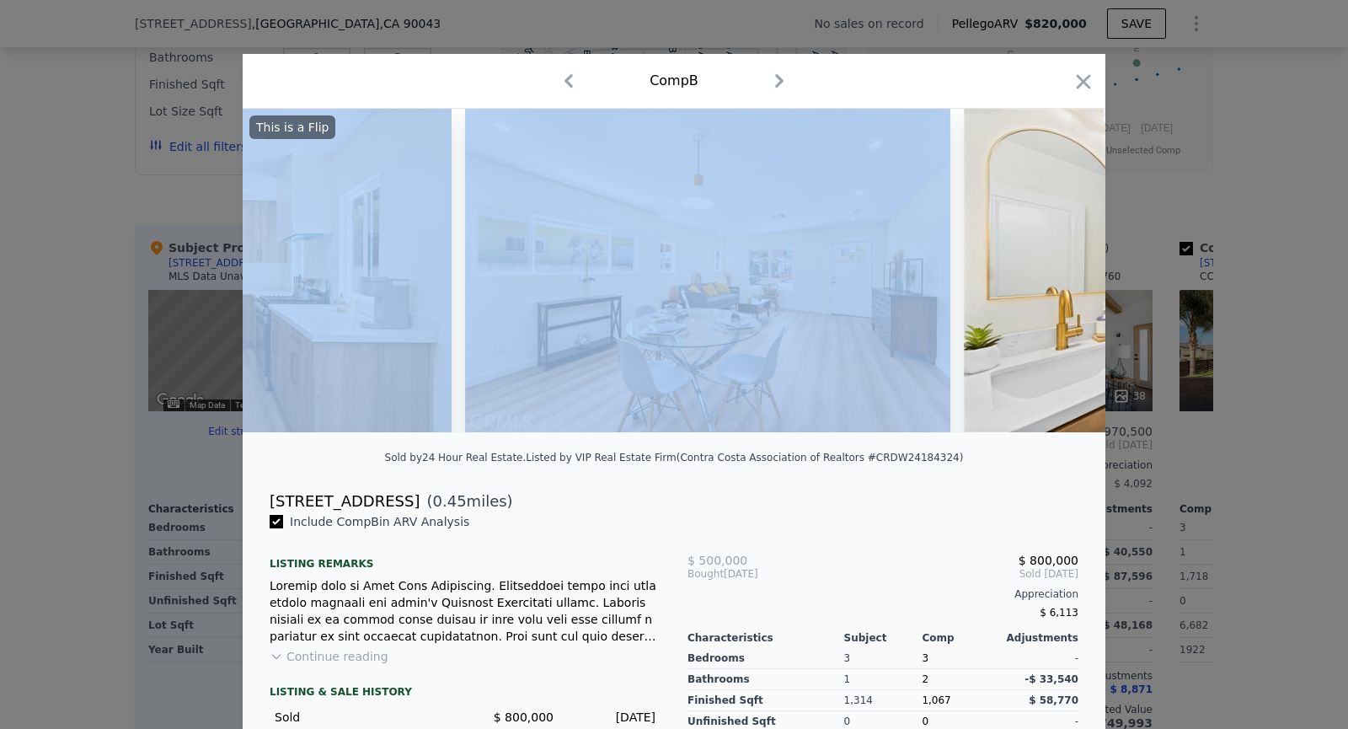
click at [1048, 278] on img at bounding box center [1206, 271] width 485 height 324
click at [1048, 278] on div "This is a Flip" at bounding box center [674, 271] width 863 height 324
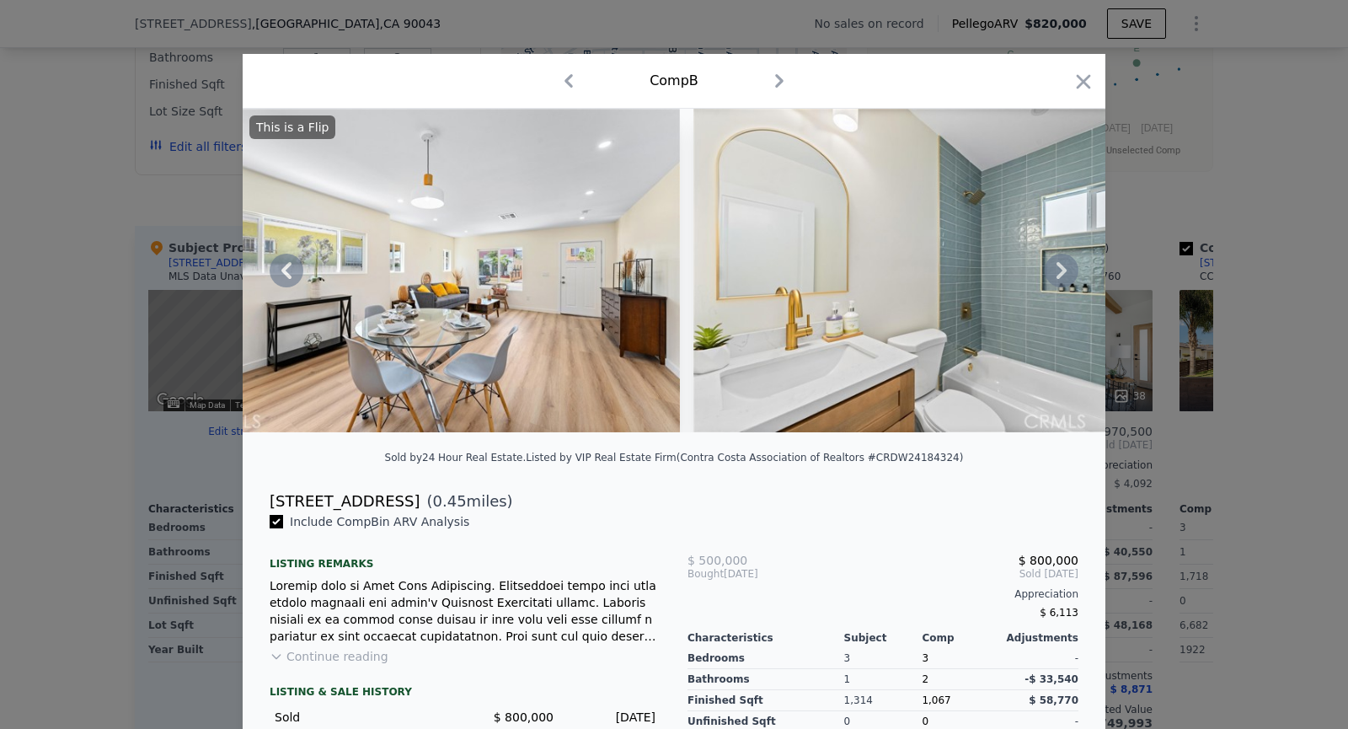
click at [1048, 278] on img at bounding box center [935, 271] width 485 height 324
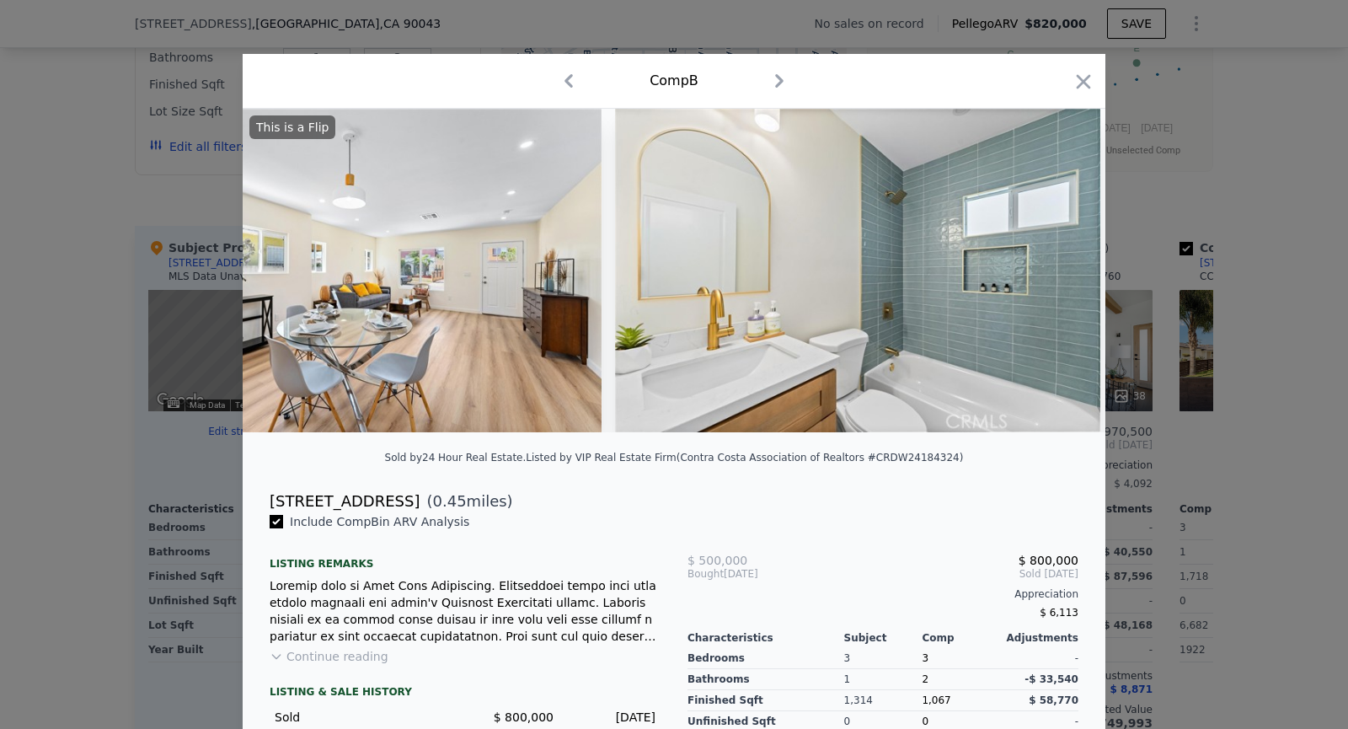
scroll to position [0, 5258]
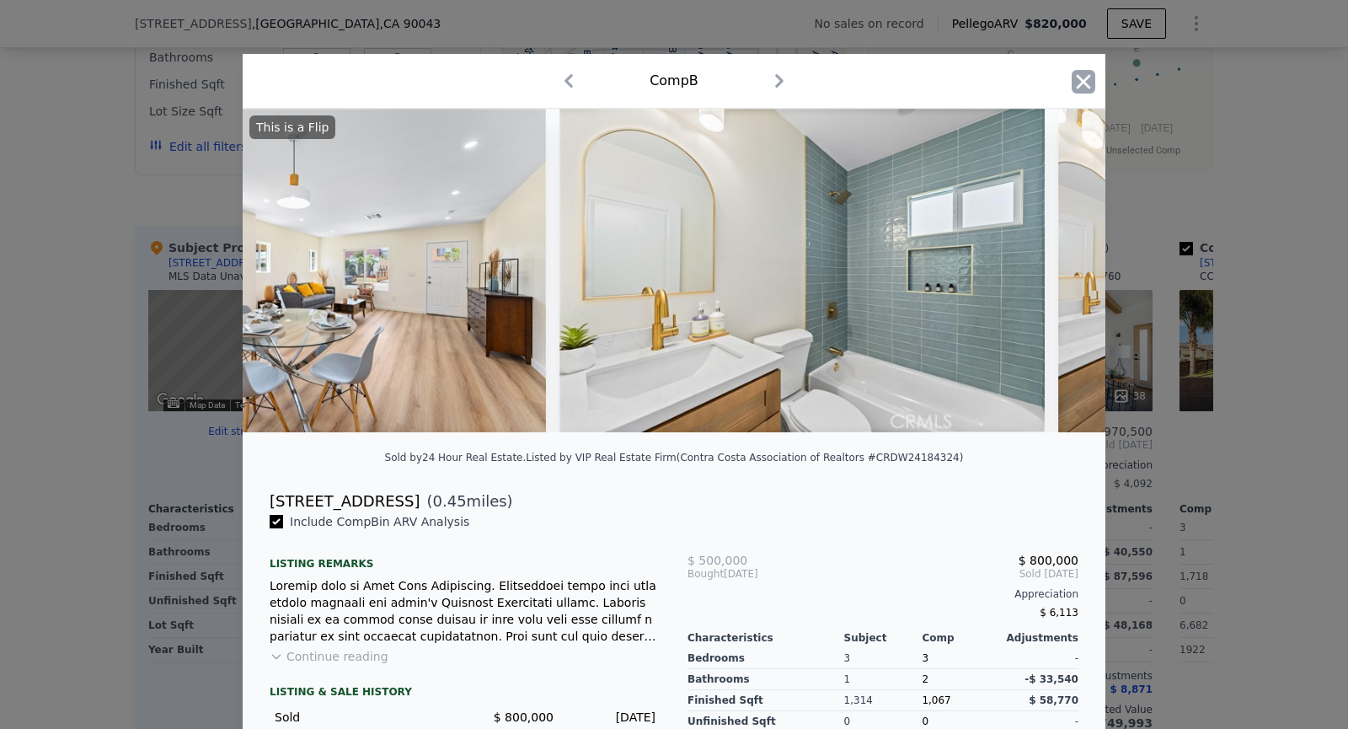
click at [1086, 84] on icon "button" at bounding box center [1084, 81] width 14 height 14
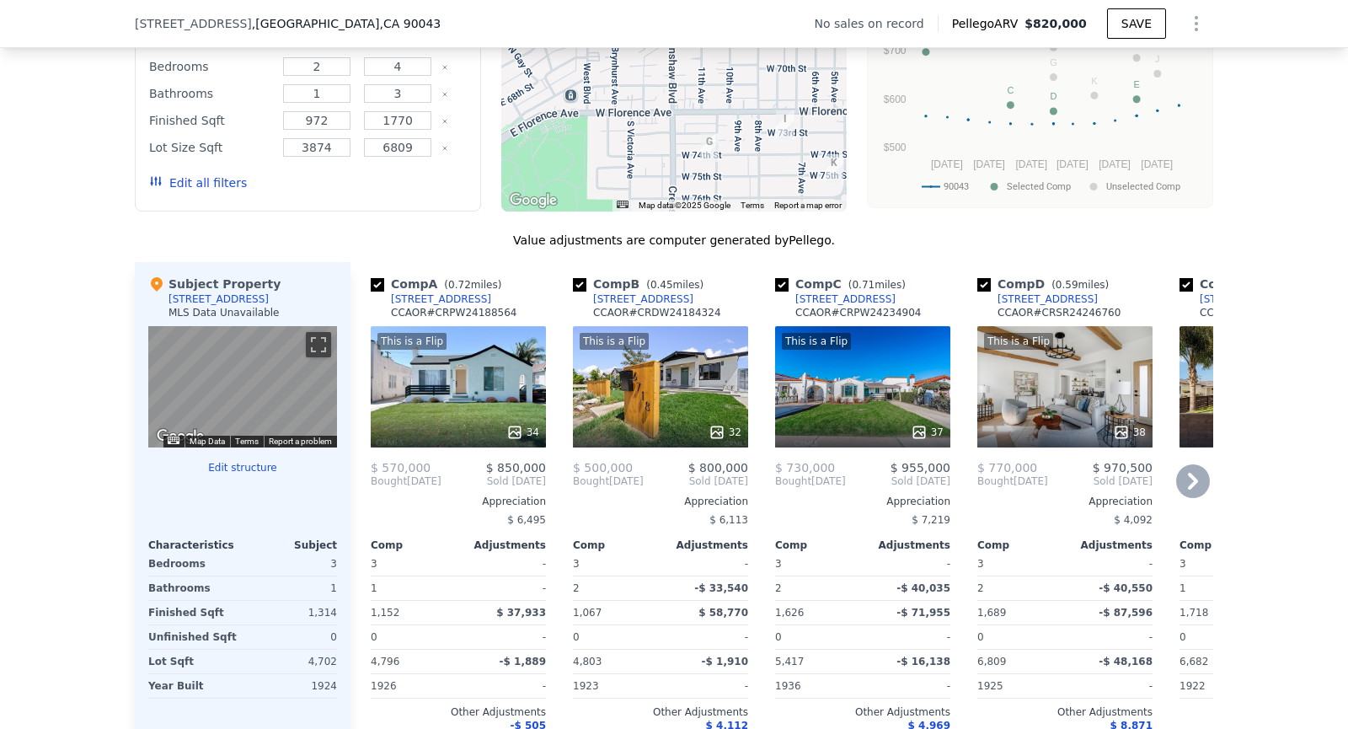
scroll to position [1420, 0]
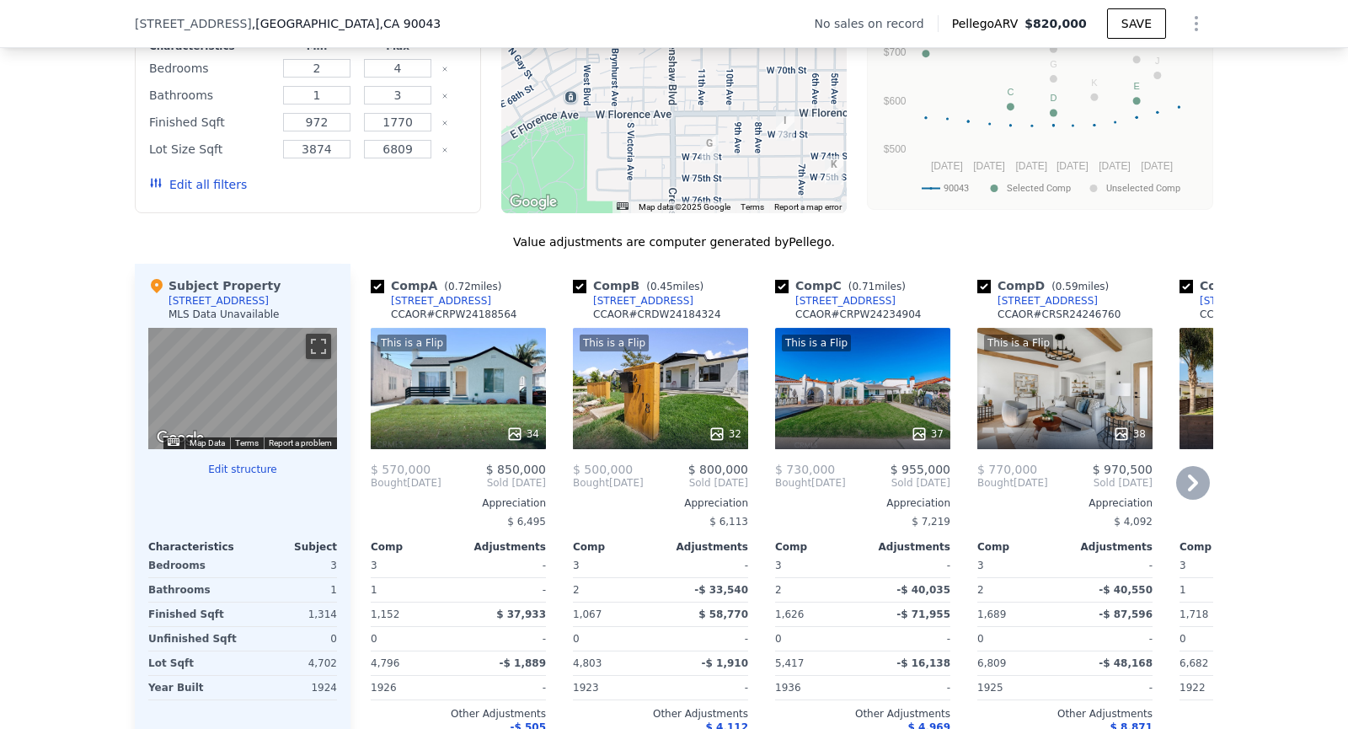
click at [795, 402] on div "This is a Flip 37" at bounding box center [862, 388] width 175 height 121
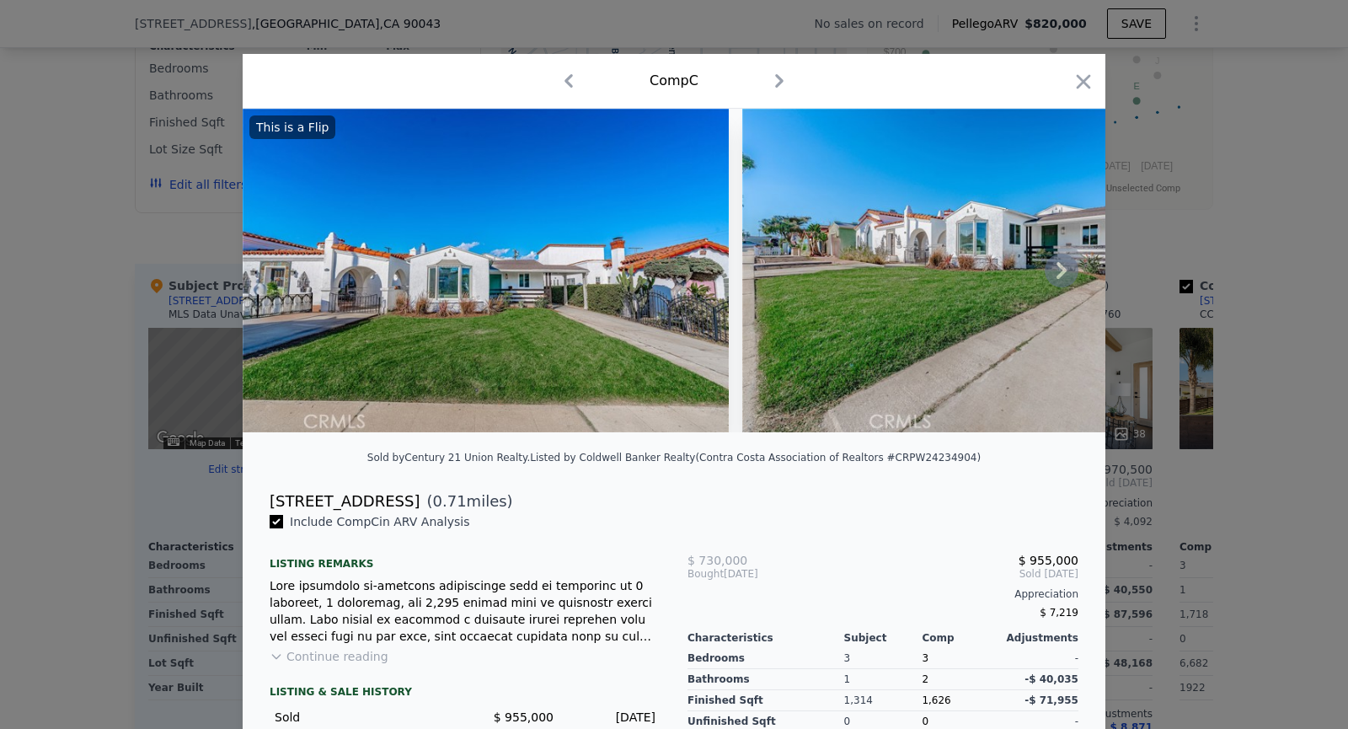
click at [1072, 259] on icon at bounding box center [1062, 271] width 34 height 34
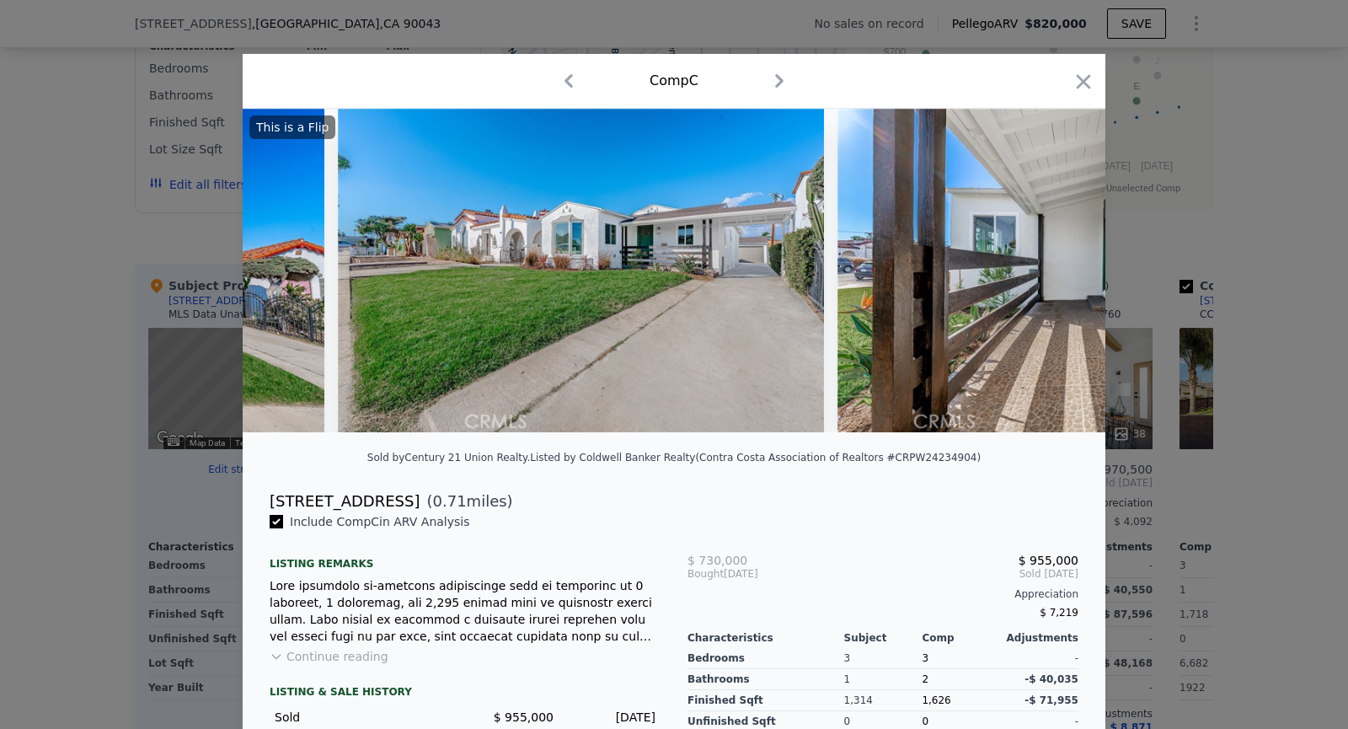
click at [1072, 259] on img at bounding box center [1081, 271] width 486 height 324
click at [1072, 260] on icon at bounding box center [1062, 271] width 34 height 34
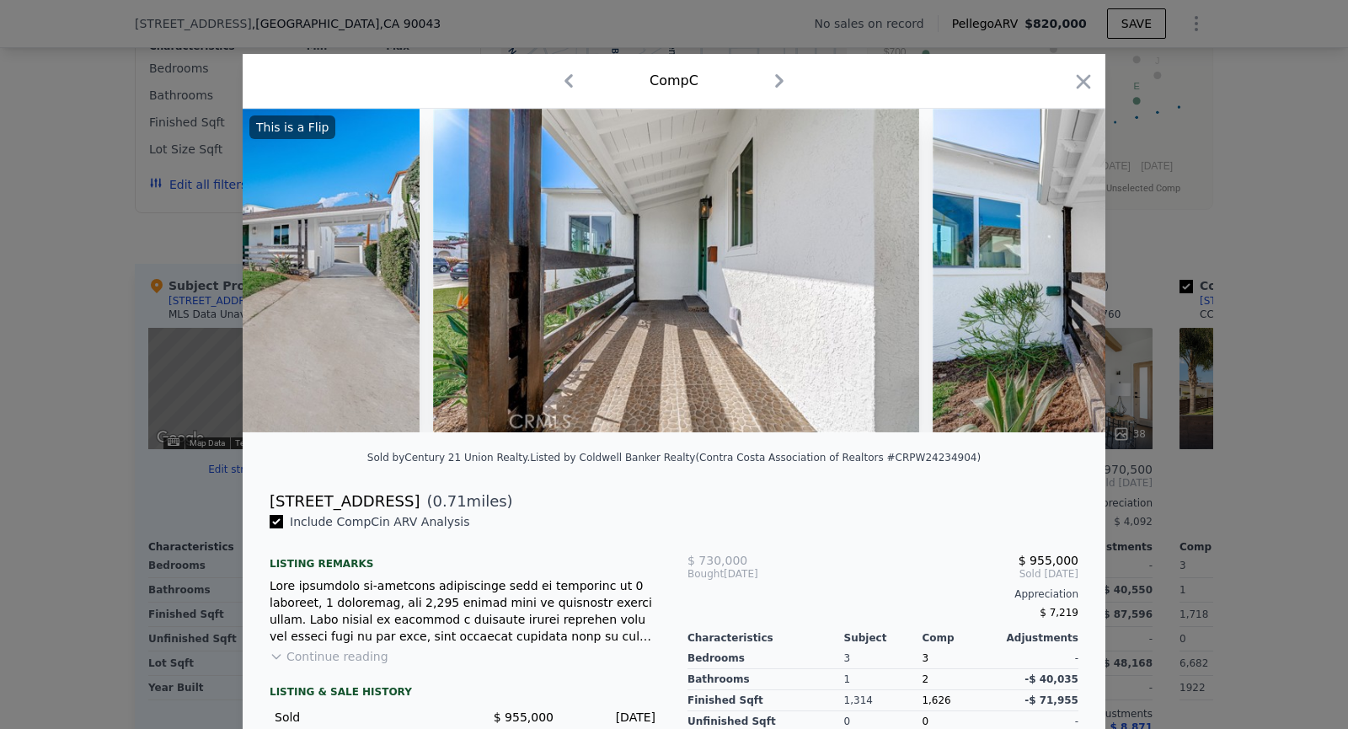
click at [1072, 260] on img at bounding box center [1176, 271] width 486 height 324
click at [1072, 260] on icon at bounding box center [1062, 271] width 34 height 34
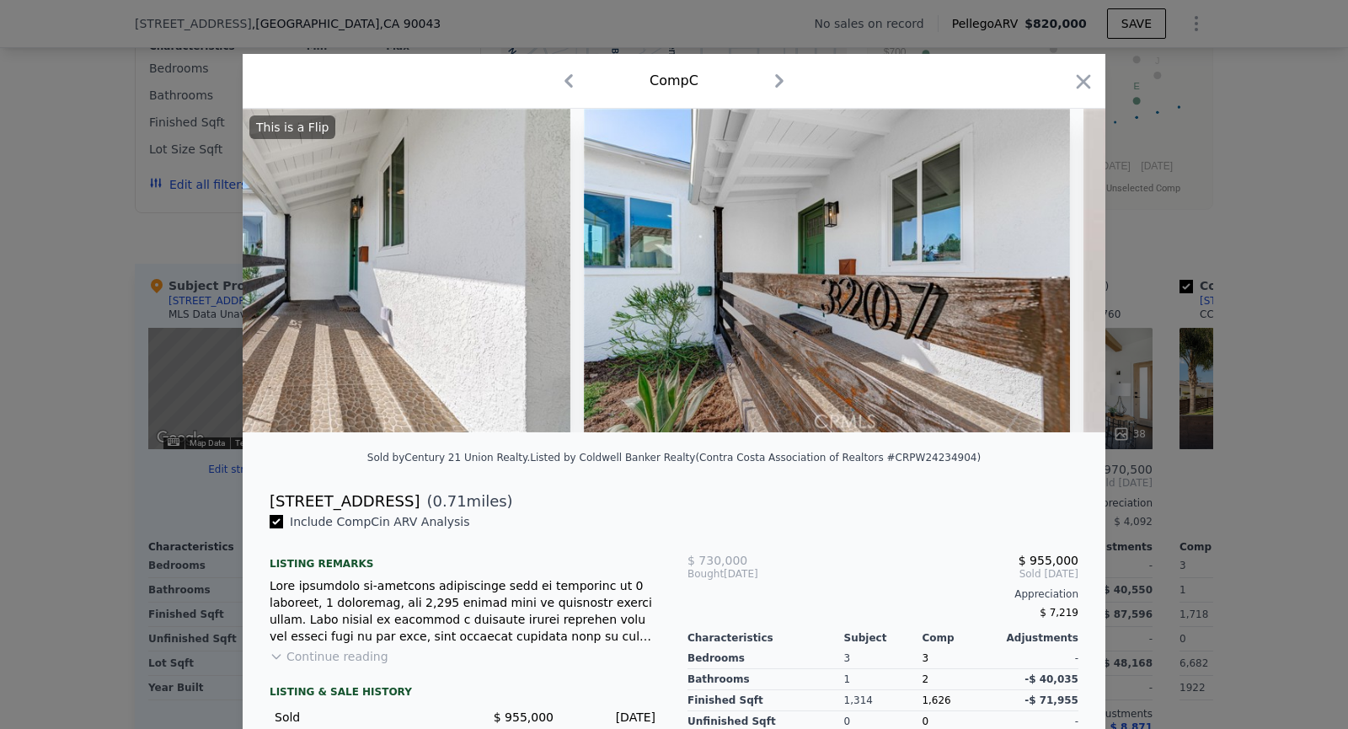
click at [1072, 260] on div at bounding box center [674, 271] width 863 height 324
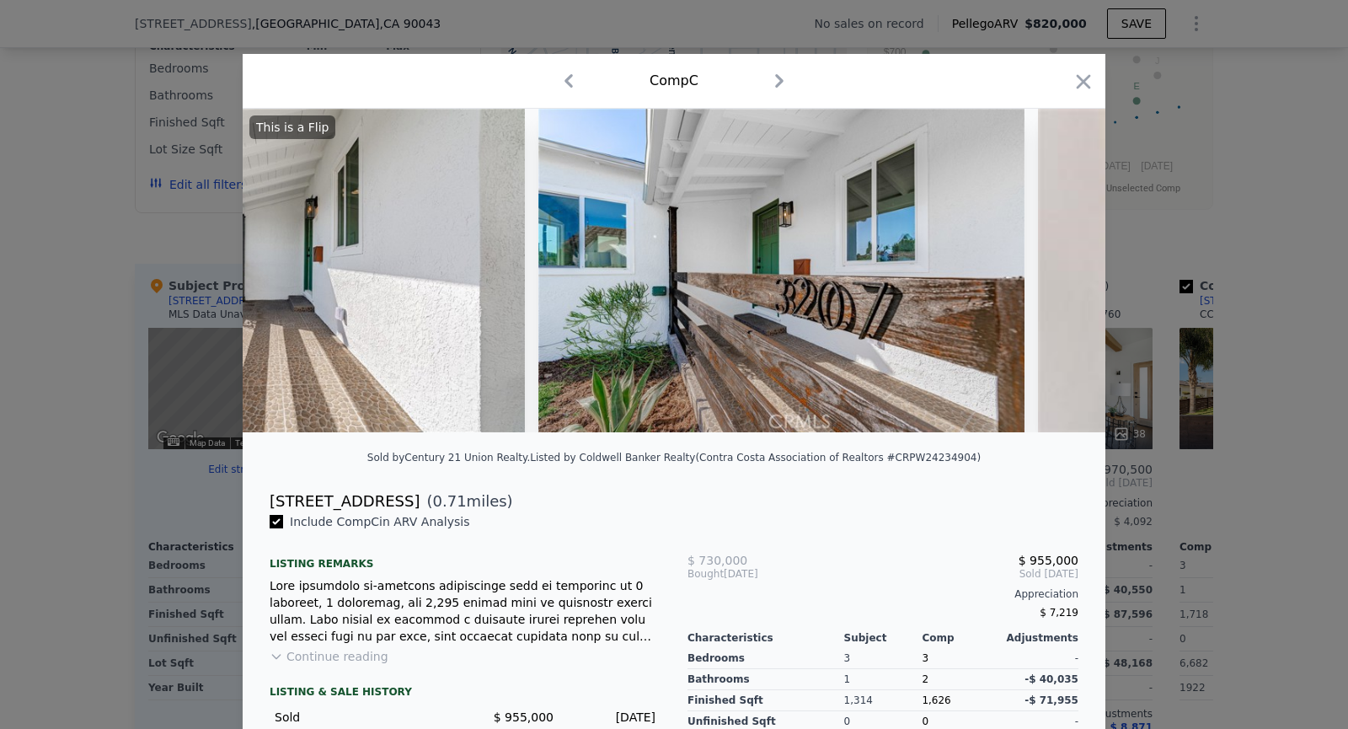
click at [1072, 260] on img at bounding box center [1280, 271] width 485 height 324
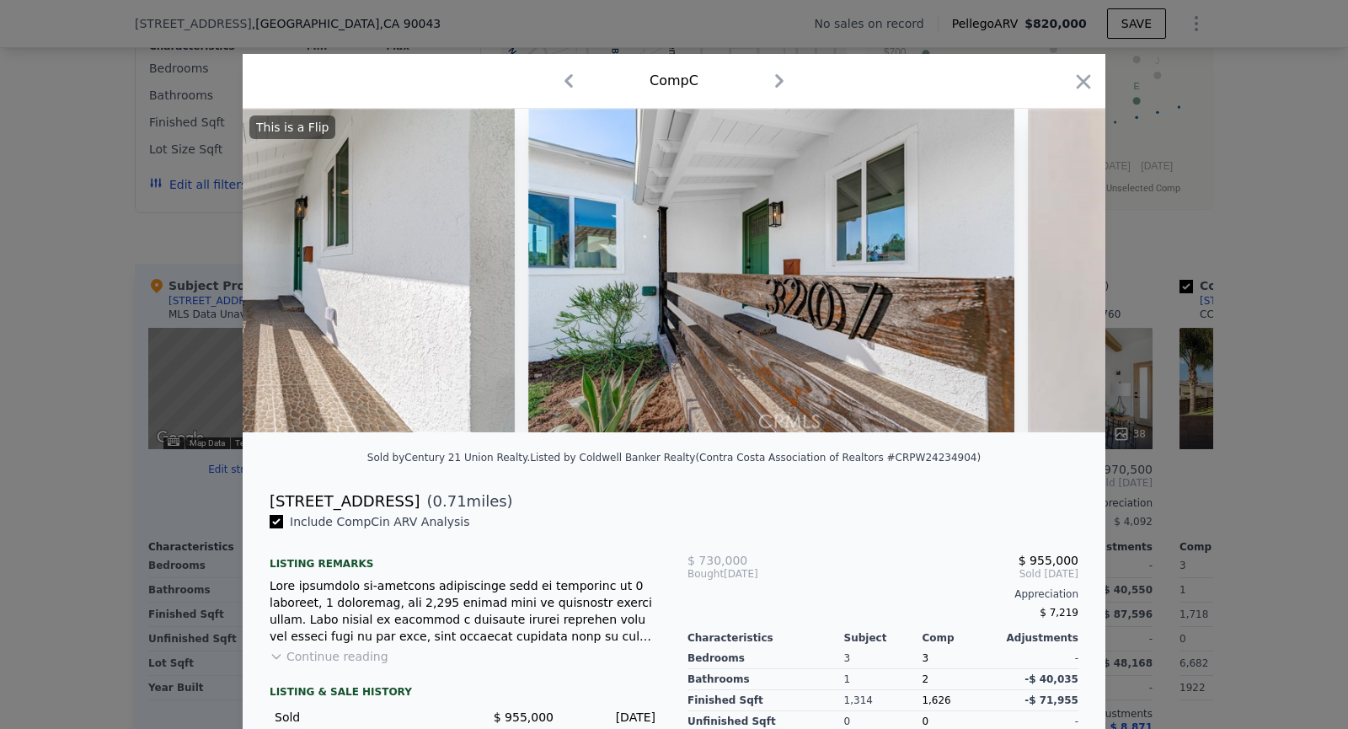
click at [1072, 260] on img at bounding box center [1270, 271] width 485 height 324
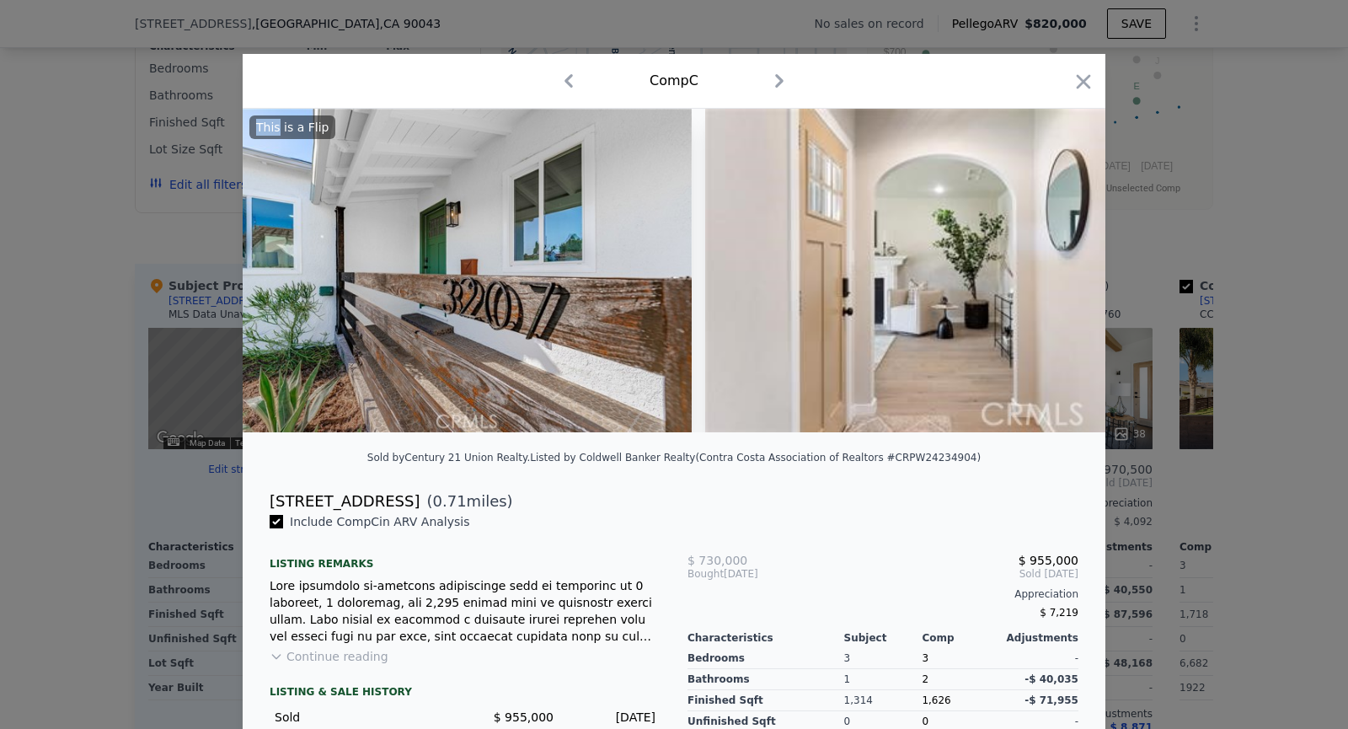
click at [1072, 260] on img at bounding box center [947, 271] width 485 height 324
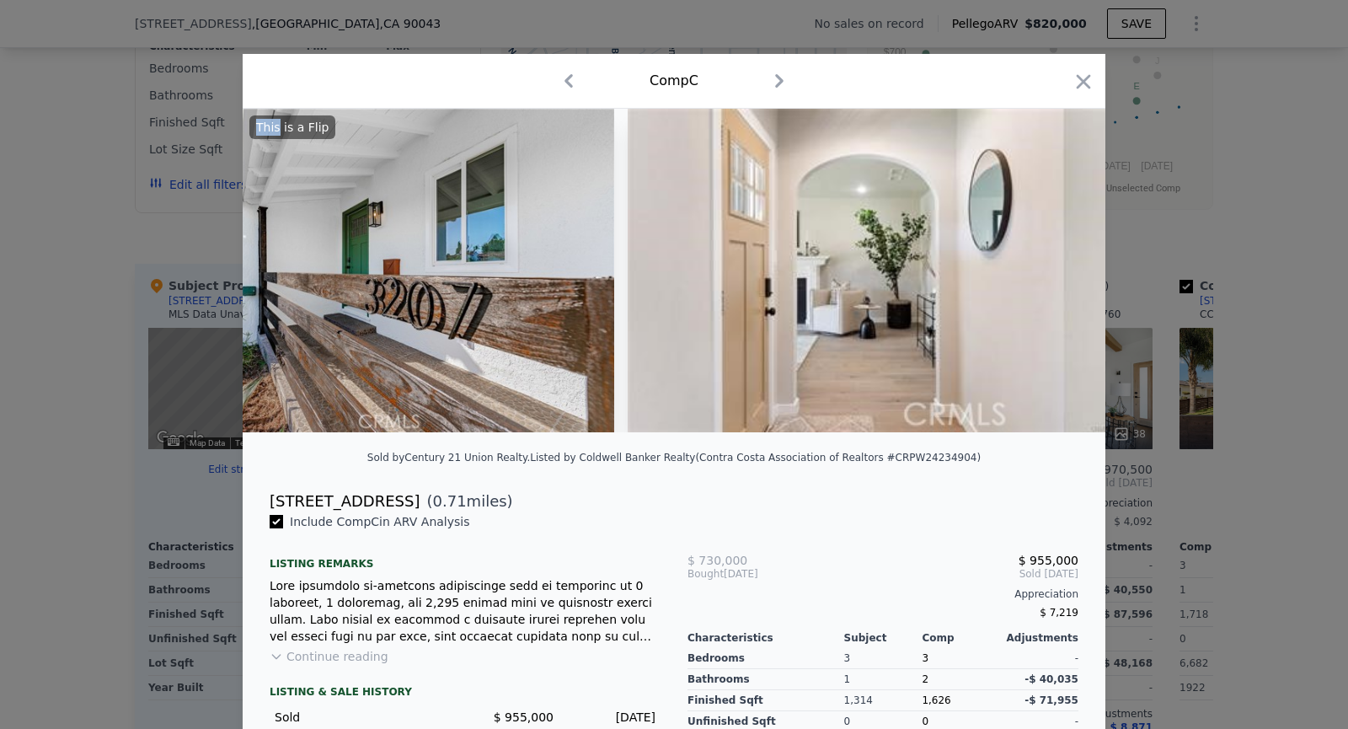
click at [1072, 260] on img at bounding box center [870, 271] width 485 height 324
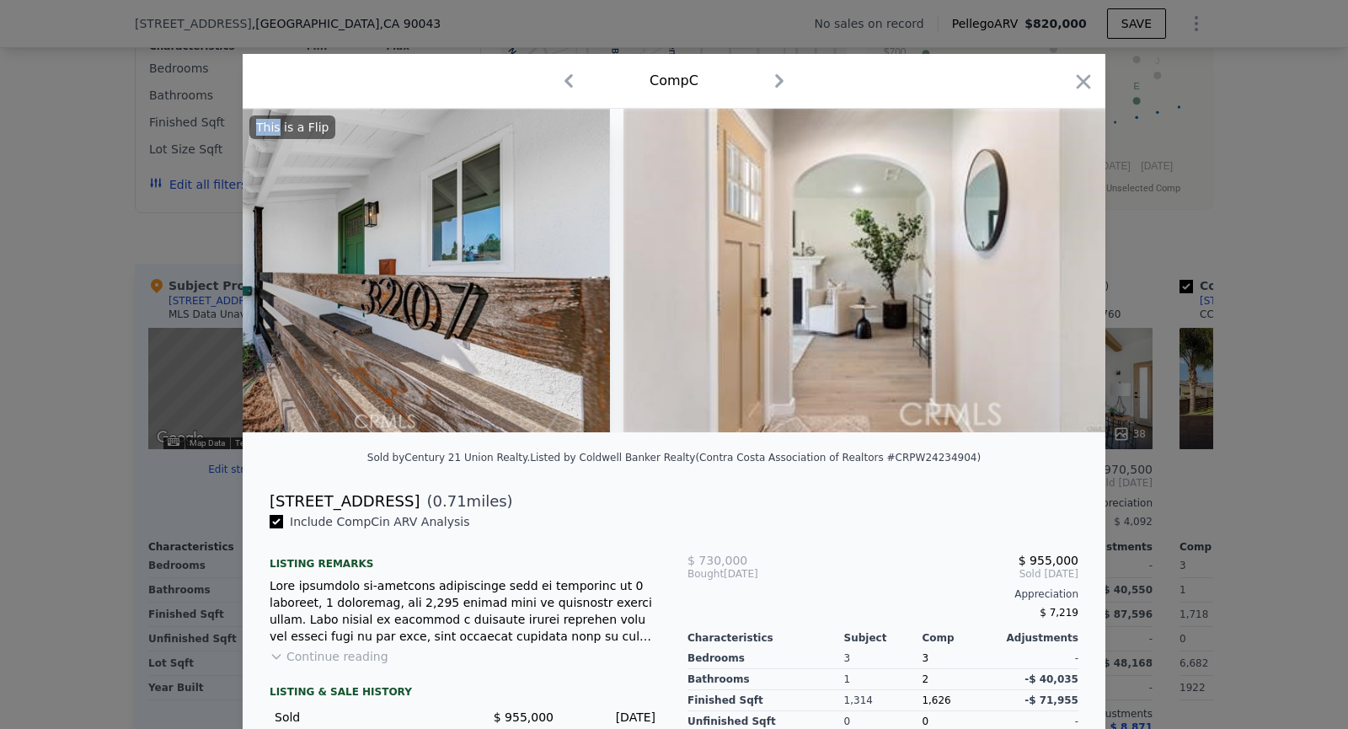
click at [1072, 260] on img at bounding box center [866, 271] width 485 height 324
click at [1072, 260] on icon at bounding box center [1062, 271] width 34 height 34
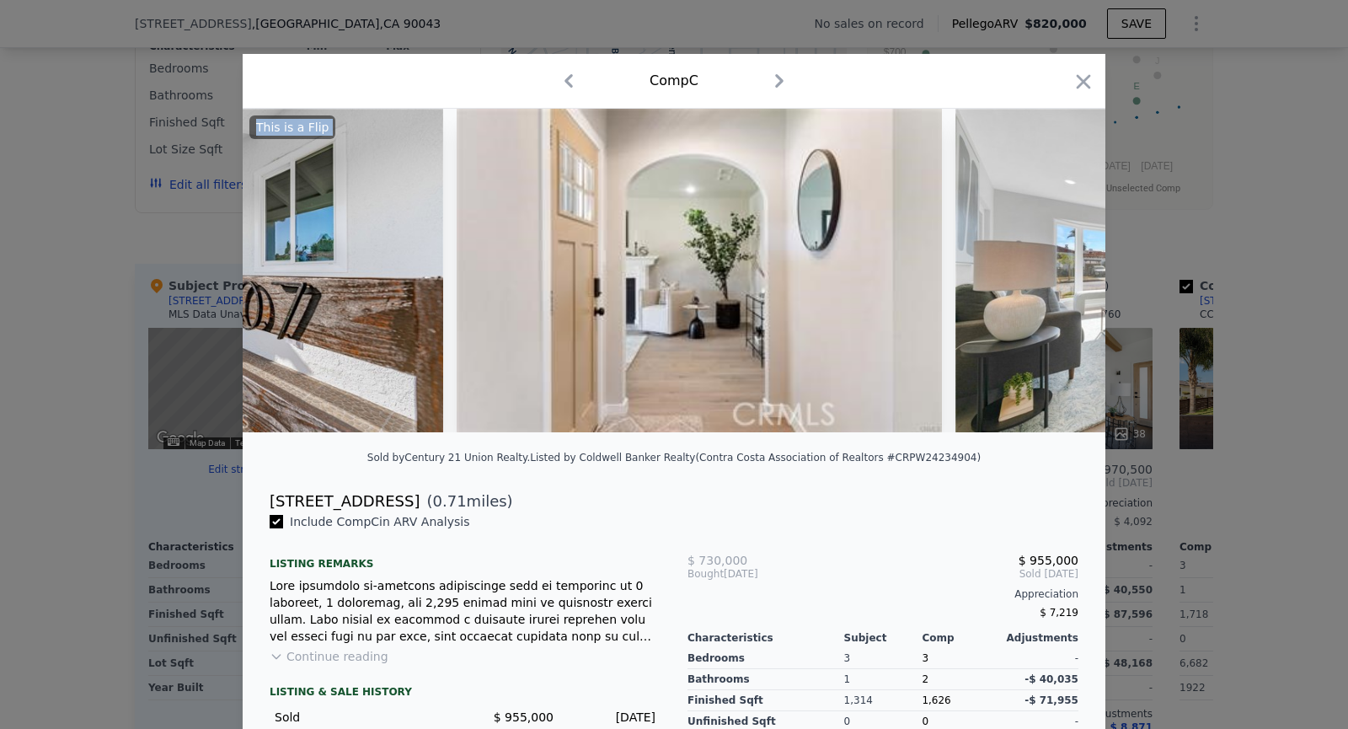
click at [1072, 260] on img at bounding box center [1197, 271] width 485 height 324
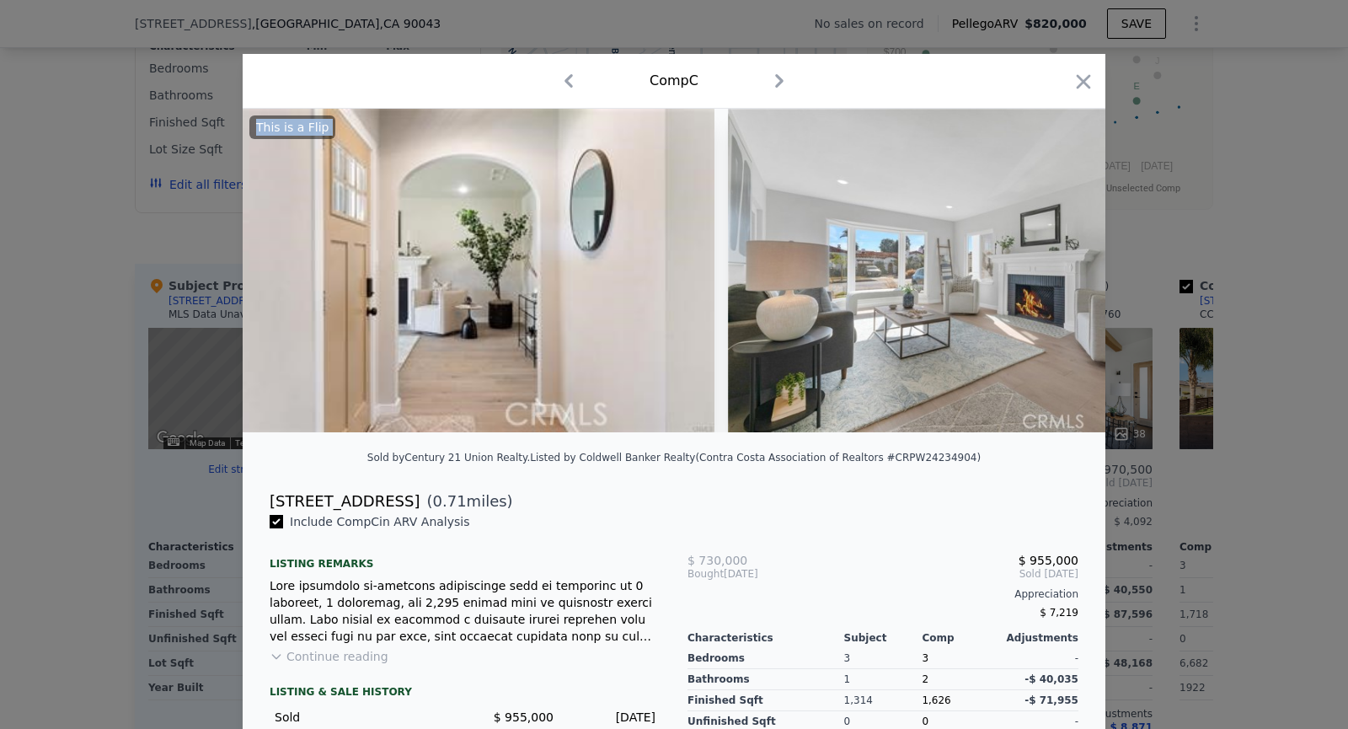
click at [1072, 260] on img at bounding box center [970, 271] width 485 height 324
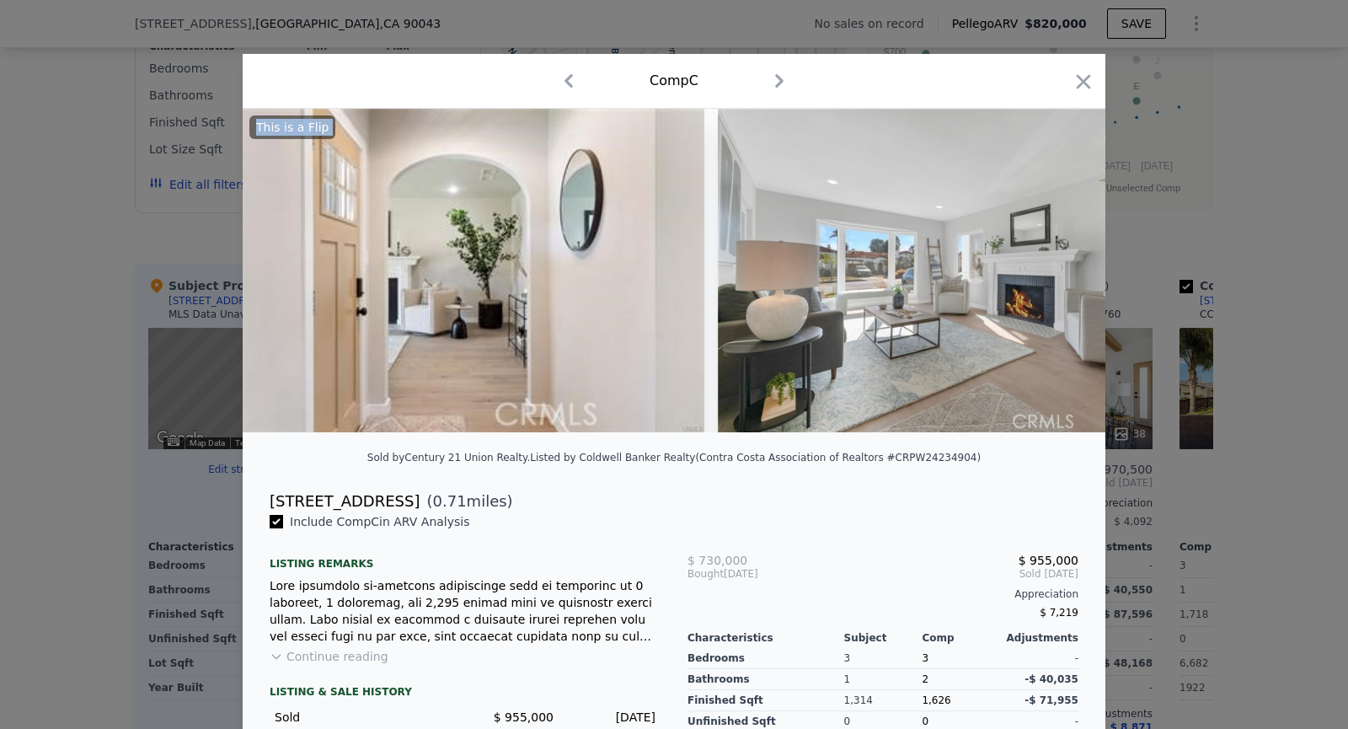
click at [1072, 260] on img at bounding box center [960, 271] width 485 height 324
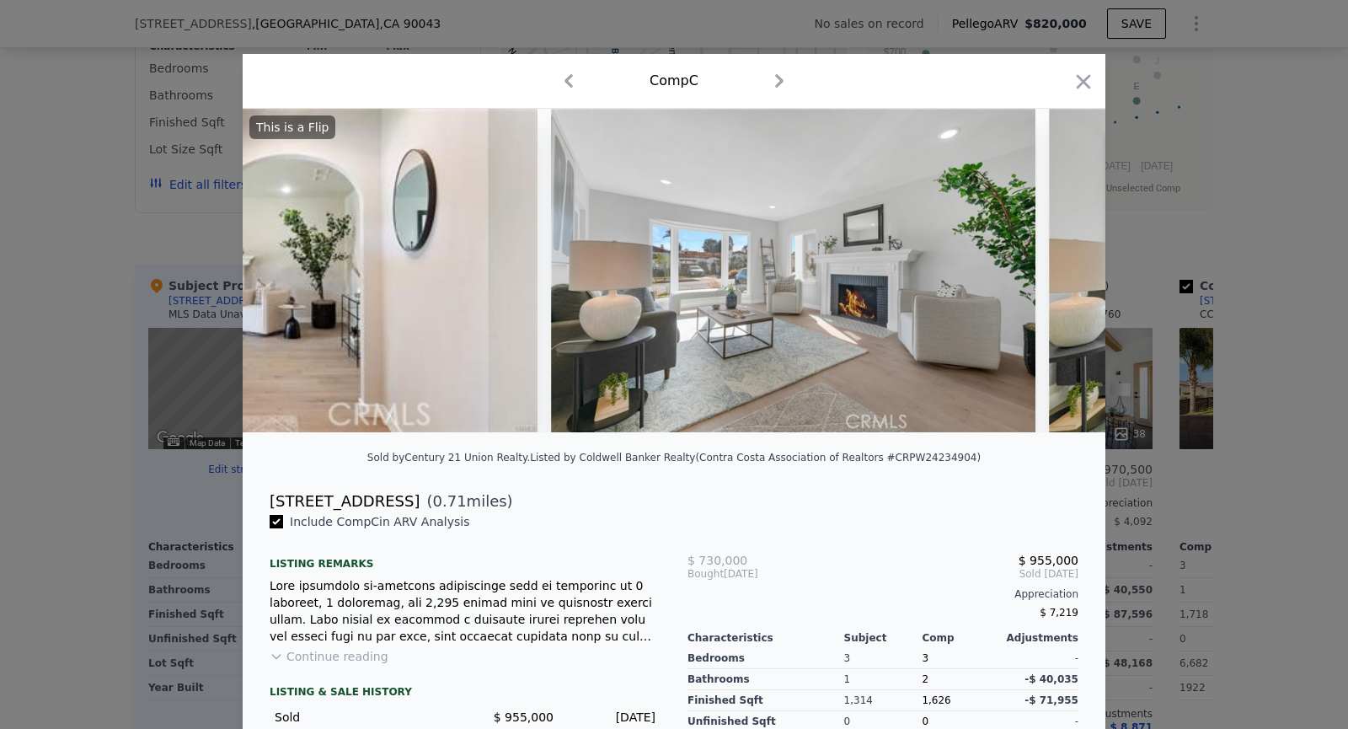
click at [1072, 260] on img at bounding box center [1291, 271] width 485 height 324
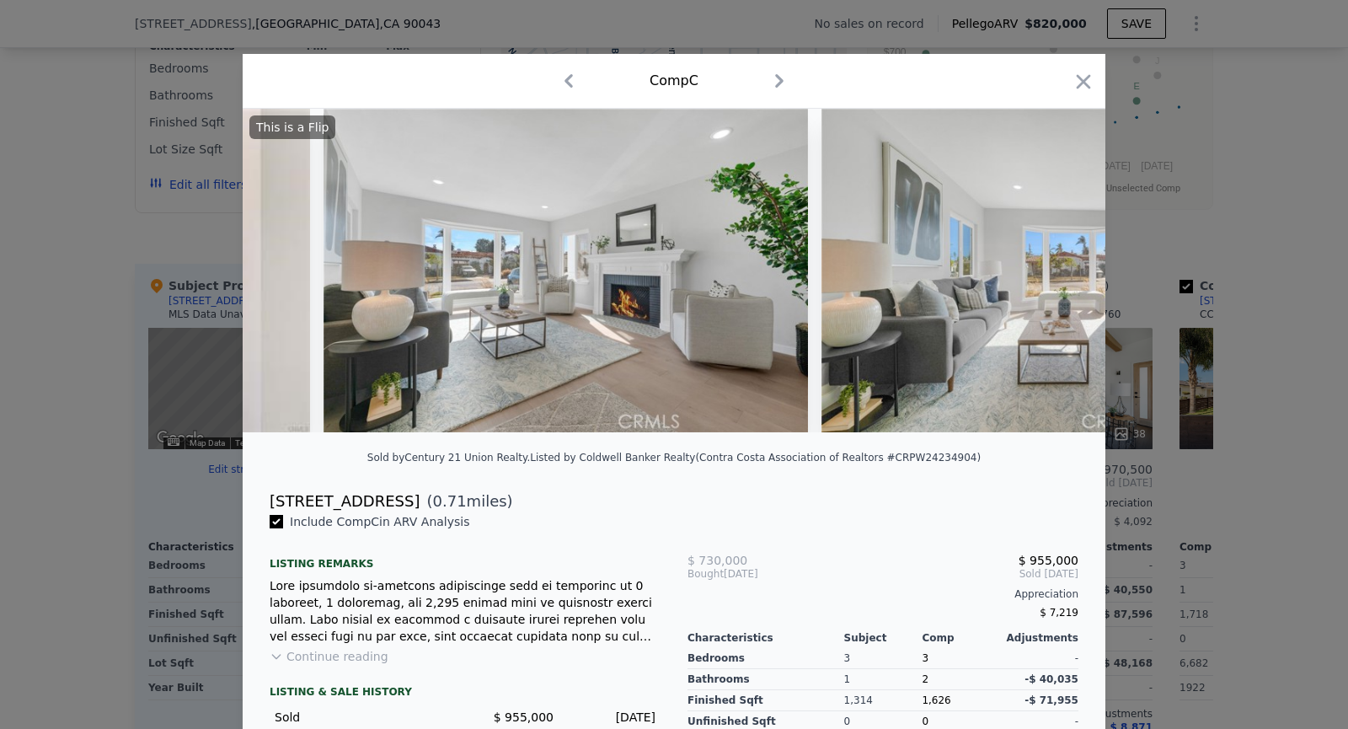
click at [1072, 260] on img at bounding box center [1064, 271] width 485 height 324
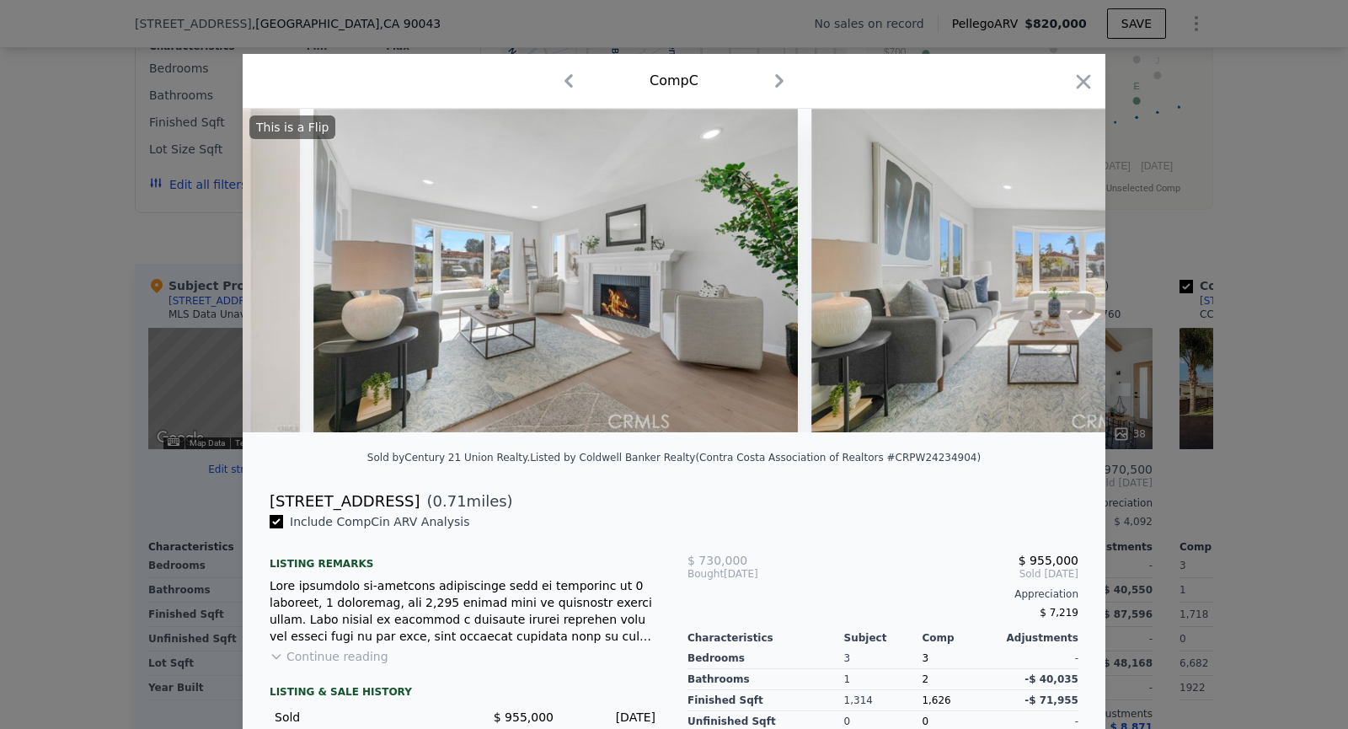
click at [1072, 260] on img at bounding box center [1053, 271] width 485 height 324
click at [1088, 83] on icon "button" at bounding box center [1084, 82] width 24 height 24
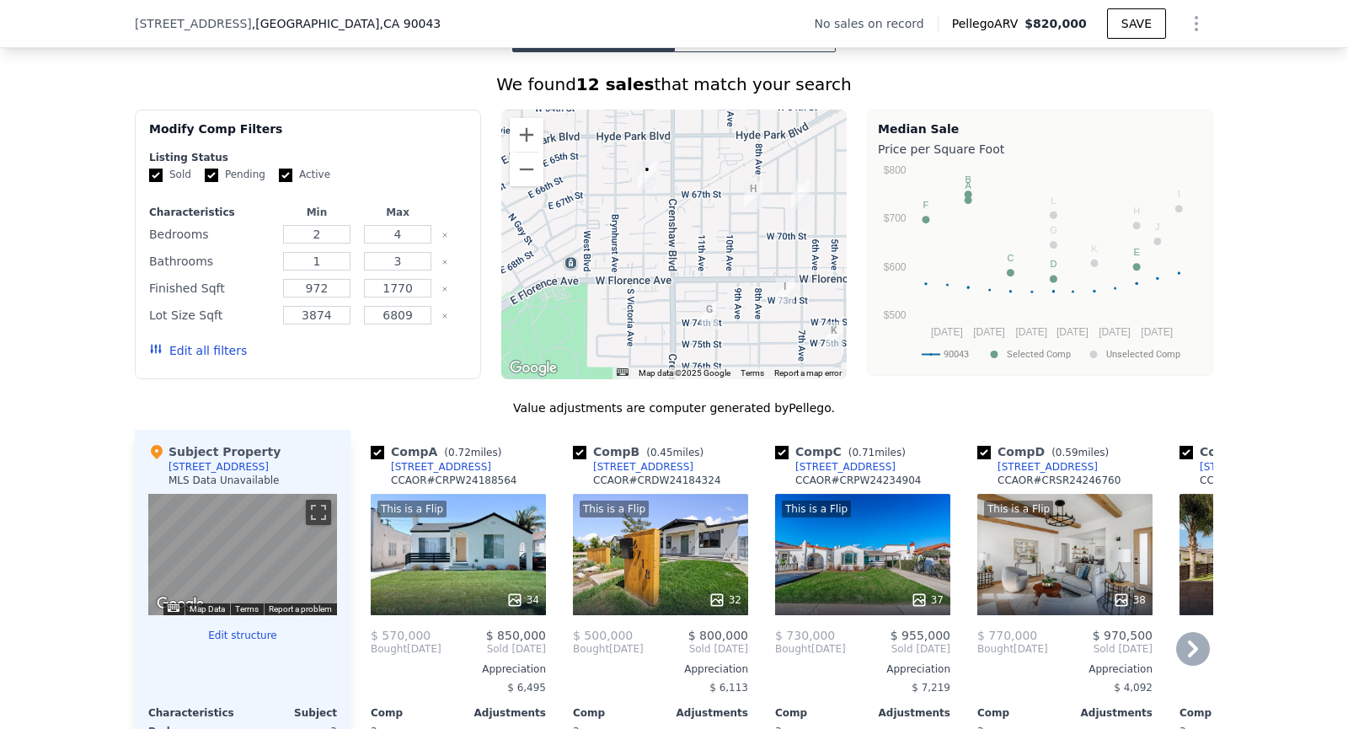
scroll to position [1256, 0]
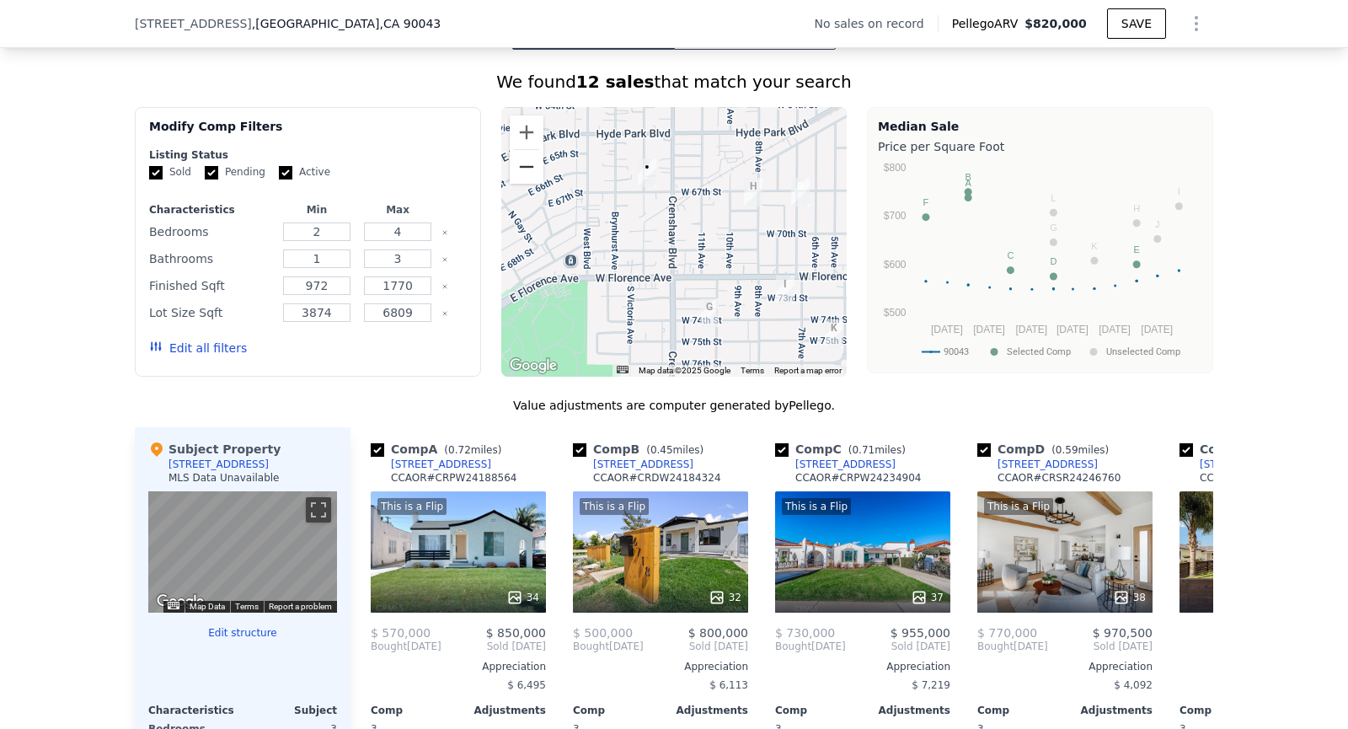
click at [516, 174] on button "Zoom out" at bounding box center [527, 167] width 34 height 34
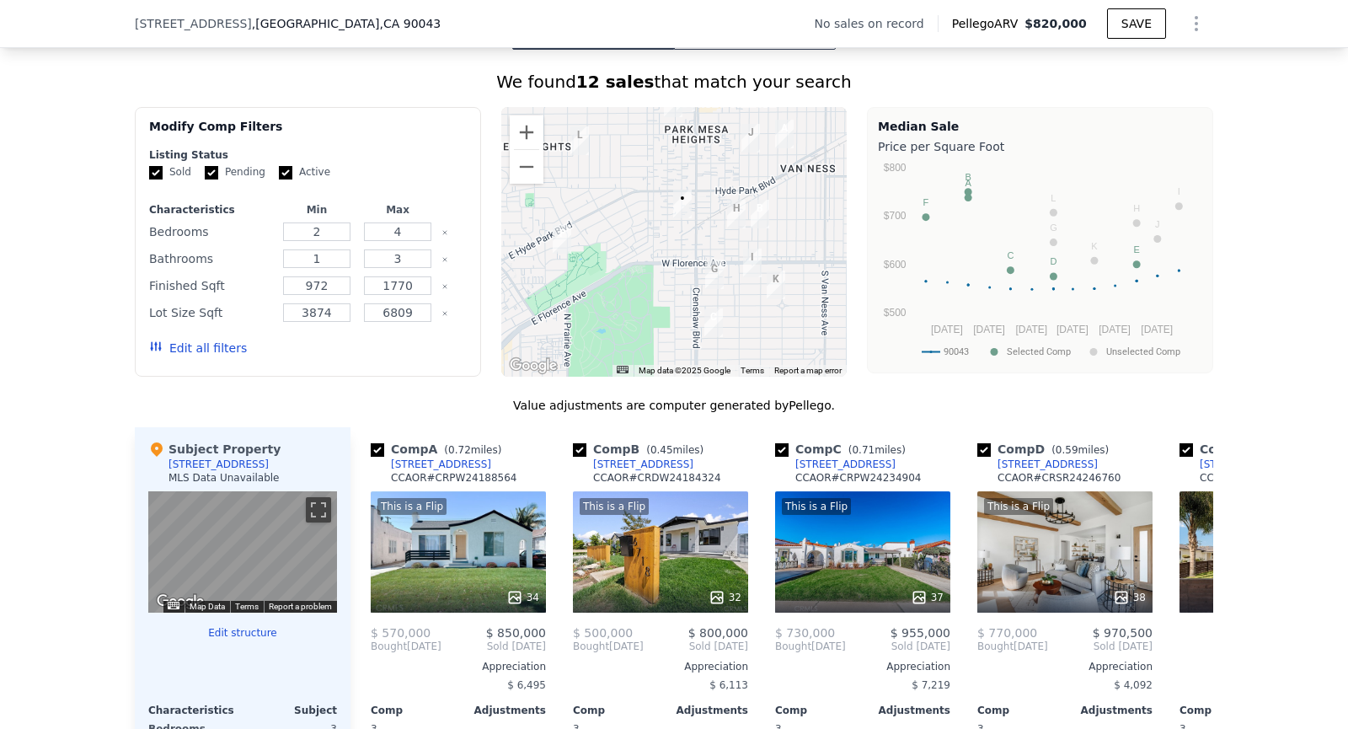
drag, startPoint x: 561, startPoint y: 217, endPoint x: 586, endPoint y: 221, distance: 24.8
click at [586, 221] on div at bounding box center [674, 242] width 346 height 270
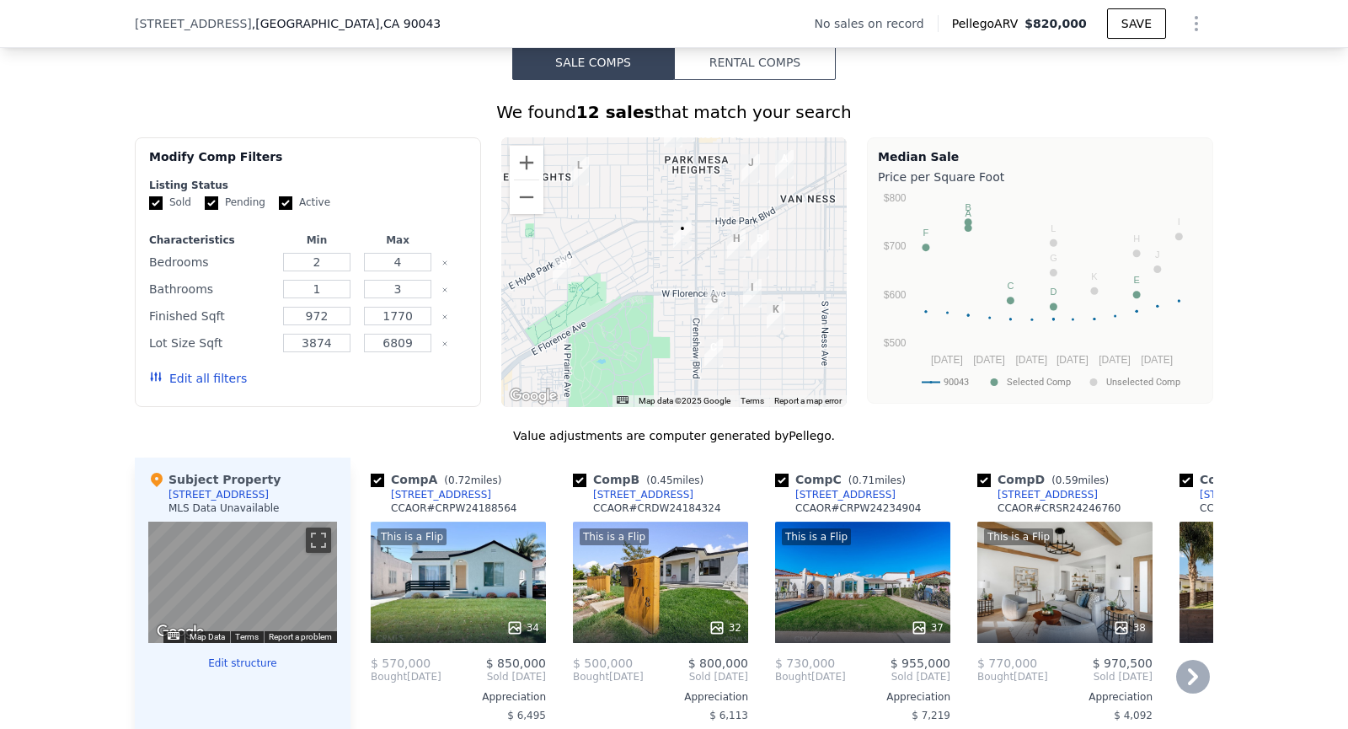
click at [840, 557] on div "This is a Flip 37" at bounding box center [862, 582] width 175 height 121
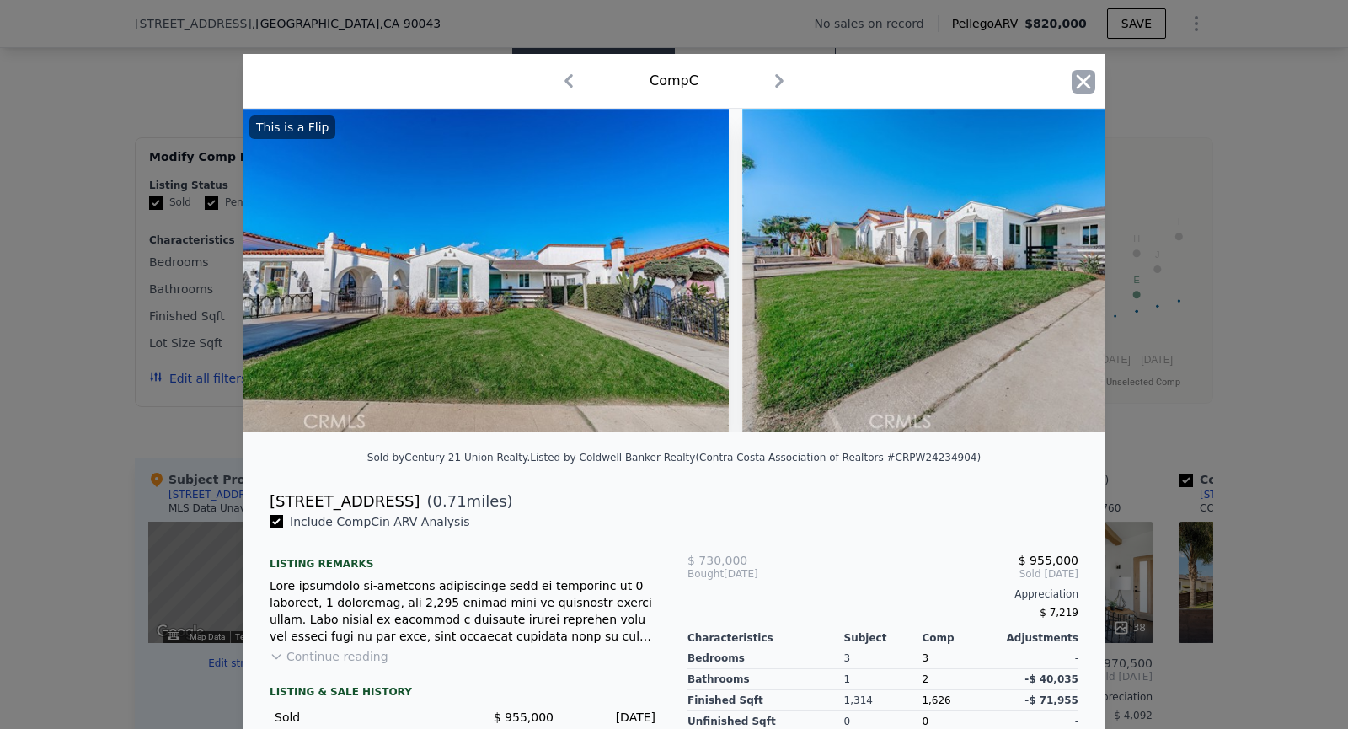
click at [1072, 83] on icon "button" at bounding box center [1084, 82] width 24 height 24
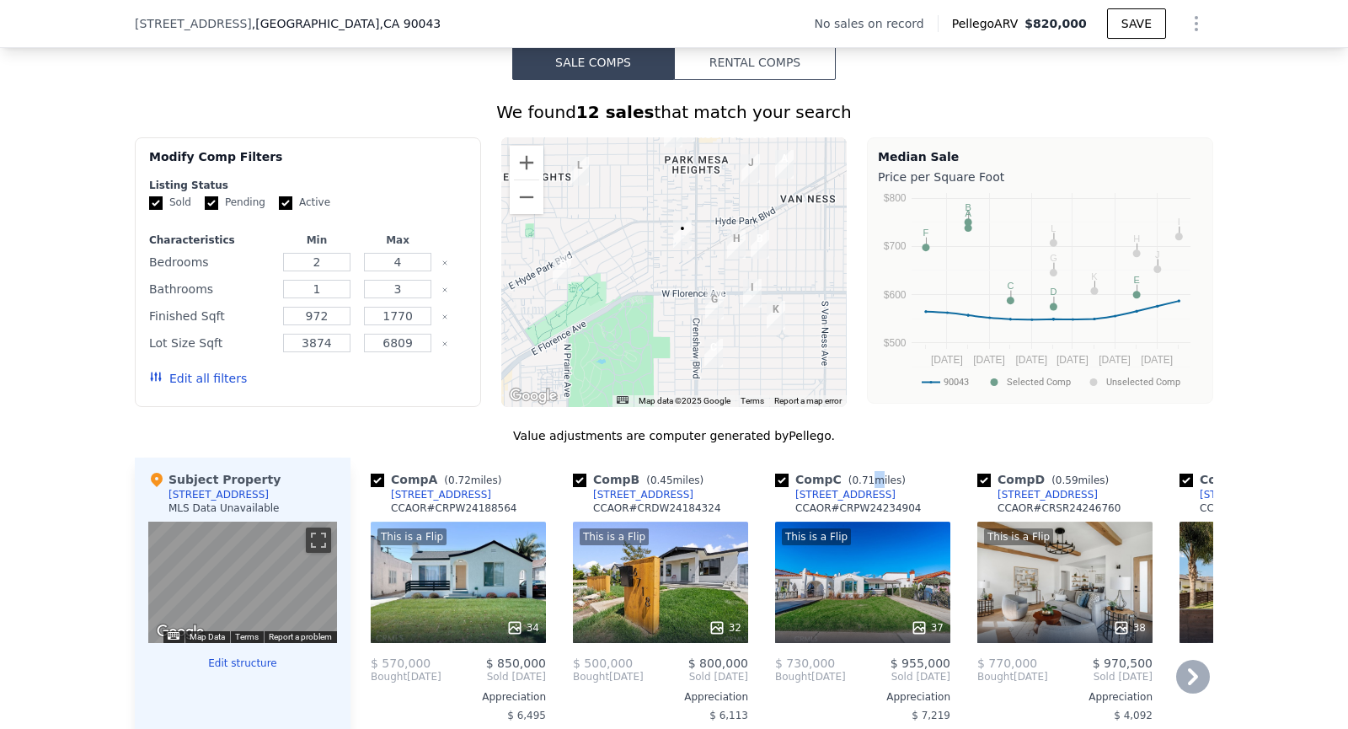
click at [875, 484] on div "Comp C ( 0.71 miles) [STREET_ADDRESS] CCAOR # CRPW24234904" at bounding box center [862, 496] width 175 height 51
click at [875, 484] on div "Comp C ( 0.71 miles)" at bounding box center [843, 479] width 137 height 17
drag, startPoint x: 869, startPoint y: 490, endPoint x: 791, endPoint y: 494, distance: 77.6
click at [791, 494] on div "Comp C ( 0.71 miles) [STREET_ADDRESS] CCAOR # CRPW24234904" at bounding box center [862, 496] width 175 height 51
copy div "[STREET_ADDRESS]"
